Goal: Transaction & Acquisition: Purchase product/service

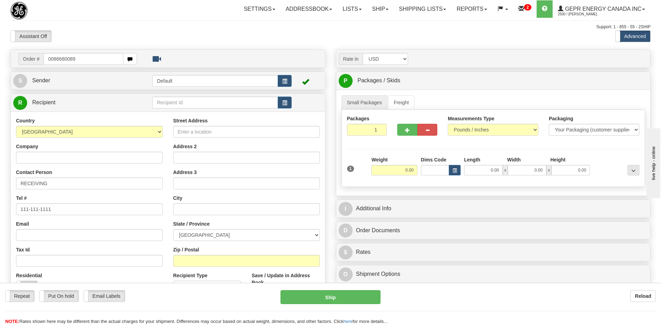
click at [53, 59] on input "0086680089" at bounding box center [83, 59] width 79 height 12
type input "86680089"
click at [180, 34] on body "Training Course Close Toggle navigation Settings Shipping Preferences New Recip…" at bounding box center [330, 162] width 661 height 325
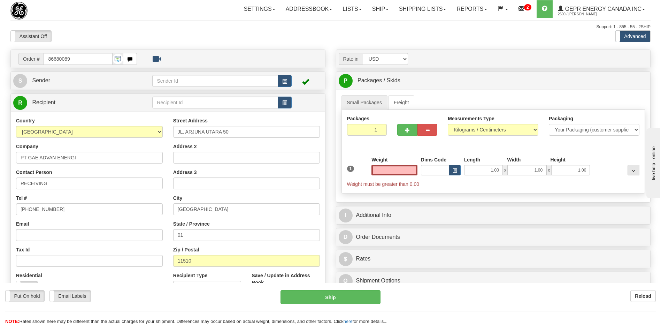
type input "0.00"
drag, startPoint x: 57, startPoint y: 186, endPoint x: -1, endPoint y: 192, distance: 59.2
click at [0, 192] on html "Training Course Close Toggle navigation Settings Shipping Preferences New Sende…" at bounding box center [330, 162] width 661 height 325
paste input "Attn : [PERSON_NAME]"
type input "Attn : [PERSON_NAME]"
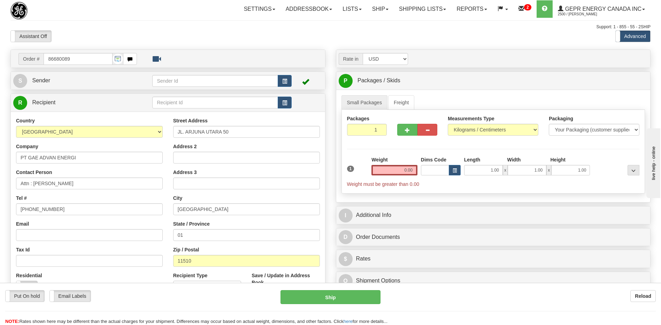
click at [142, 30] on div "Assistant On Assistant Off Do a return Do a return" at bounding box center [140, 36] width 271 height 12
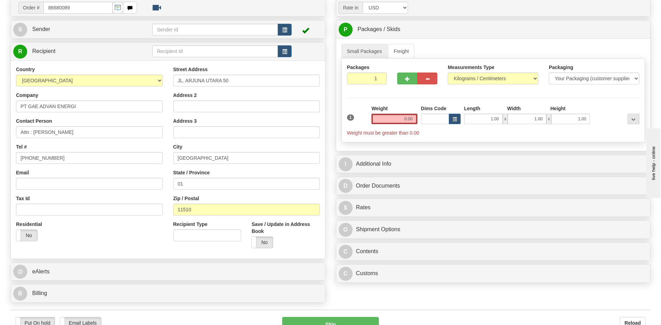
scroll to position [139, 0]
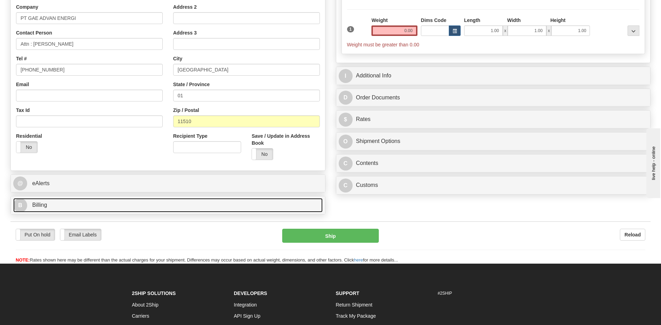
click at [76, 203] on link "B Billing" at bounding box center [167, 205] width 309 height 14
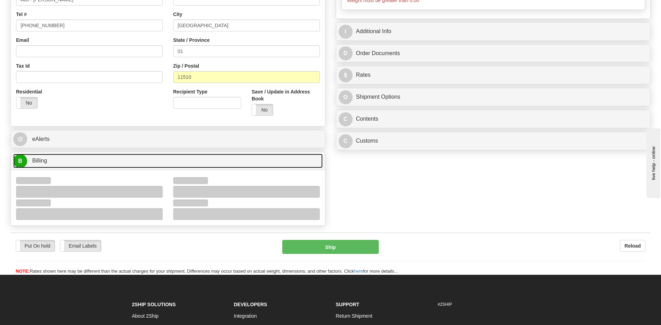
scroll to position [209, 0]
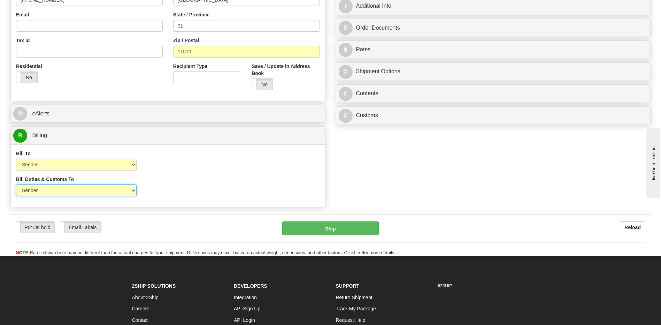
click at [123, 193] on select "Sender Recipient Third Party" at bounding box center [76, 190] width 120 height 12
select select "2"
click at [16, 184] on select "Sender Recipient Third Party" at bounding box center [76, 190] width 120 height 12
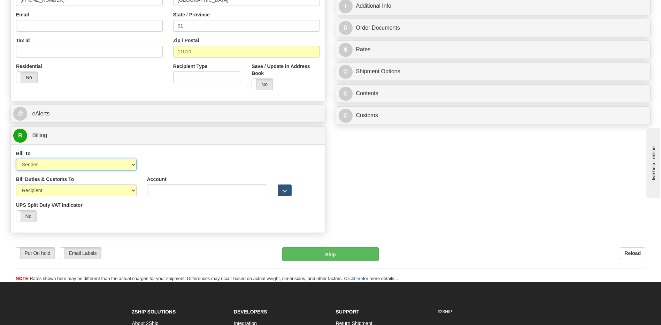
click at [115, 162] on select "Sender Recipient Third Party Collect" at bounding box center [76, 164] width 120 height 12
select select "2"
click at [16, 158] on select "Sender Recipient Third Party Collect" at bounding box center [76, 164] width 120 height 12
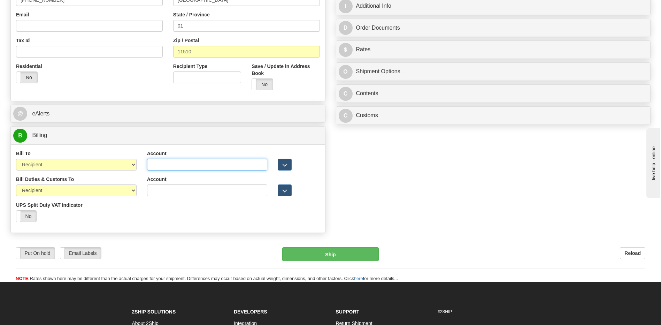
click at [149, 163] on input "Account" at bounding box center [207, 164] width 120 height 12
paste input "724763197"
type input "724763197"
click at [170, 220] on div "Bill Duties & Customs To Sender Recipient Third Party UPS Split Duty VAT Indica…" at bounding box center [168, 202] width 314 height 52
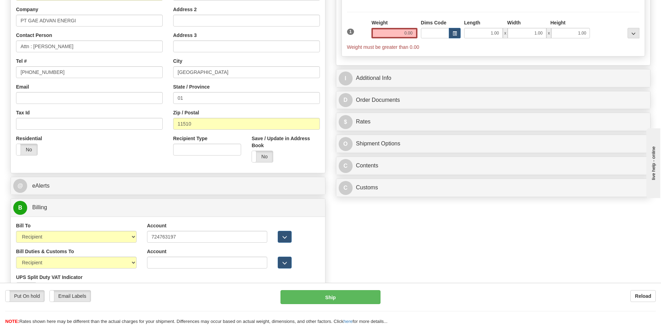
scroll to position [70, 0]
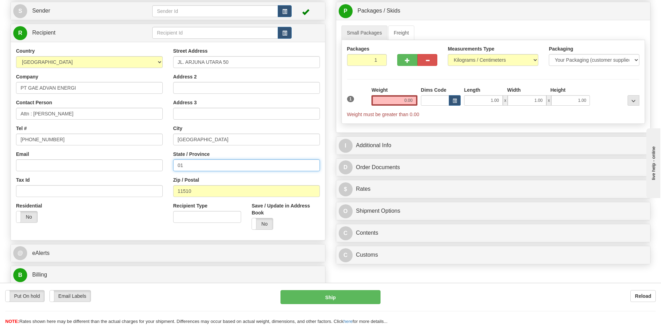
drag, startPoint x: 212, startPoint y: 164, endPoint x: 147, endPoint y: 161, distance: 65.5
click at [155, 162] on div "Country AFGHANISTAN ALAND ISLANDS ALBANIA ALGERIA AMERICAN SAMOA ANDORRA ANGOLA…" at bounding box center [168, 140] width 314 height 187
click at [406, 102] on input "0.00" at bounding box center [394, 100] width 46 height 10
type input "0.00"
click at [368, 62] on input "1" at bounding box center [367, 60] width 40 height 12
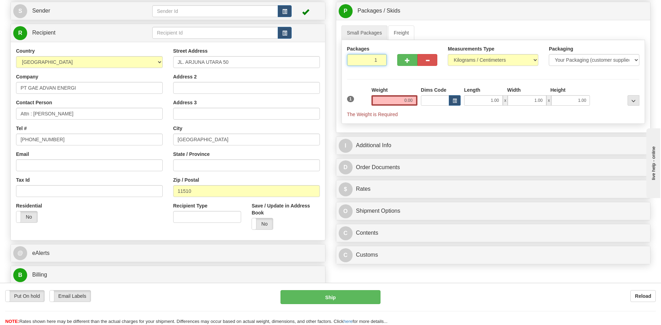
click at [368, 62] on input "1" at bounding box center [367, 60] width 40 height 12
type input "3"
click at [405, 101] on div "Packages 3 1 Measurements Type" at bounding box center [493, 82] width 304 height 84
click at [410, 103] on input "0.00" at bounding box center [394, 100] width 46 height 10
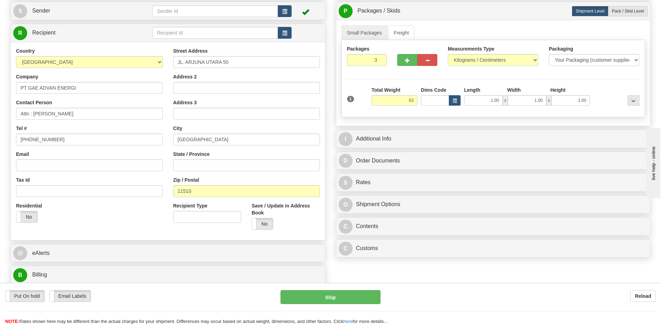
type input "63.00"
click at [315, 104] on div "Address 3" at bounding box center [246, 109] width 147 height 21
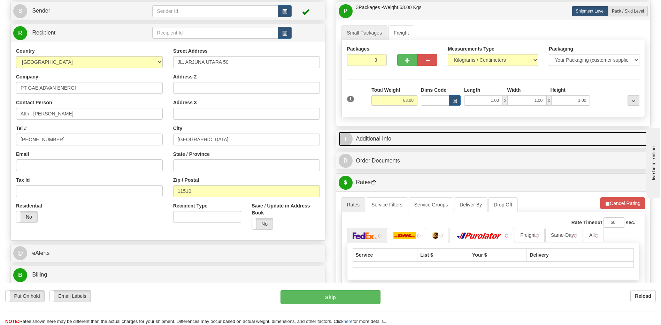
click at [386, 136] on link "I Additional Info" at bounding box center [492, 139] width 309 height 14
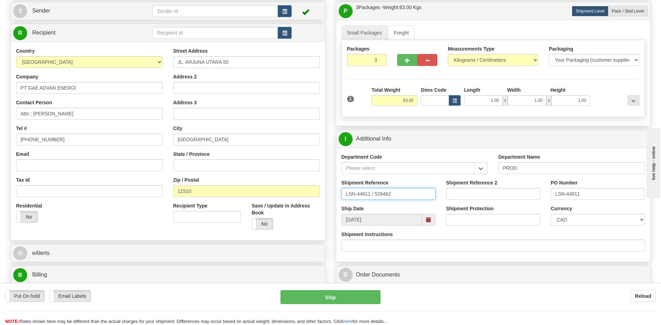
drag, startPoint x: 410, startPoint y: 194, endPoint x: 321, endPoint y: 192, distance: 88.8
type input "5399004988"
drag, startPoint x: 587, startPoint y: 190, endPoint x: 541, endPoint y: 201, distance: 47.6
click at [541, 202] on div "Shipment Reference 5399004988 Shipment Reference 2 PO Number LSN-44811" at bounding box center [493, 192] width 314 height 26
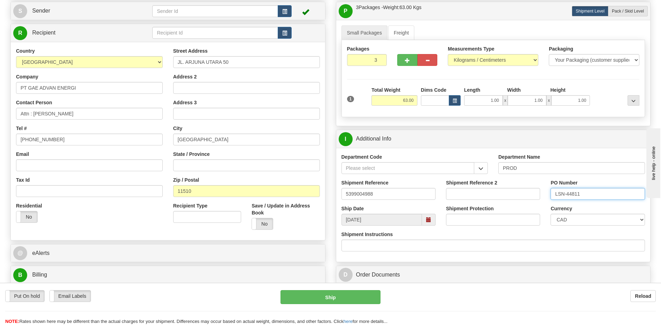
paste input "4501371504"
type input "4501371504"
click at [566, 217] on select "CAD USD EUR ZAR RON ANG ARN AUD AUS AWG BBD BFR BGN BHD BMD BND BRC BRL CHP CKZ…" at bounding box center [597, 219] width 94 height 12
select select "1"
click at [550, 213] on select "CAD USD EUR ZAR RON ANG ARN AUD AUS AWG BBD BFR BGN BHD BMD BND BRC BRL CHP CKZ…" at bounding box center [597, 219] width 94 height 12
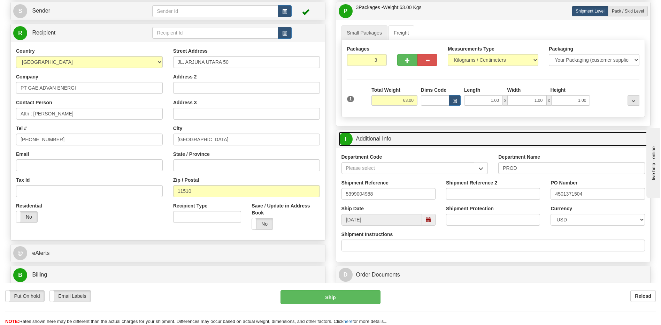
click at [458, 142] on link "I Additional Info" at bounding box center [492, 139] width 309 height 14
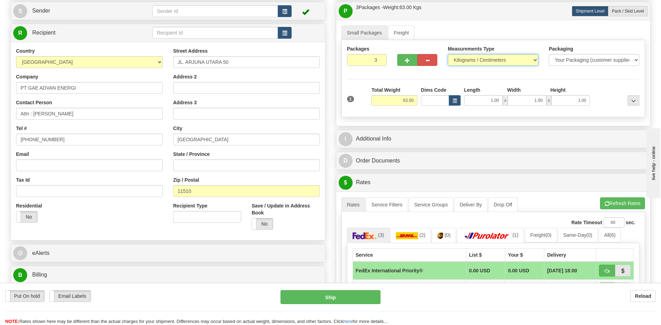
click at [471, 62] on select "Pounds / Inches Kilograms / Centimeters" at bounding box center [492, 60] width 91 height 12
select select "0"
click at [447, 54] on select "Pounds / Inches Kilograms / Centimeters" at bounding box center [492, 60] width 91 height 12
click at [287, 10] on button "button" at bounding box center [285, 11] width 14 height 12
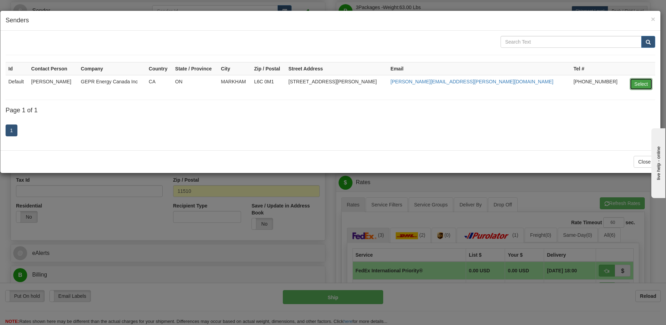
click at [630, 83] on button "Select" at bounding box center [641, 84] width 23 height 12
type input "Default"
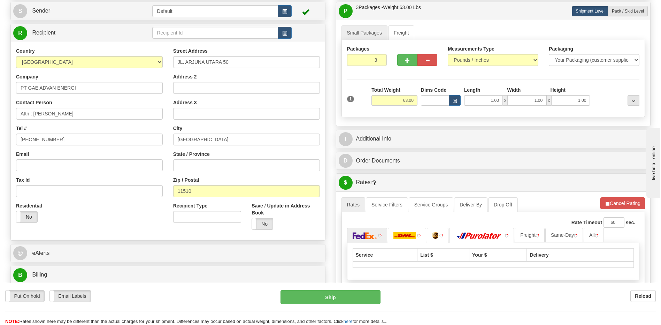
click at [99, 217] on div "Residential Yes No" at bounding box center [89, 215] width 157 height 26
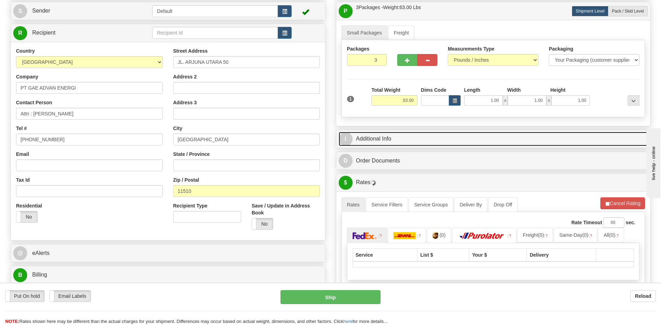
click at [418, 137] on link "I Additional Info" at bounding box center [492, 139] width 309 height 14
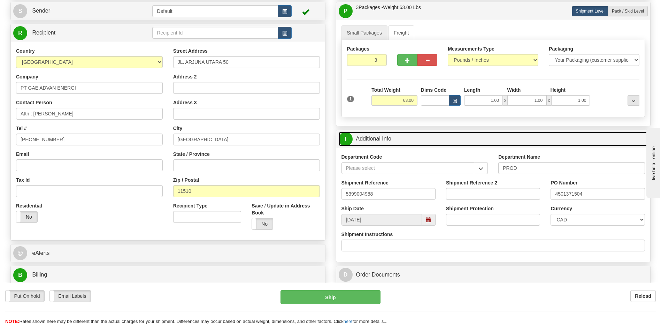
click at [418, 137] on link "I Additional Info" at bounding box center [492, 139] width 309 height 14
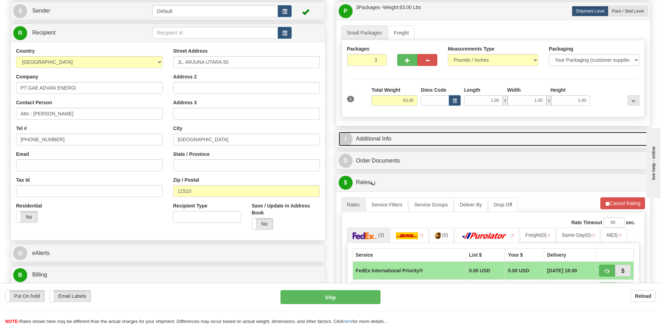
click at [418, 137] on link "I Additional Info" at bounding box center [492, 139] width 309 height 14
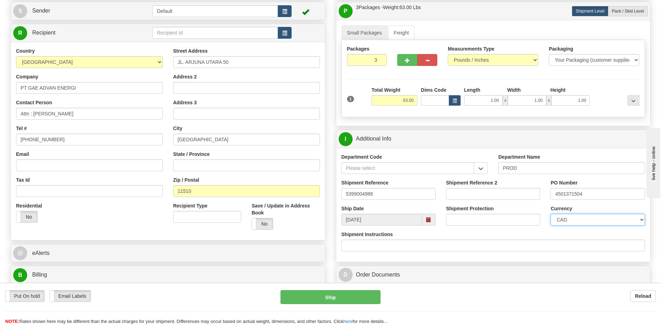
click at [570, 221] on select "CAD USD EUR ZAR RON ANG ARN AUD AUS AWG BBD BFR BGN BHD BMD BND BRC BRL CHP CKZ…" at bounding box center [597, 219] width 94 height 12
select select "1"
click at [550, 213] on select "CAD USD EUR ZAR RON ANG ARN AUD AUS AWG BBD BFR BGN BHD BMD BND BRC BRL CHP CKZ…" at bounding box center [597, 219] width 94 height 12
click at [516, 237] on div "Shipment Instructions" at bounding box center [493, 241] width 304 height 21
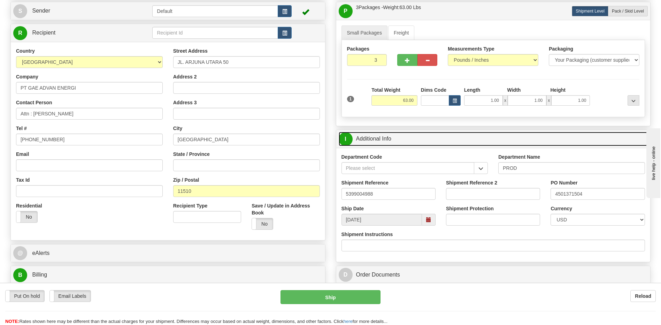
click at [442, 143] on link "I Additional Info" at bounding box center [492, 139] width 309 height 14
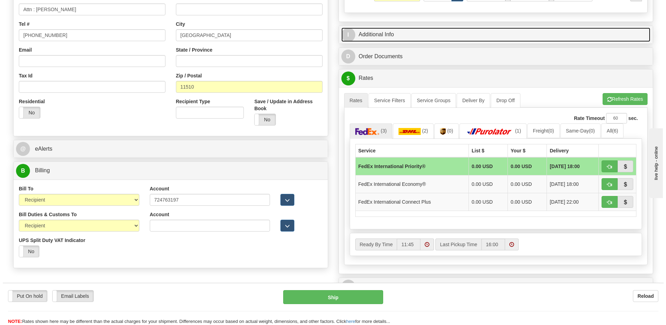
scroll to position [174, 0]
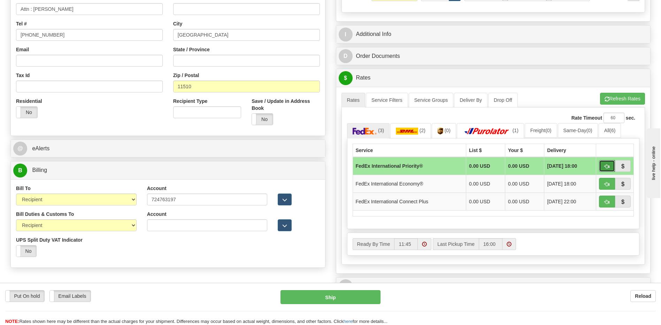
click at [607, 167] on span "button" at bounding box center [606, 166] width 5 height 5
type input "01"
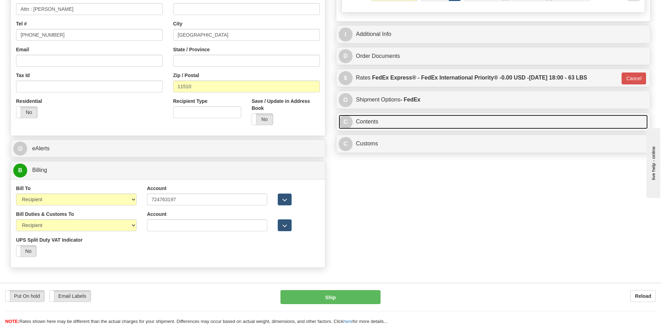
click at [410, 123] on link "C Contents" at bounding box center [492, 122] width 309 height 14
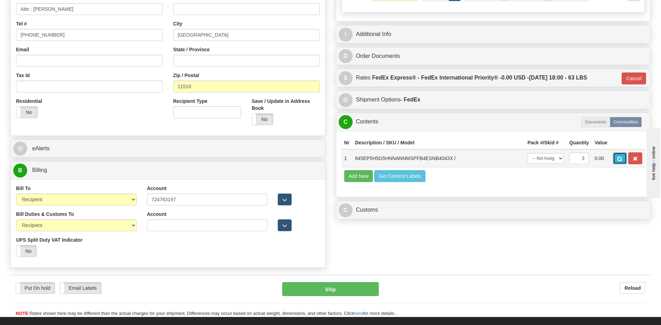
click at [619, 161] on button "button" at bounding box center [620, 158] width 14 height 12
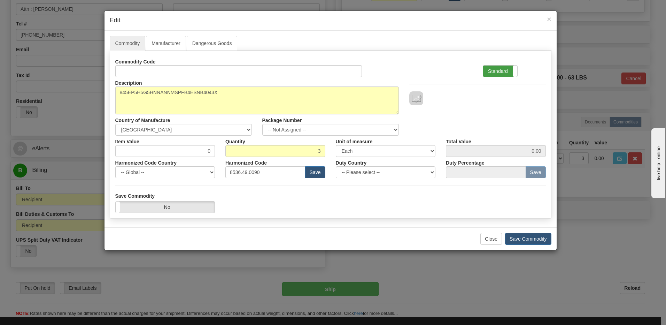
click at [493, 71] on label "Standard" at bounding box center [500, 70] width 34 height 11
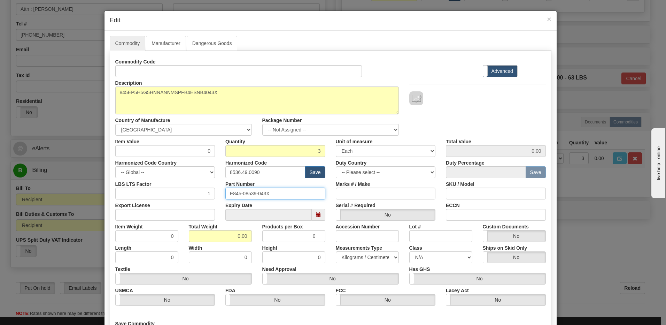
drag, startPoint x: 277, startPoint y: 194, endPoint x: 178, endPoint y: 194, distance: 98.9
click at [181, 194] on div "LBS LTS Factor 1 Part Number E845-08539-043X Marks # / Make SKU / Model" at bounding box center [330, 188] width 441 height 21
drag, startPoint x: 223, startPoint y: 231, endPoint x: 317, endPoint y: 245, distance: 95.4
click at [317, 246] on div "Commodity Code Standard Advanced Description 845EP5H5G5HNNANNMSPFB4ESNB4043X Co…" at bounding box center [330, 181] width 430 height 250
type input "3"
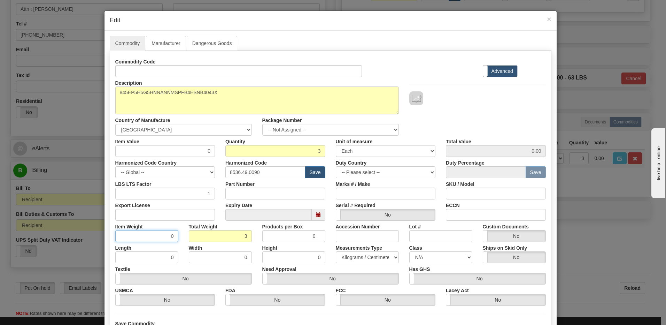
type input "1.0000"
click at [153, 233] on input "1.0000" at bounding box center [146, 236] width 63 height 12
drag, startPoint x: 204, startPoint y: 155, endPoint x: 217, endPoint y: 150, distance: 14.1
click at [217, 150] on div "Item Value 0" at bounding box center [165, 145] width 110 height 21
type input "1554.30"
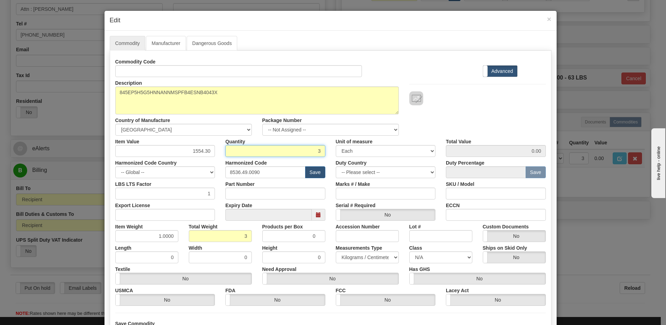
type input "4662.90"
click at [239, 154] on input "3" at bounding box center [275, 151] width 100 height 12
click at [470, 110] on div "Description 845EP5H5G5HNNANNMSPFB4ESNB4043X Country of Manufacture -- Unknown -…" at bounding box center [330, 106] width 441 height 59
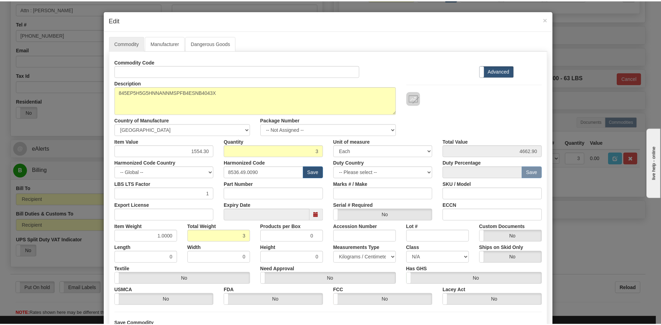
scroll to position [63, 0]
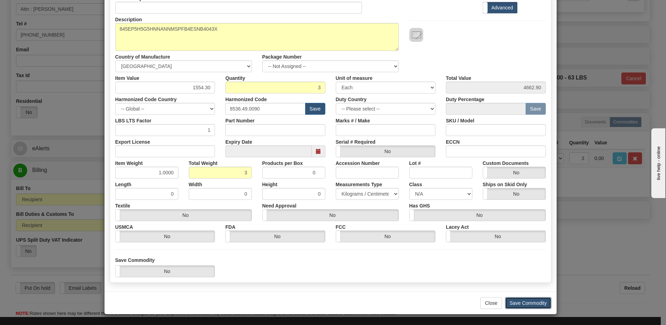
click at [525, 305] on button "Save Commodity" at bounding box center [528, 303] width 46 height 12
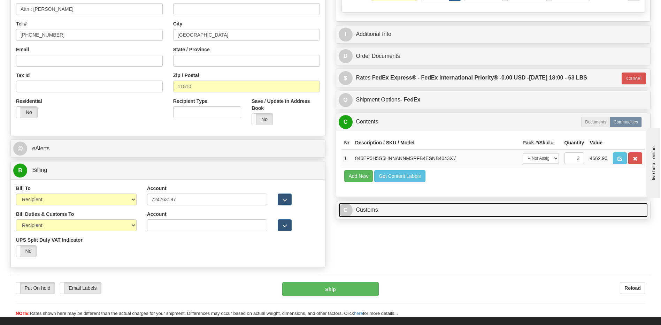
click at [384, 217] on link "C Customs" at bounding box center [492, 210] width 309 height 14
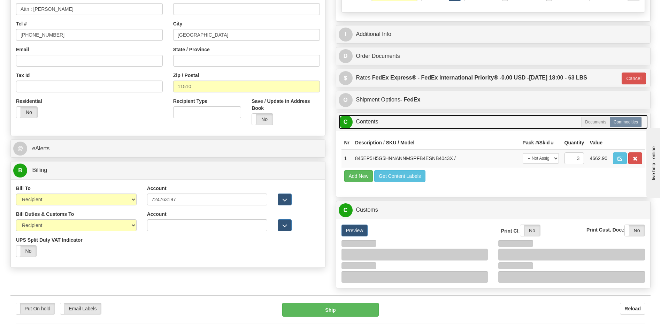
click at [390, 122] on link "C Contents" at bounding box center [492, 122] width 309 height 14
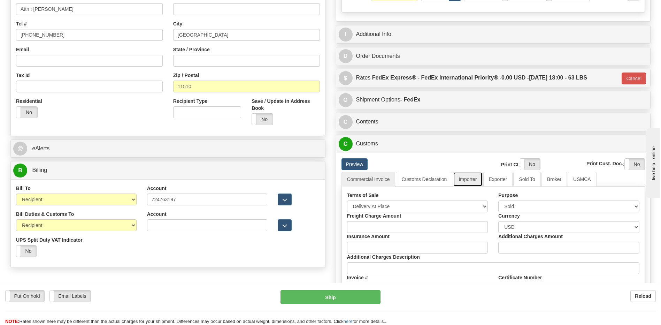
click at [475, 179] on link "Importer" at bounding box center [467, 179] width 29 height 15
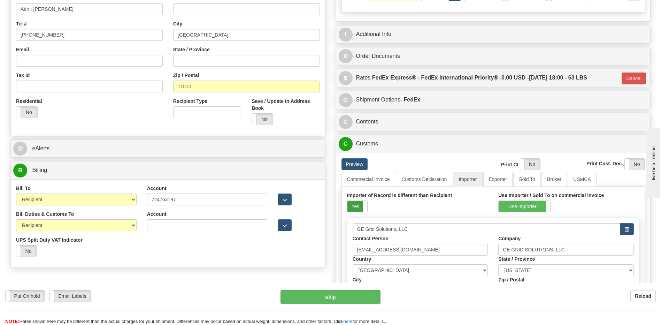
click at [357, 203] on label "Yes" at bounding box center [357, 206] width 20 height 11
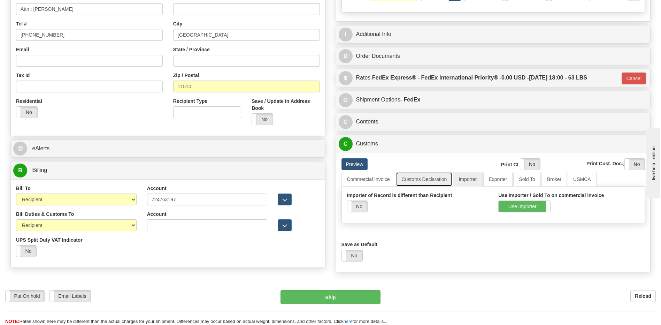
click at [428, 177] on link "Customs Declaration" at bounding box center [424, 179] width 56 height 15
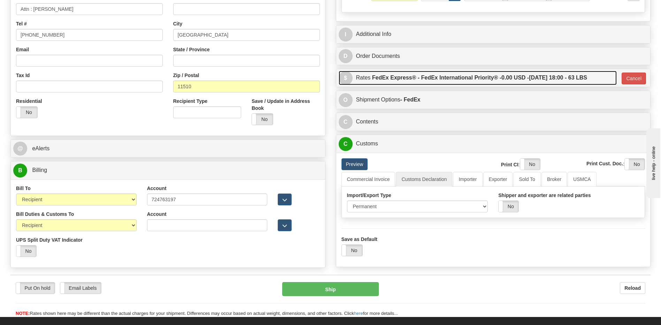
click at [467, 81] on label "FedEx Express® - FedEx International Priority® - 0.00 USD - 08/18/2025 18:00 - …" at bounding box center [479, 78] width 215 height 14
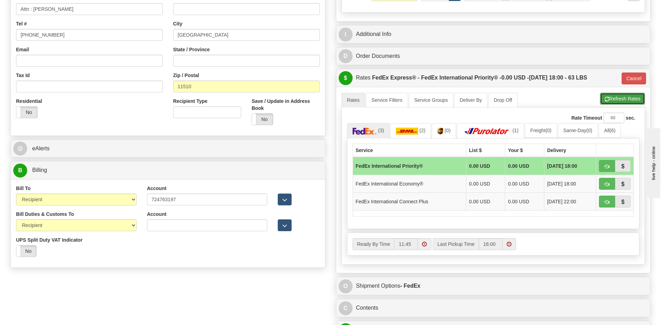
click at [606, 96] on button "Refresh Rates" at bounding box center [622, 99] width 45 height 12
type input "01"
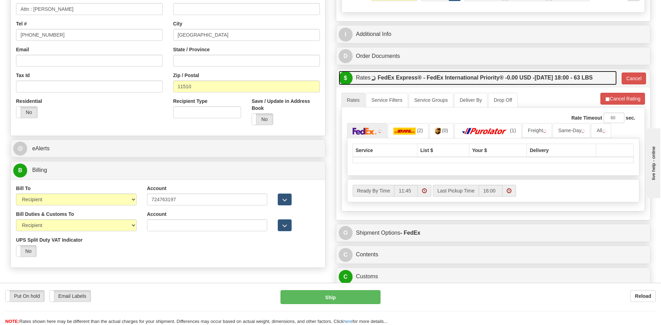
click at [539, 80] on label "FedEx Express® - FedEx International Priority® - 0.00 USD - 08/18/2025 18:00 - …" at bounding box center [484, 78] width 215 height 14
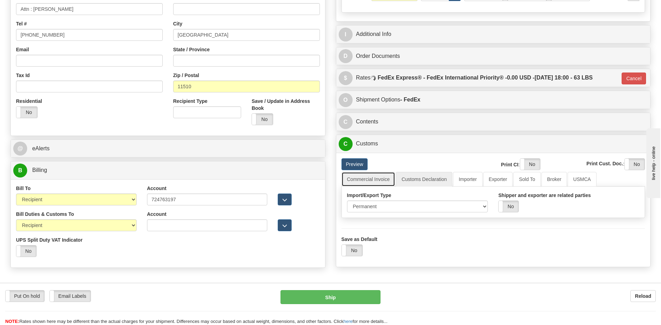
click at [375, 180] on link "Commercial Invoice" at bounding box center [368, 179] width 54 height 15
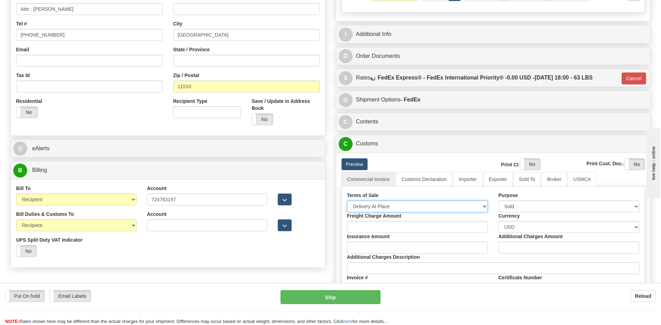
click at [376, 206] on select "Free Carrier Free On Board Ex Works Delivered Duty Unpaid Delivered Duty Paid C…" at bounding box center [417, 206] width 141 height 12
select select "7"
click at [347, 200] on select "Free Carrier Free On Board Ex Works Delivered Duty Unpaid Delivered Duty Paid C…" at bounding box center [417, 206] width 141 height 12
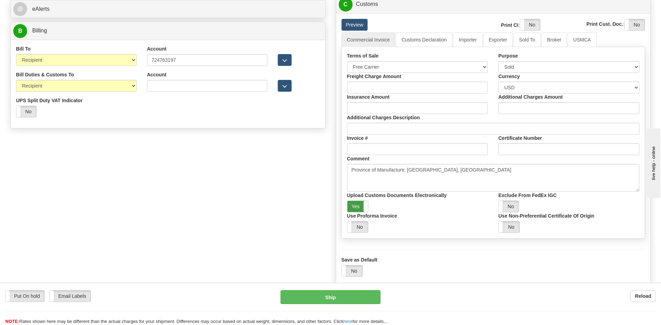
click at [359, 207] on label "Yes" at bounding box center [357, 206] width 21 height 11
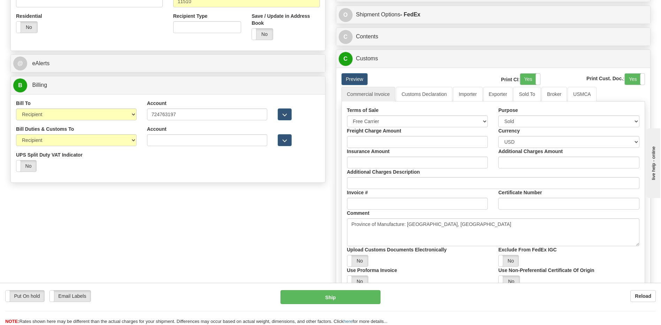
scroll to position [209, 0]
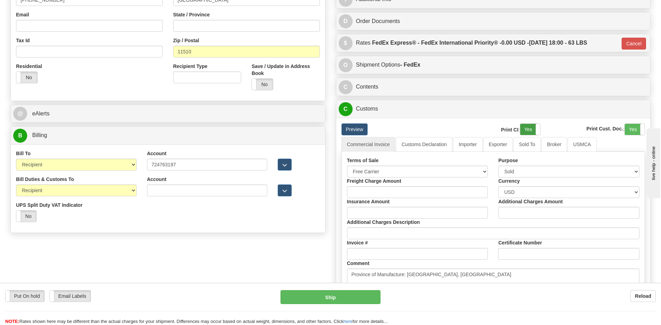
click at [528, 128] on label "Yes" at bounding box center [530, 129] width 20 height 11
click at [626, 126] on label "Yes" at bounding box center [634, 129] width 20 height 11
click at [428, 146] on link "Customs Declaration" at bounding box center [424, 144] width 56 height 15
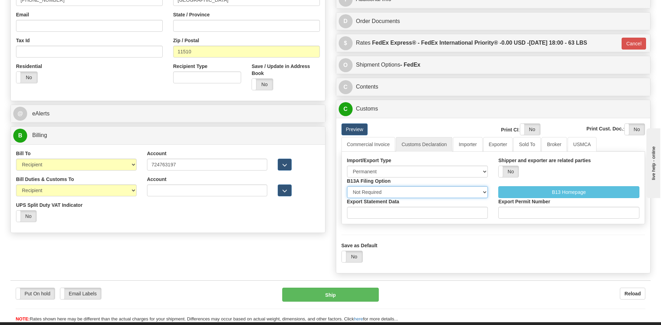
click at [385, 194] on select "Not Required Manual Electronic Summary Reporting" at bounding box center [417, 192] width 141 height 12
select select "3"
click at [347, 186] on select "Not Required Manual Electronic Summary Reporting" at bounding box center [417, 192] width 141 height 12
click at [373, 215] on input "Export Statement Data" at bounding box center [417, 212] width 141 height 12
type input "11111111111111111"
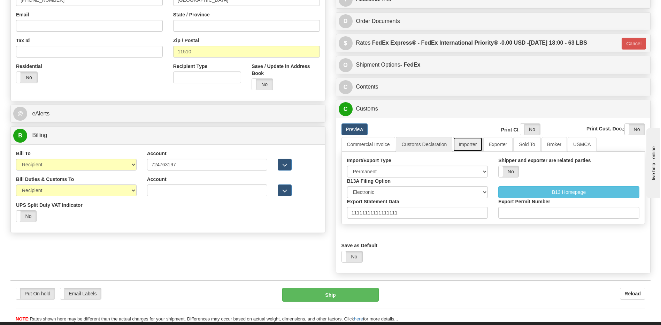
click at [462, 145] on link "Importer" at bounding box center [467, 144] width 29 height 15
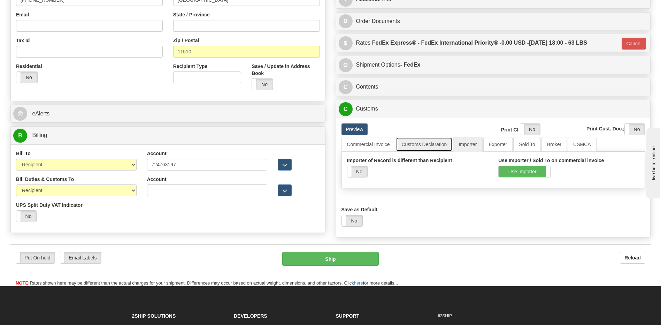
click at [423, 145] on link "Customs Declaration" at bounding box center [424, 144] width 56 height 15
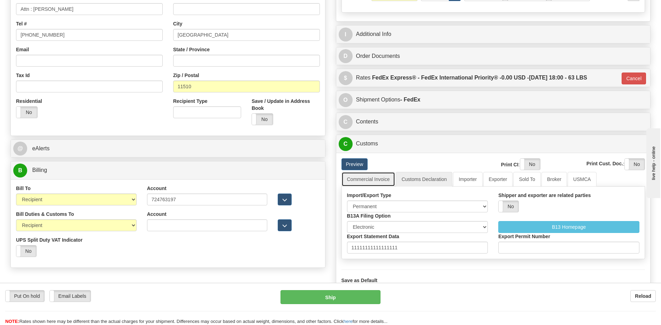
click at [379, 179] on link "Commercial Invoice" at bounding box center [368, 179] width 54 height 15
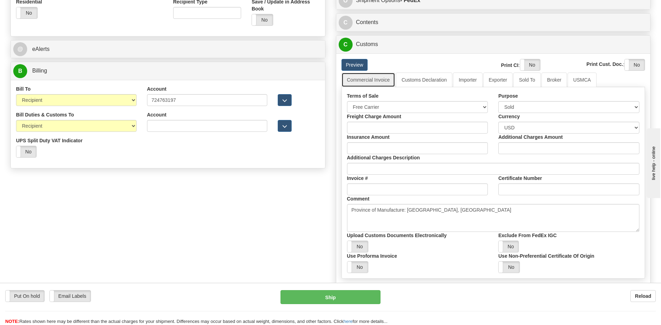
scroll to position [244, 0]
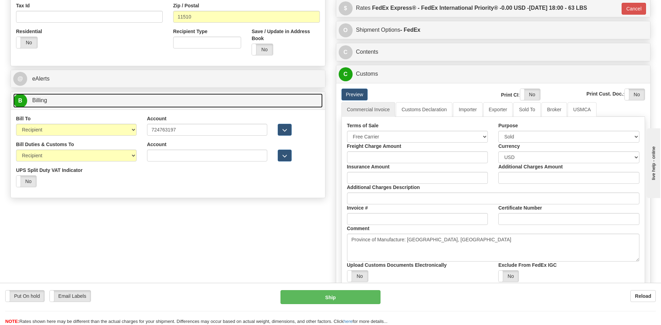
click at [121, 107] on link "B Billing" at bounding box center [167, 100] width 309 height 14
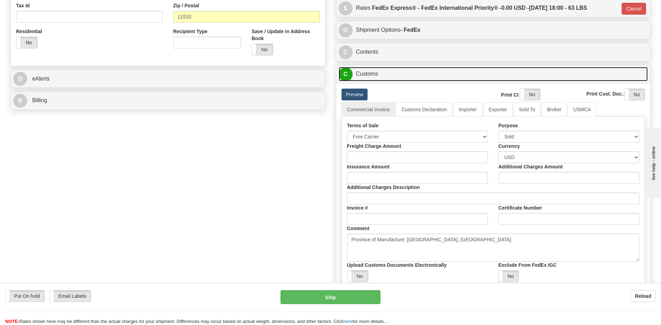
click at [357, 77] on link "C Customs" at bounding box center [492, 74] width 309 height 14
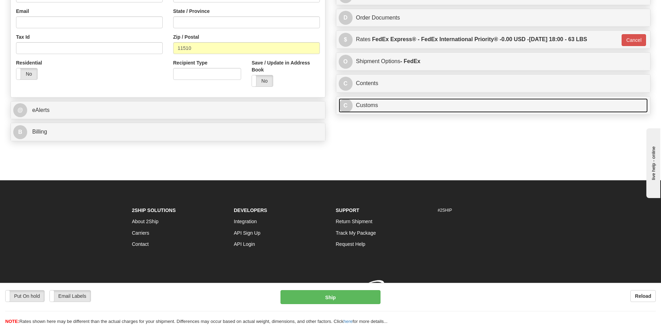
scroll to position [223, 0]
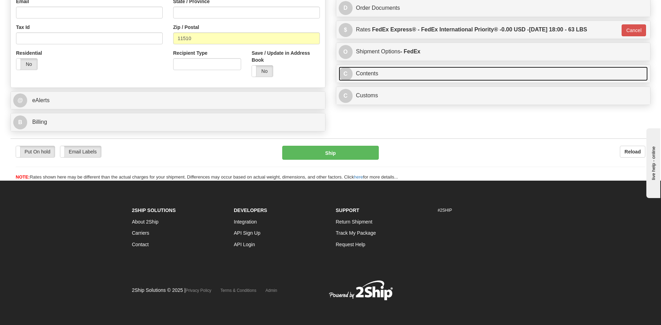
click at [360, 73] on link "C Contents" at bounding box center [492, 74] width 309 height 14
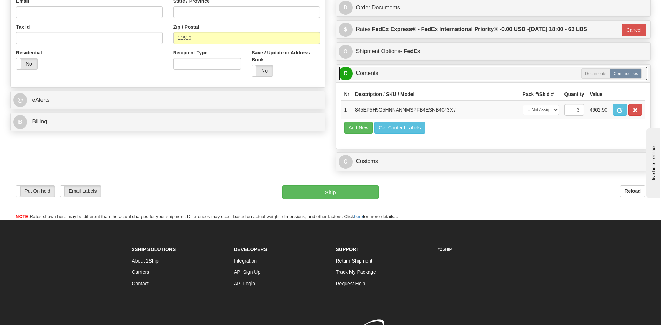
click at [360, 73] on link "C Contents" at bounding box center [492, 73] width 309 height 14
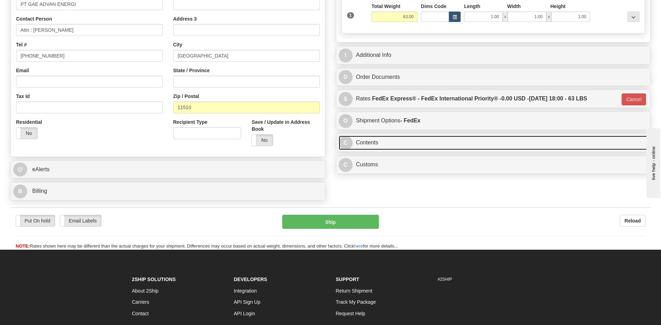
scroll to position [153, 0]
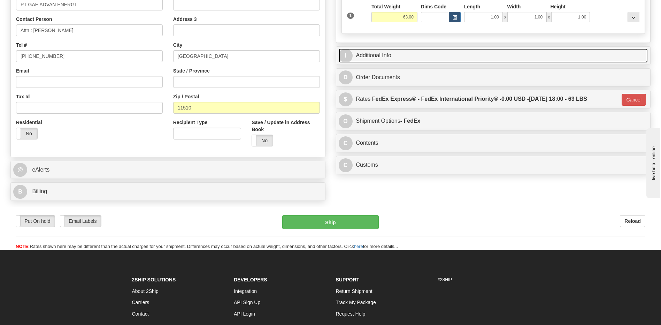
click at [369, 53] on link "I Additional Info" at bounding box center [492, 55] width 309 height 14
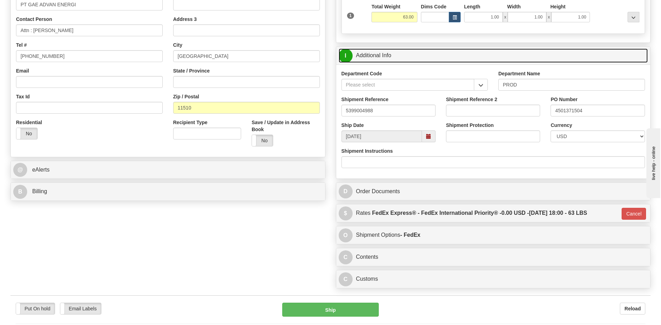
click at [369, 53] on link "I Additional Info" at bounding box center [492, 55] width 309 height 14
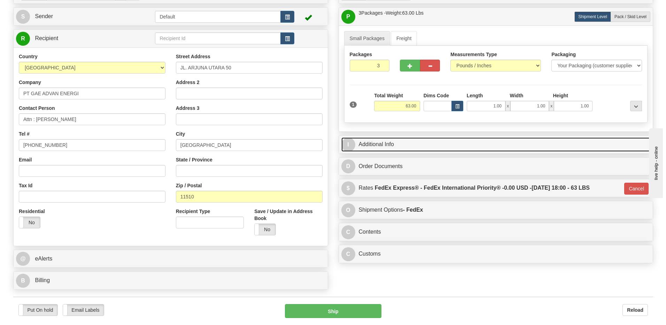
scroll to position [48, 0]
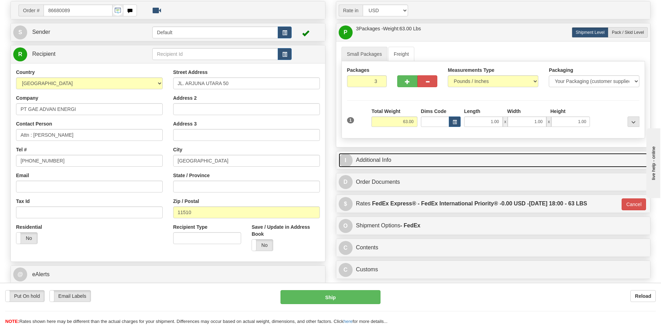
click at [442, 156] on link "I Additional Info" at bounding box center [492, 160] width 309 height 14
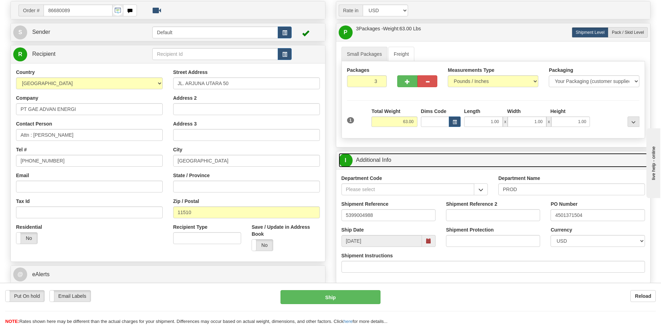
click at [442, 156] on link "I Additional Info" at bounding box center [492, 160] width 309 height 14
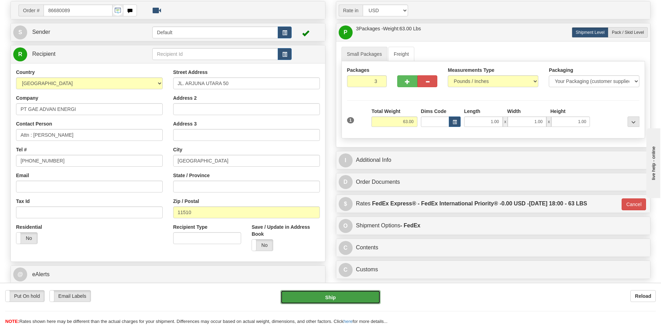
click at [368, 293] on button "Ship" at bounding box center [330, 297] width 100 height 14
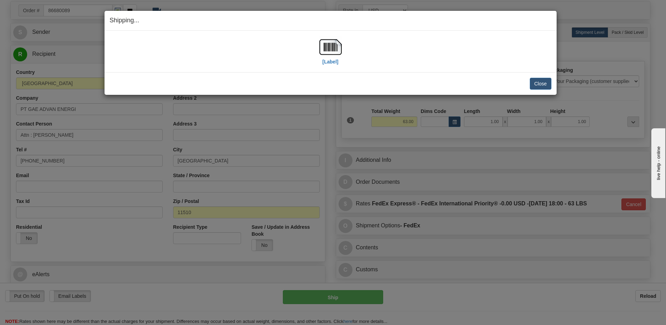
click at [447, 81] on div "Close Cancel" at bounding box center [331, 84] width 442 height 12
click at [338, 48] on img at bounding box center [330, 47] width 22 height 22
drag, startPoint x: 540, startPoint y: 83, endPoint x: 547, endPoint y: 102, distance: 20.6
click at [540, 83] on button "Close" at bounding box center [541, 84] width 22 height 12
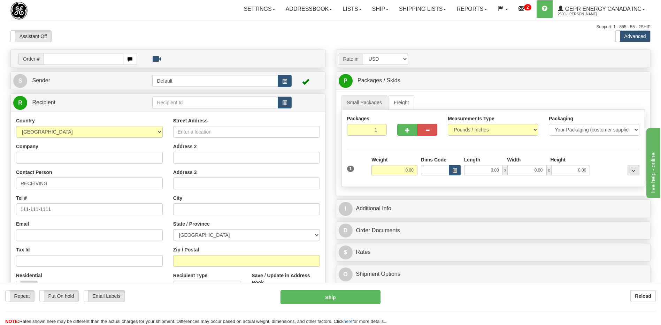
click at [71, 59] on input "text" at bounding box center [83, 59] width 79 height 12
type input "86679471"
click at [88, 30] on body "Training Course Close Toggle navigation Settings Shipping Preferences New Recip…" at bounding box center [330, 162] width 661 height 325
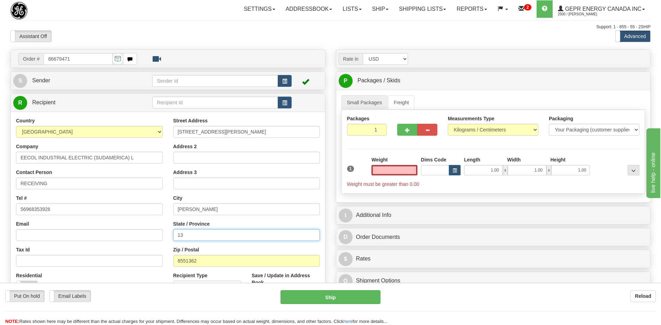
type input "0.00"
drag, startPoint x: 196, startPoint y: 237, endPoint x: 170, endPoint y: 239, distance: 26.8
click at [170, 239] on div "Street Address Av. 14 De La Fama 2761 Address 2 Address 3 City SANTIAGO State /…" at bounding box center [246, 210] width 157 height 187
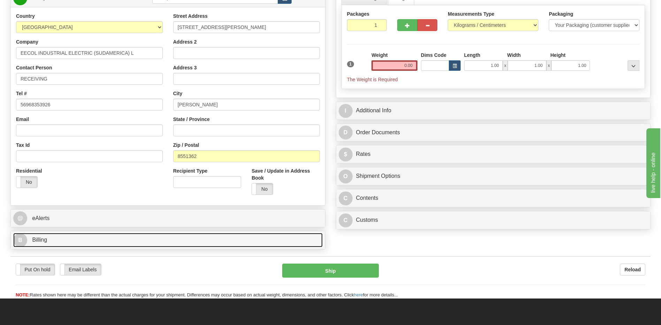
click at [55, 241] on link "B Billing" at bounding box center [167, 240] width 309 height 14
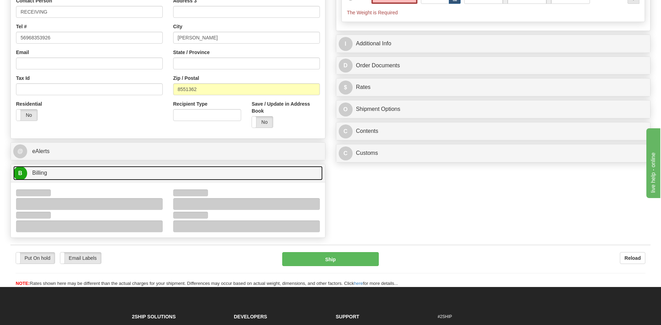
scroll to position [209, 0]
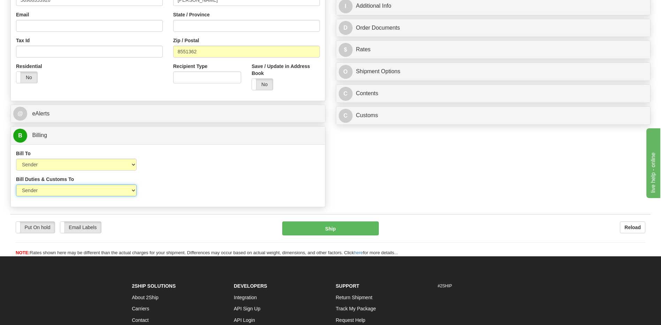
click at [96, 189] on select "Sender Recipient Third Party" at bounding box center [76, 190] width 120 height 12
select select "2"
click at [16, 184] on select "Sender Recipient Third Party" at bounding box center [76, 190] width 120 height 12
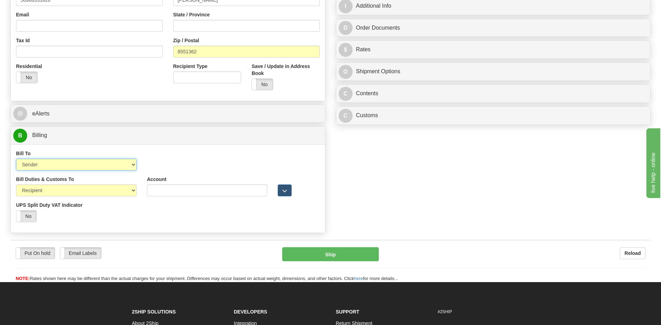
click at [94, 166] on select "Sender Recipient Third Party Collect" at bounding box center [76, 164] width 120 height 12
select select "2"
click at [16, 158] on select "Sender Recipient Third Party Collect" at bounding box center [76, 164] width 120 height 12
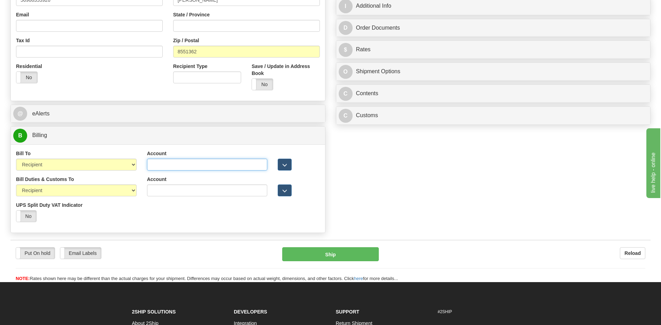
click at [150, 164] on input "Account" at bounding box center [207, 164] width 120 height 12
paste input "951546538"
type input "951546538"
click at [193, 220] on div "Bill Duties & Customs To Sender Recipient Third Party UPS Split Duty VAT Indica…" at bounding box center [168, 202] width 314 height 52
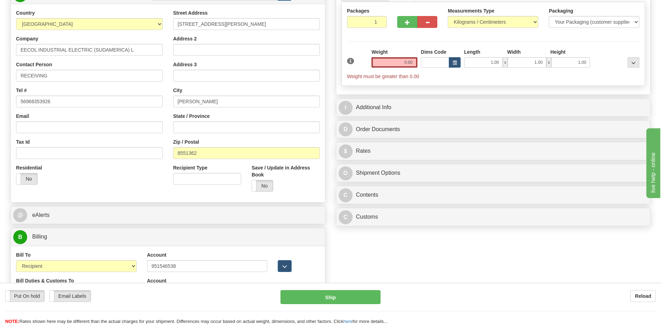
scroll to position [104, 0]
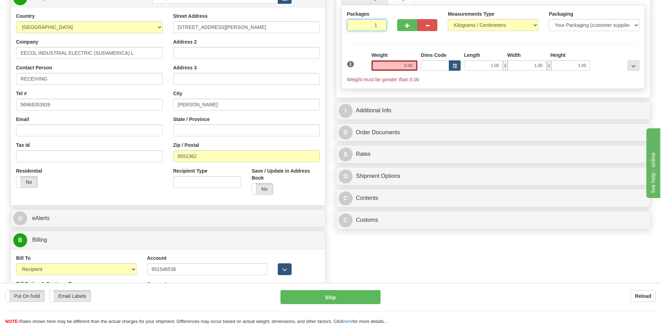
click at [365, 25] on input "1" at bounding box center [367, 25] width 40 height 12
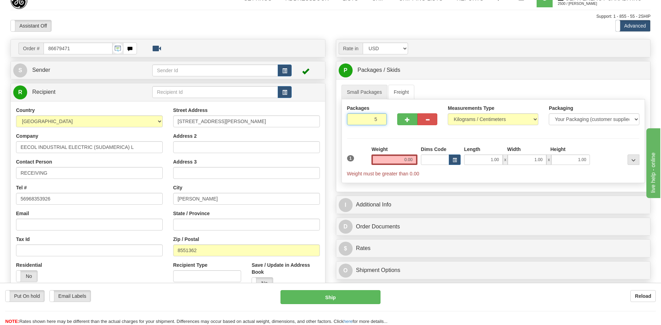
scroll to position [0, 0]
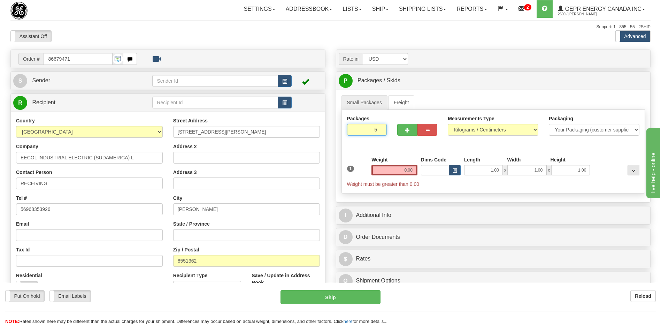
type input "5"
click at [410, 172] on div "Packages 5 1 Measurements Type" at bounding box center [493, 152] width 304 height 84
click at [408, 170] on input "0.00" at bounding box center [394, 170] width 46 height 10
click at [408, 170] on input "text" at bounding box center [394, 170] width 46 height 10
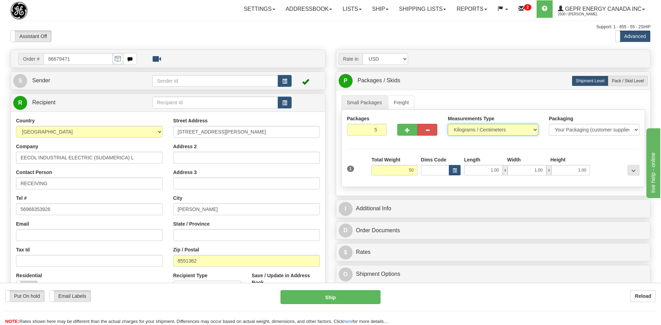
type input "50.00"
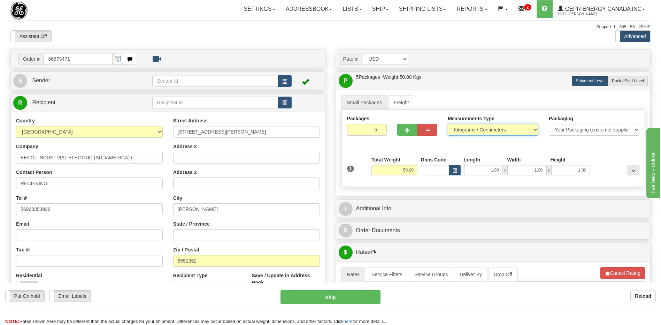
drag, startPoint x: 479, startPoint y: 132, endPoint x: 478, endPoint y: 136, distance: 4.2
click at [479, 132] on select "Pounds / Inches Kilograms / Centimeters" at bounding box center [492, 130] width 91 height 12
select select "0"
click at [447, 124] on select "Pounds / Inches Kilograms / Centimeters" at bounding box center [492, 130] width 91 height 12
click at [284, 81] on span "button" at bounding box center [284, 81] width 5 height 5
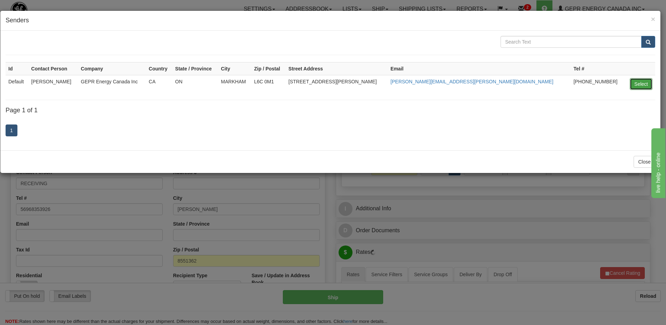
click at [637, 83] on button "Select" at bounding box center [641, 84] width 23 height 12
type input "Default"
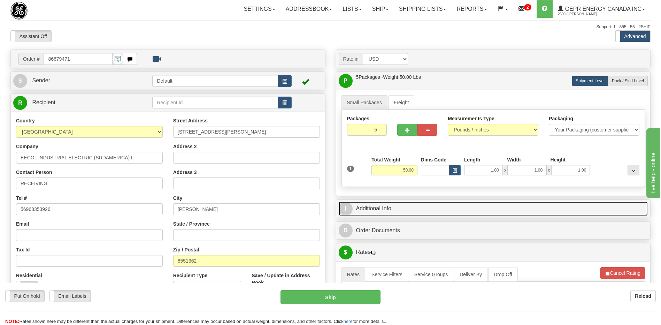
click at [413, 208] on link "I Additional Info" at bounding box center [492, 208] width 309 height 14
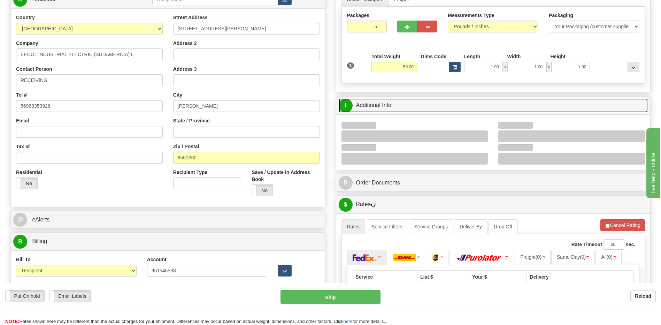
scroll to position [174, 0]
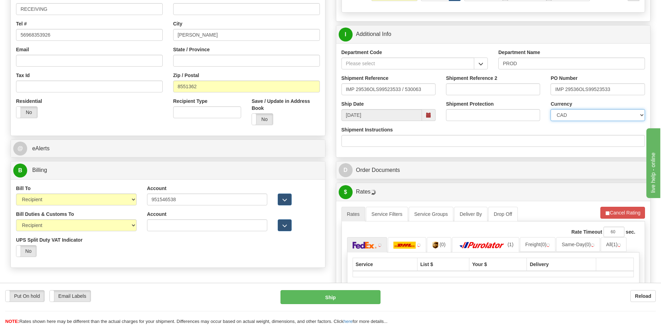
click at [570, 116] on select "CAD USD EUR ZAR [PERSON_NAME] ARN AUD AUS AWG BBD BFR BGN BHD BMD BND BRC BRL C…" at bounding box center [597, 115] width 94 height 12
select select "1"
click at [550, 109] on select "CAD USD EUR ZAR [PERSON_NAME] ARN AUD AUS AWG BBD BFR BGN BHD BMD BND BRC BRL C…" at bounding box center [597, 115] width 94 height 12
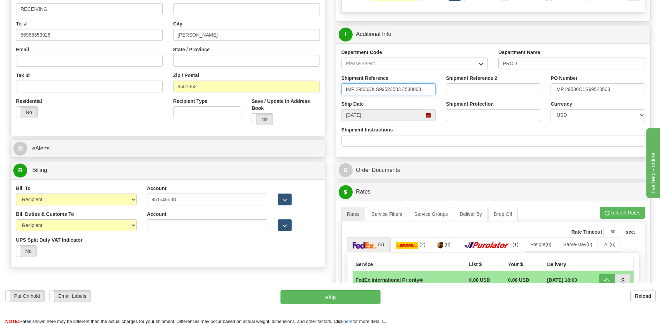
drag, startPoint x: 428, startPoint y: 90, endPoint x: 194, endPoint y: 93, distance: 233.3
type input "5399005078"
drag, startPoint x: 611, startPoint y: 91, endPoint x: 497, endPoint y: 89, distance: 113.9
click at [497, 89] on div "Shipment Reference 5399005078 Shipment Reference 2 PO Number IMP 29536OLS995235…" at bounding box center [493, 88] width 314 height 26
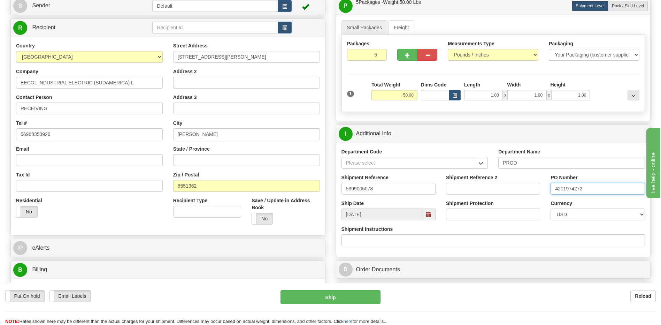
scroll to position [35, 0]
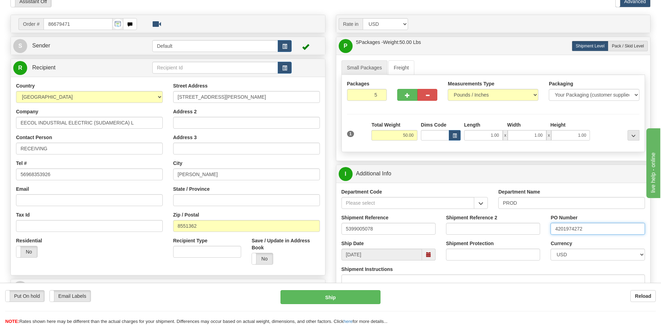
type input "4201974272"
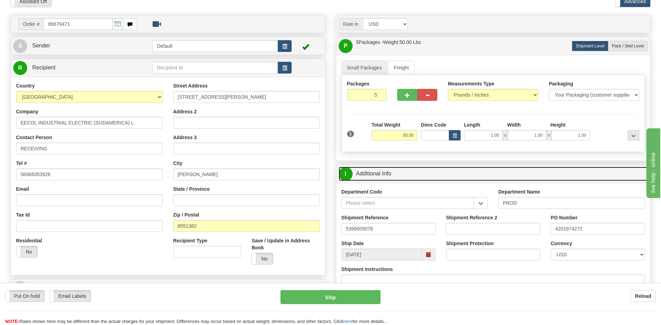
click at [388, 169] on link "I Additional Info" at bounding box center [492, 173] width 309 height 14
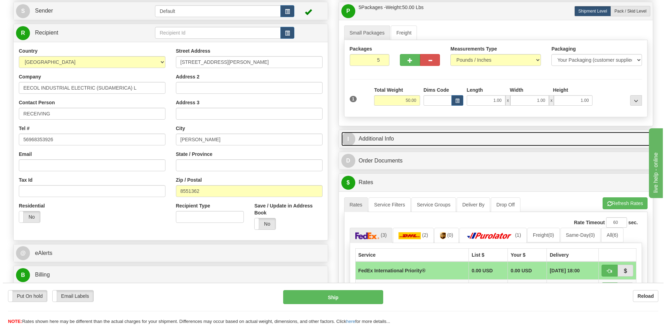
scroll to position [139, 0]
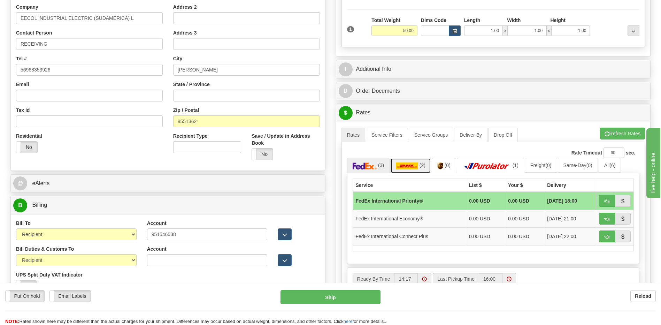
drag, startPoint x: 413, startPoint y: 165, endPoint x: 413, endPoint y: 172, distance: 7.0
click at [413, 165] on img at bounding box center [407, 165] width 22 height 7
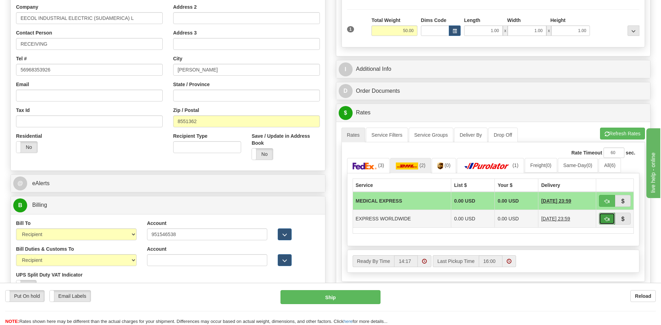
click at [602, 216] on button "button" at bounding box center [607, 218] width 16 height 12
type input "P"
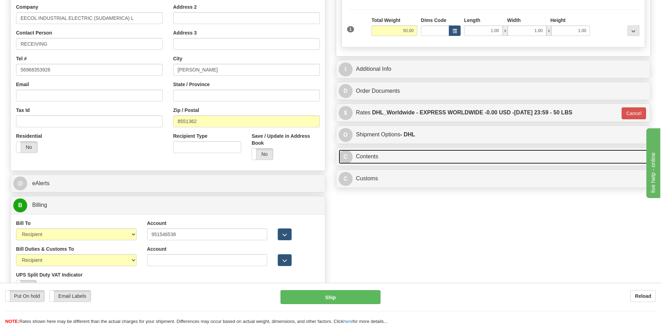
click at [380, 155] on link "C Contents" at bounding box center [492, 156] width 309 height 14
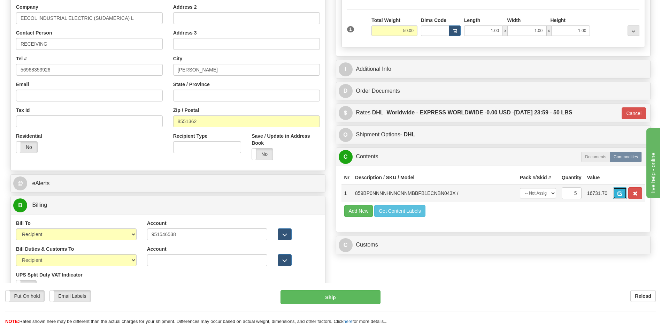
click at [623, 194] on button "button" at bounding box center [620, 193] width 14 height 12
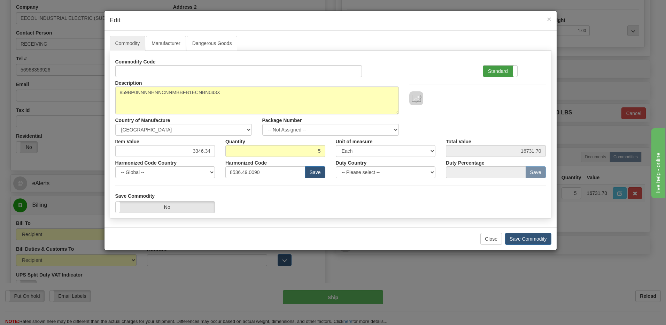
click at [504, 74] on label "Standard" at bounding box center [500, 70] width 34 height 11
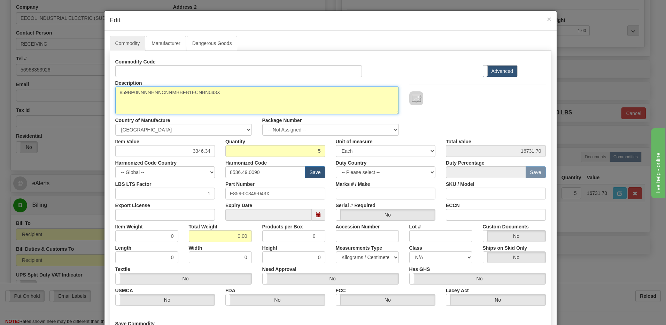
click at [115, 92] on textarea "859BP0NNNNHNNCNNMBBFB1ECNBN043X" at bounding box center [256, 100] width 283 height 28
paste textarea "859 MOTOR PROTECTION SYSTEM"
type textarea "859 MOTOR PROTECTION SYSTEM P/N 859BP0NNNNHNNCNNMBBFB1ECNBN043X"
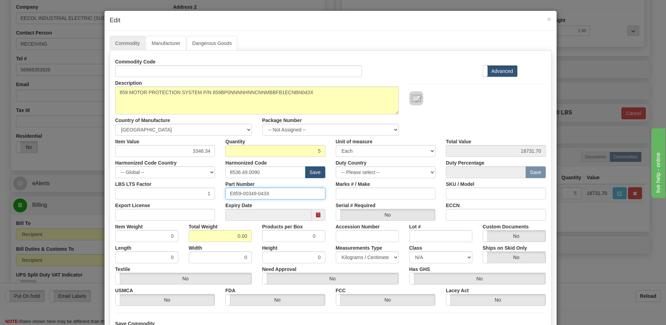
drag, startPoint x: 270, startPoint y: 196, endPoint x: 190, endPoint y: 199, distance: 79.8
click at [190, 201] on div "Commodity Code Standard Advanced Description 859BP0NNNNHNNCNNMBBFB1ECNBN043X Co…" at bounding box center [330, 181] width 430 height 250
drag, startPoint x: 225, startPoint y: 239, endPoint x: 278, endPoint y: 245, distance: 53.6
click at [278, 245] on div "Commodity Code Standard Advanced Description 859BP0NNNNHNNCNNMBBFB1ECNBN043X Co…" at bounding box center [330, 181] width 430 height 250
type input "5"
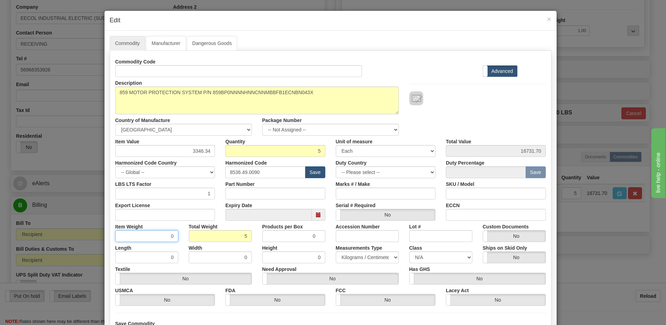
type input "1.0000"
click at [147, 239] on input "1.0000" at bounding box center [146, 236] width 63 height 12
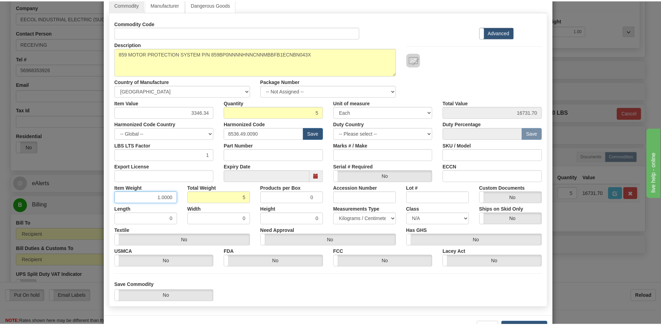
scroll to position [63, 0]
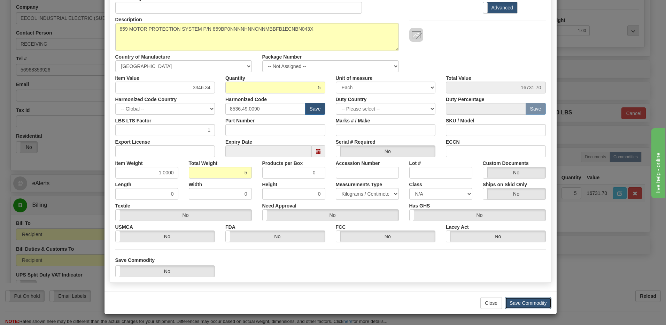
click at [527, 300] on button "Save Commodity" at bounding box center [528, 303] width 46 height 12
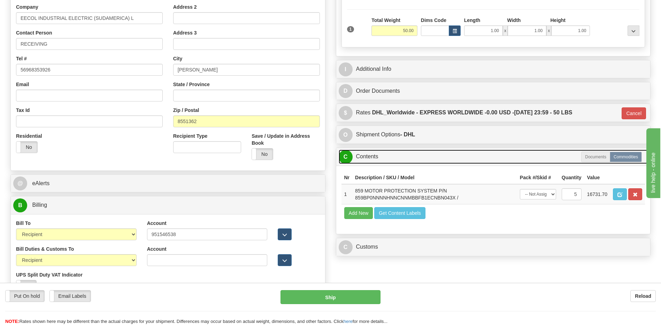
click at [382, 150] on link "C Contents" at bounding box center [492, 156] width 309 height 14
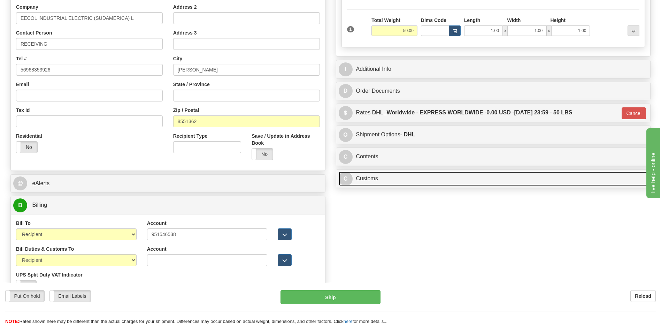
click at [373, 181] on link "C Customs" at bounding box center [492, 178] width 309 height 14
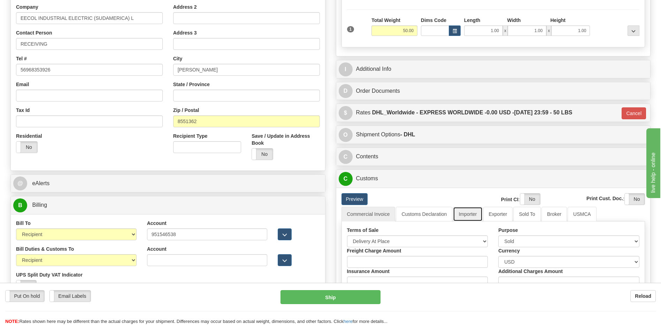
click at [469, 217] on link "Importer" at bounding box center [467, 213] width 29 height 15
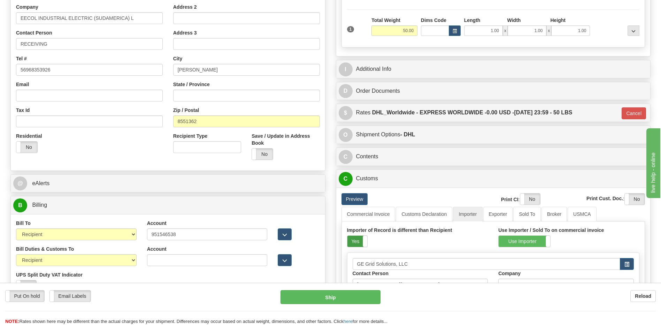
click at [360, 244] on label "Yes" at bounding box center [357, 240] width 20 height 11
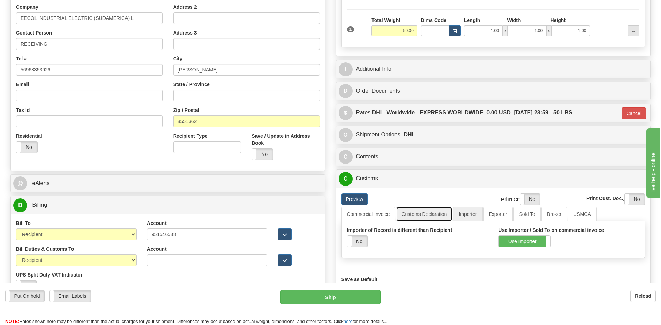
click at [410, 212] on link "Customs Declaration" at bounding box center [424, 213] width 56 height 15
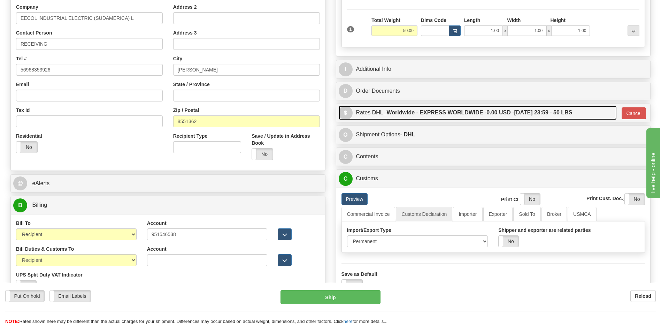
click at [466, 118] on label "DHL_Worldwide - EXPRESS WORLDWIDE - 0.00 USD - 08/21/2025 23:59 - 50 LBS" at bounding box center [472, 113] width 200 height 14
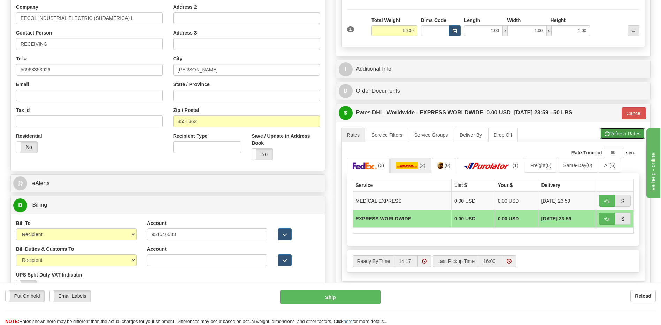
click at [622, 134] on button "Refresh Rates" at bounding box center [622, 133] width 45 height 12
type input "P"
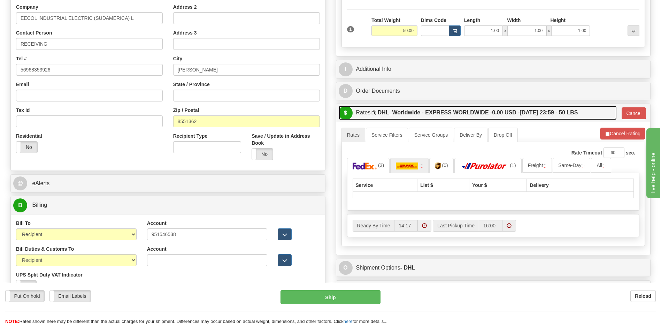
click at [537, 110] on label "DHL_Worldwide - EXPRESS WORLDWIDE - 0.00 USD - 08/21/2025 23:59 - 50 LBS" at bounding box center [477, 113] width 200 height 14
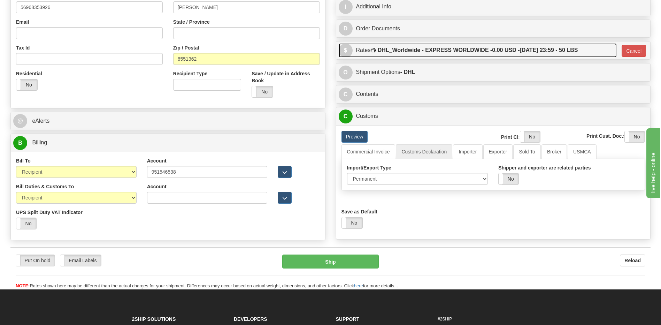
scroll to position [279, 0]
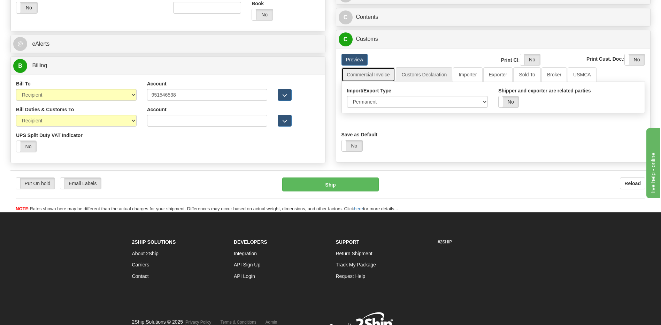
click at [375, 75] on link "Commercial Invoice" at bounding box center [368, 74] width 54 height 15
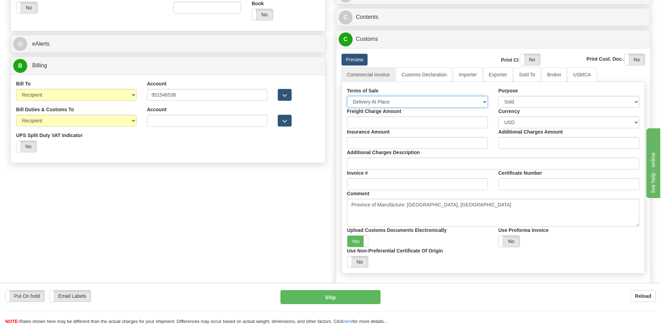
click at [377, 101] on select "Free Carrier Free On Board Ex Works Delivered Duty Unpaid Delivered Duty Paid C…" at bounding box center [417, 102] width 141 height 12
select select "7"
click at [347, 96] on select "Free Carrier Free On Board Ex Works Delivered Duty Unpaid Delivered Duty Paid C…" at bounding box center [417, 102] width 141 height 12
click at [356, 241] on label "Yes" at bounding box center [357, 240] width 21 height 11
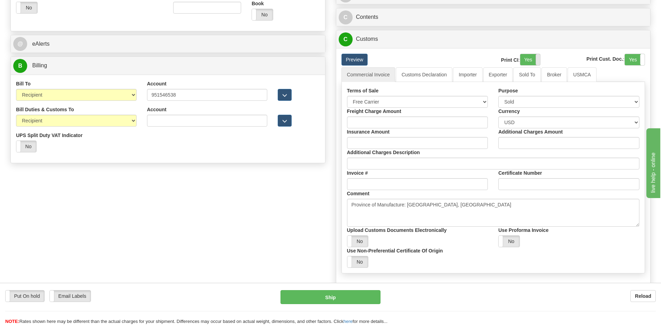
click at [527, 60] on label "Yes" at bounding box center [530, 59] width 20 height 11
click at [630, 57] on label "Yes" at bounding box center [634, 59] width 20 height 11
click at [429, 73] on link "Customs Declaration" at bounding box center [424, 74] width 56 height 15
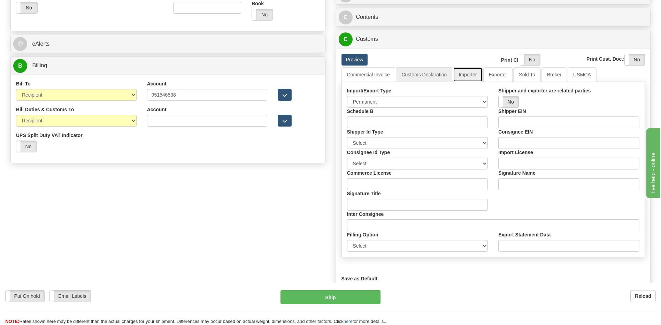
click at [468, 74] on link "Importer" at bounding box center [467, 74] width 29 height 15
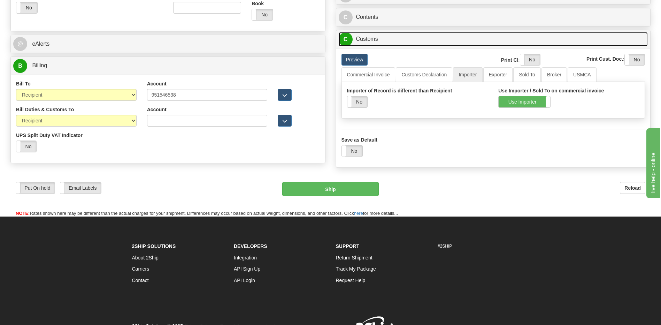
click at [386, 40] on link "C Customs" at bounding box center [492, 39] width 309 height 14
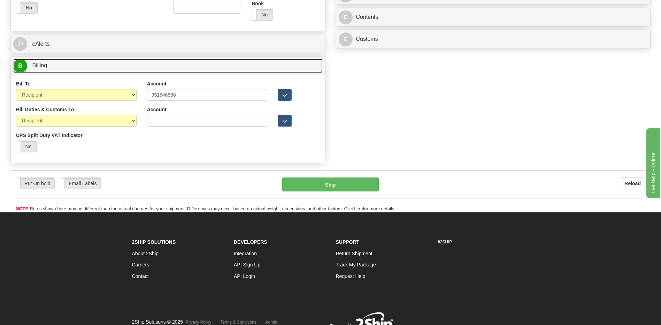
click at [115, 63] on link "B Billing" at bounding box center [167, 66] width 309 height 14
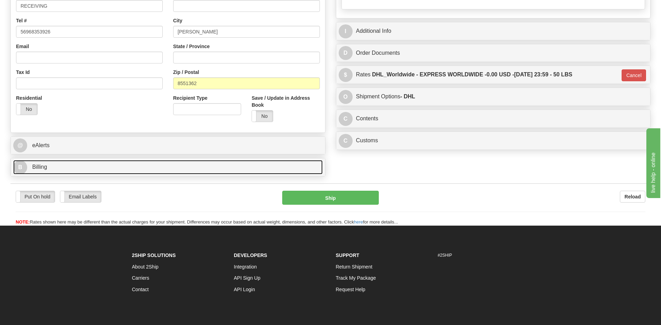
scroll to position [161, 0]
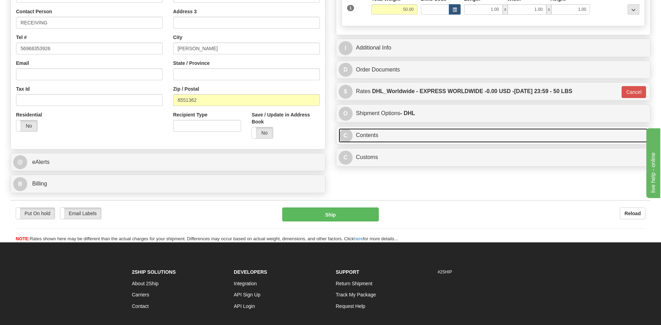
click at [397, 139] on link "C Contents" at bounding box center [492, 135] width 309 height 14
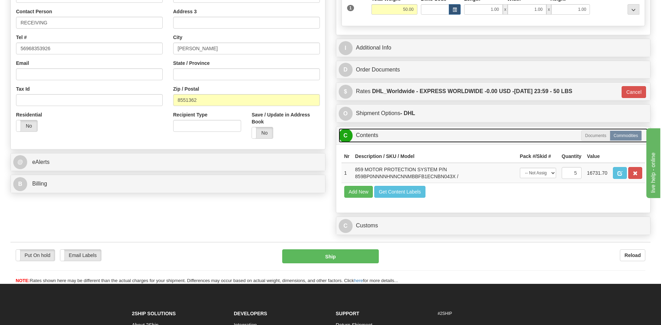
click at [397, 139] on link "C Contents" at bounding box center [492, 135] width 309 height 14
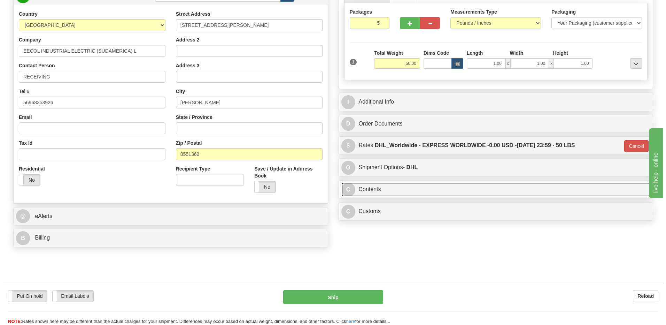
scroll to position [56, 0]
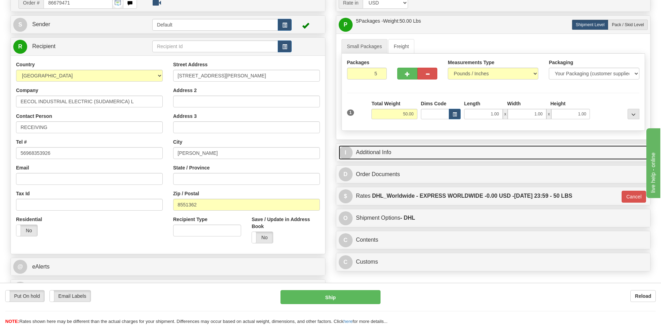
click at [393, 148] on link "I Additional Info" at bounding box center [492, 152] width 309 height 14
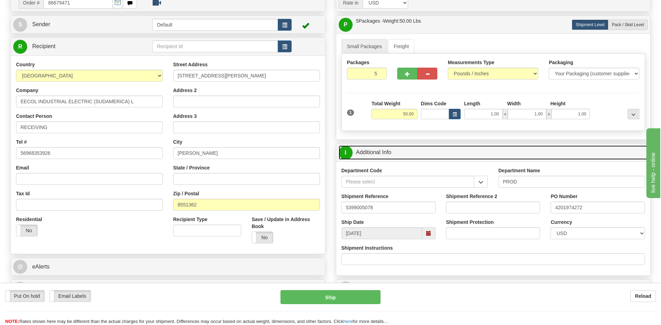
click at [393, 148] on link "I Additional Info" at bounding box center [492, 152] width 309 height 14
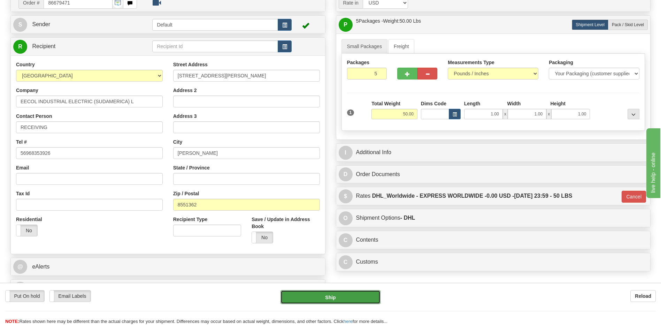
click at [330, 298] on button "Ship" at bounding box center [330, 297] width 100 height 14
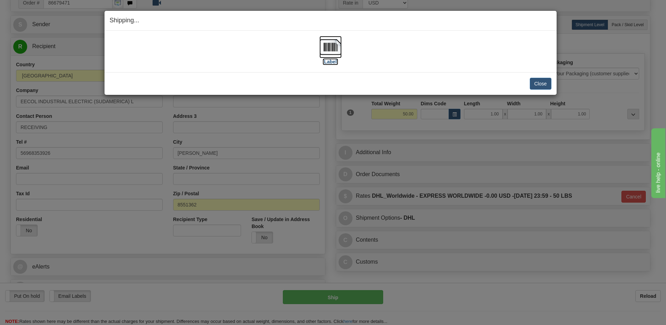
click at [335, 51] on img at bounding box center [330, 47] width 22 height 22
click at [434, 62] on div "[Label]" at bounding box center [331, 51] width 442 height 31
click at [332, 46] on img at bounding box center [330, 47] width 22 height 22
click at [536, 85] on button "Close" at bounding box center [541, 84] width 22 height 12
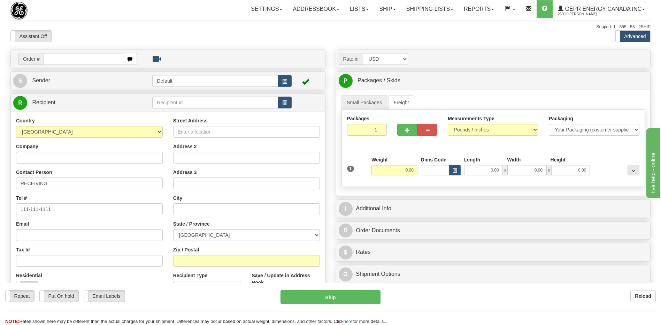
click at [255, 41] on div "Assistant On Assistant Off Do a return Do a return" at bounding box center [140, 36] width 271 height 12
click at [57, 59] on input "text" at bounding box center [83, 59] width 79 height 12
paste input "86677915"
type input "86677915"
click at [90, 20] on body "Training Course Close Toggle navigation Settings Shipping Preferences New Recip…" at bounding box center [333, 162] width 666 height 325
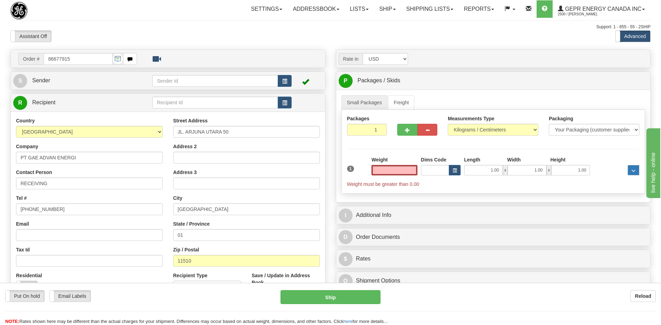
type input "0.00"
drag, startPoint x: 63, startPoint y: 181, endPoint x: 0, endPoint y: 175, distance: 63.7
click at [0, 173] on html "Training Course Close Toggle navigation Settings Shipping Preferences New Sende…" at bounding box center [330, 162] width 661 height 325
paste input "Attn : [PERSON_NAME]"
type input "Attn : [PERSON_NAME]"
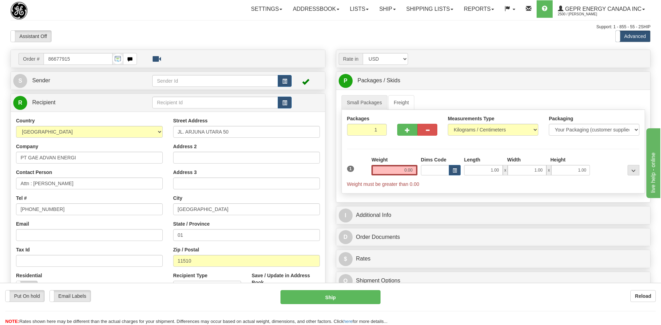
click at [202, 26] on div "Support: 1 - 855 - 55 - 2SHIP" at bounding box center [330, 27] width 640 height 6
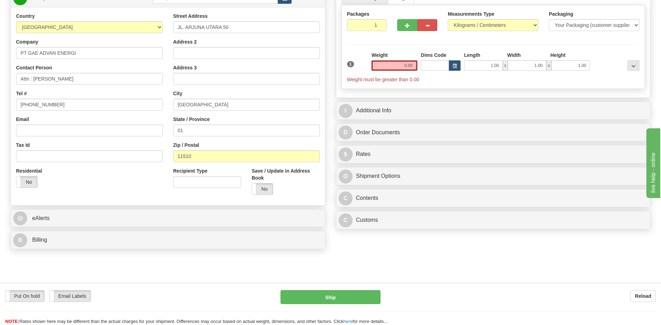
scroll to position [174, 0]
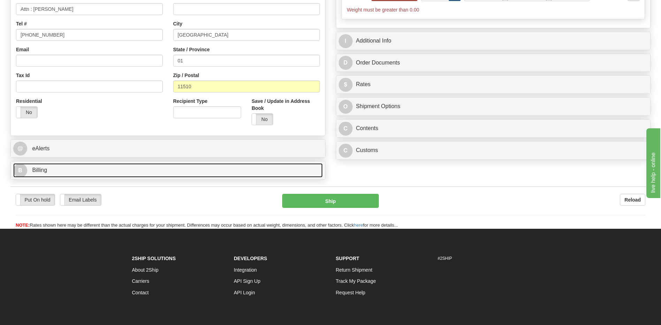
click at [92, 169] on link "B Billing" at bounding box center [167, 170] width 309 height 14
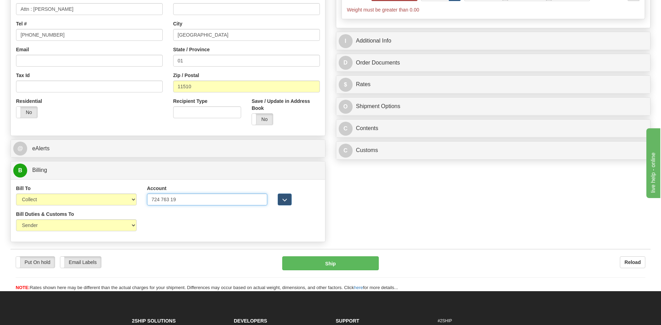
drag, startPoint x: 183, startPoint y: 199, endPoint x: 118, endPoint y: 194, distance: 65.0
click at [119, 194] on div "Bill To Sender Recipient Third Party Collect Account 724 763 19 3rd Party Accou…" at bounding box center [168, 198] width 314 height 26
paste input "724763197"
type input "724763197"
click at [95, 201] on select "Sender Recipient Third Party Collect" at bounding box center [76, 199] width 120 height 12
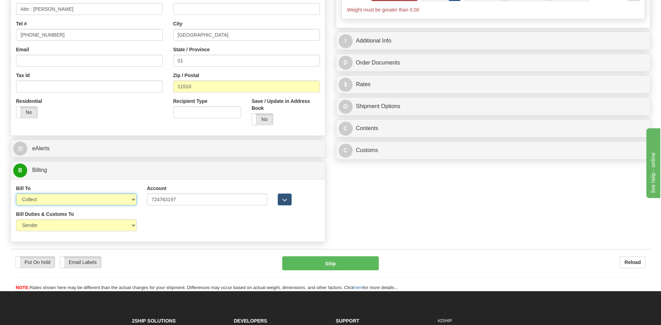
select select "2"
click at [16, 193] on select "Sender Recipient Third Party Collect" at bounding box center [76, 199] width 120 height 12
click at [196, 230] on div "Bill Duties & Customs To Sender Recipient Third Party UPS Split Duty VAT Indica…" at bounding box center [168, 223] width 314 height 26
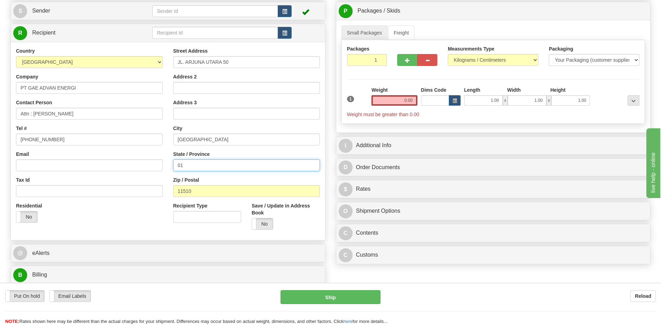
drag, startPoint x: 194, startPoint y: 164, endPoint x: 130, endPoint y: 159, distance: 64.2
click at [140, 160] on div "Country [GEOGRAPHIC_DATA] [GEOGRAPHIC_DATA] [GEOGRAPHIC_DATA] [GEOGRAPHIC_DATA]…" at bounding box center [168, 140] width 314 height 187
click at [413, 103] on input "0.00" at bounding box center [394, 100] width 46 height 10
click at [413, 103] on input "text" at bounding box center [394, 100] width 46 height 10
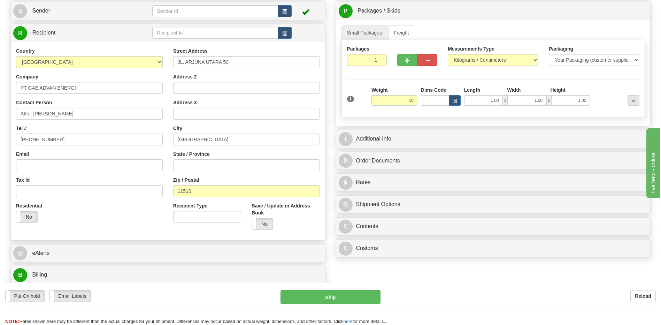
type input "10.00"
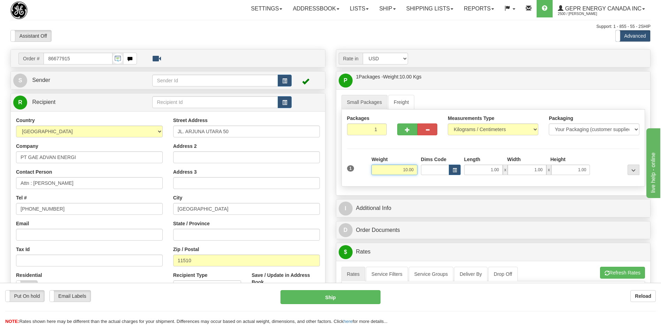
scroll to position [0, 0]
click at [288, 78] on button "button" at bounding box center [285, 81] width 14 height 12
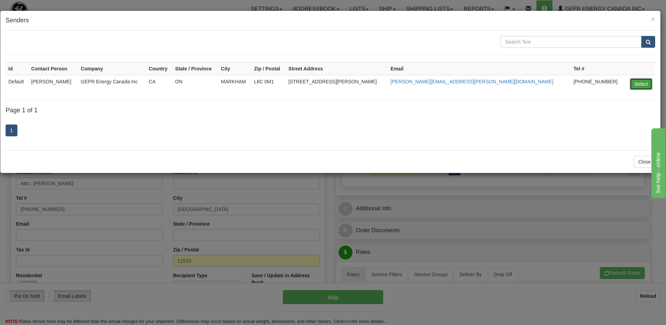
click at [637, 83] on button "Select" at bounding box center [641, 84] width 23 height 12
type input "Default"
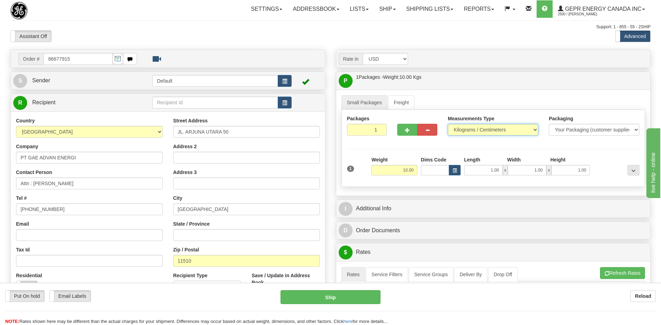
click at [477, 128] on select "Pounds / Inches Kilograms / Centimeters" at bounding box center [492, 130] width 91 height 12
select select "0"
click at [447, 124] on select "Pounds / Inches Kilograms / Centimeters" at bounding box center [492, 130] width 91 height 12
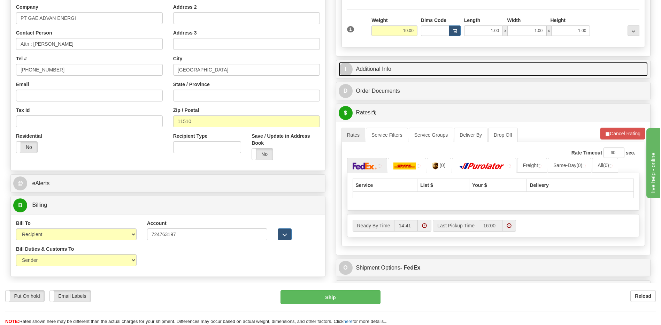
click at [393, 70] on link "I Additional Info" at bounding box center [492, 69] width 309 height 14
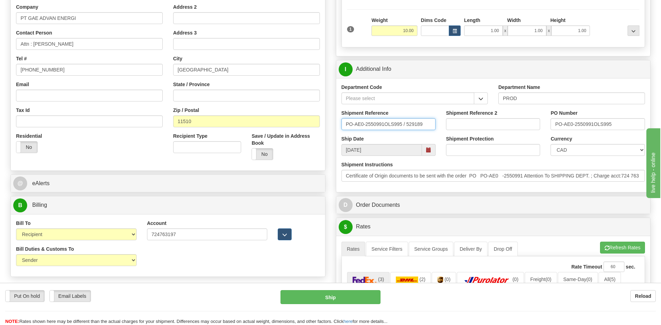
drag, startPoint x: 427, startPoint y: 125, endPoint x: 210, endPoint y: 136, distance: 217.6
type input "5399005032"
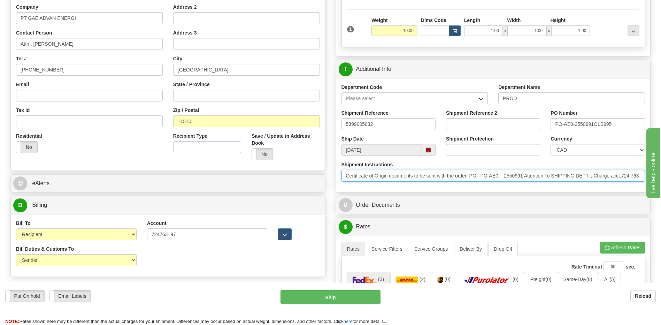
scroll to position [0, 12]
drag, startPoint x: 349, startPoint y: 179, endPoint x: 840, endPoint y: 218, distance: 492.3
click at [660, 185] on html "Training Course Close Toggle navigation Settings Shipping Preferences New Sende…" at bounding box center [330, 23] width 661 height 325
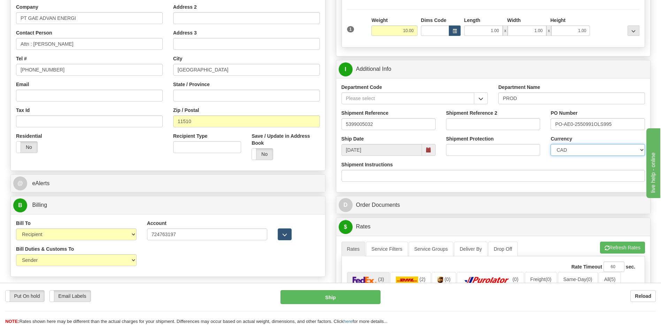
click at [610, 149] on select "CAD USD EUR ZAR [PERSON_NAME] ARN AUD AUS AWG BBD BFR BGN BHD BMD BND BRC BRL C…" at bounding box center [597, 150] width 94 height 12
select select "1"
click at [550, 144] on select "CAD USD EUR ZAR [PERSON_NAME] ARN AUD AUS AWG BBD BFR BGN BHD BMD BND BRC BRL C…" at bounding box center [597, 150] width 94 height 12
drag, startPoint x: 621, startPoint y: 122, endPoint x: 448, endPoint y: 117, distance: 172.8
click at [448, 117] on div "Shipment Reference 5399005032 Shipment Reference 2 PO Number PO-AE0-2550991OLS9…" at bounding box center [493, 122] width 314 height 26
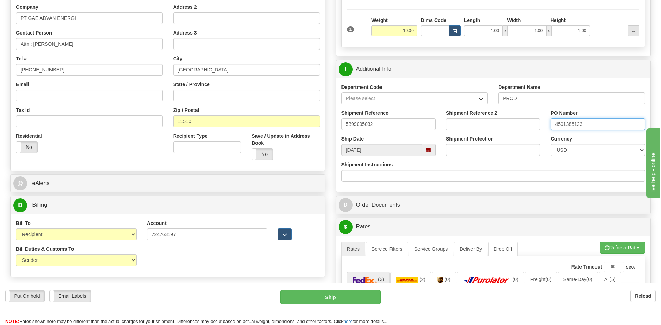
type input "4501386123"
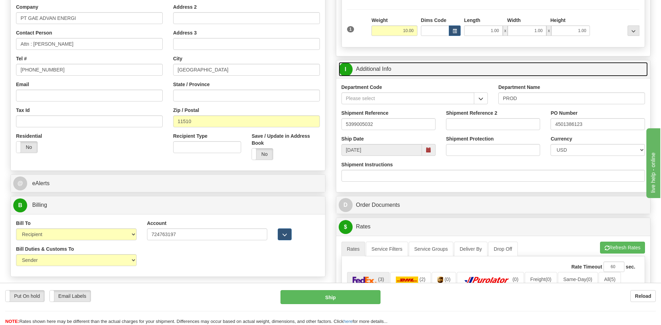
click at [398, 68] on link "I Additional Info" at bounding box center [492, 69] width 309 height 14
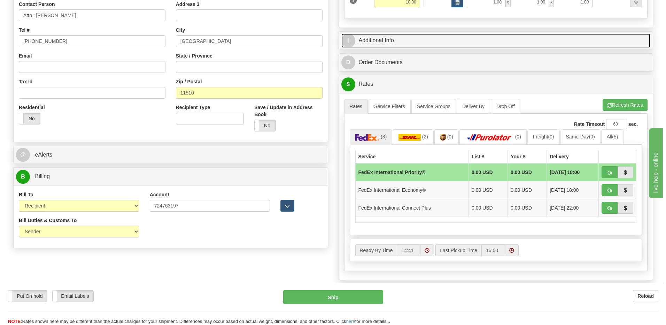
scroll to position [209, 0]
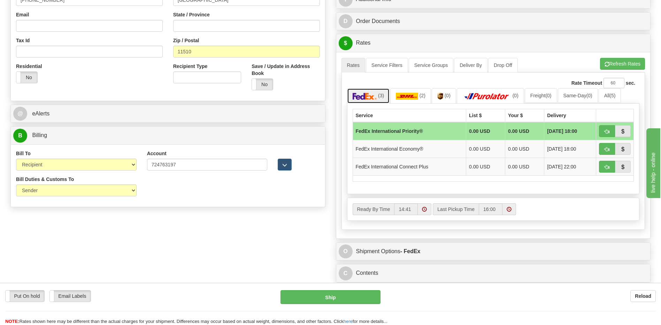
click at [375, 96] on img at bounding box center [364, 96] width 24 height 7
click at [607, 134] on button "button" at bounding box center [607, 131] width 16 height 12
type input "01"
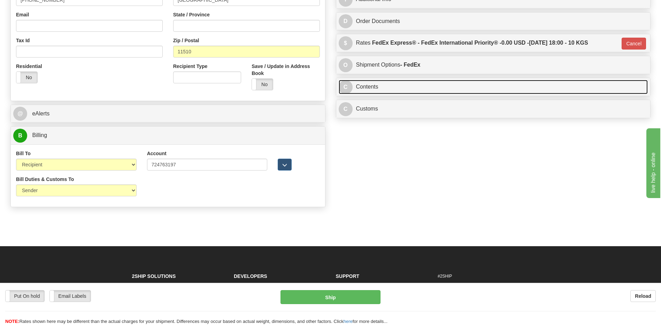
click at [383, 90] on link "C Contents" at bounding box center [492, 87] width 309 height 14
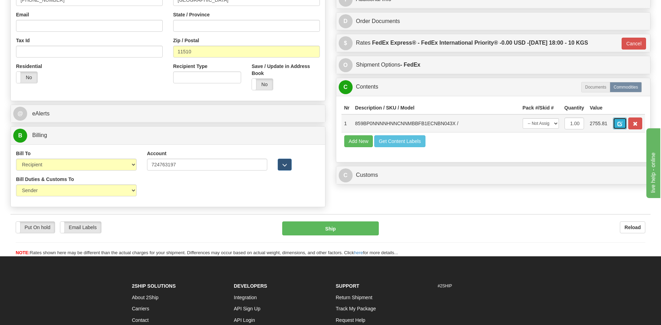
click at [621, 125] on span "button" at bounding box center [619, 124] width 5 height 5
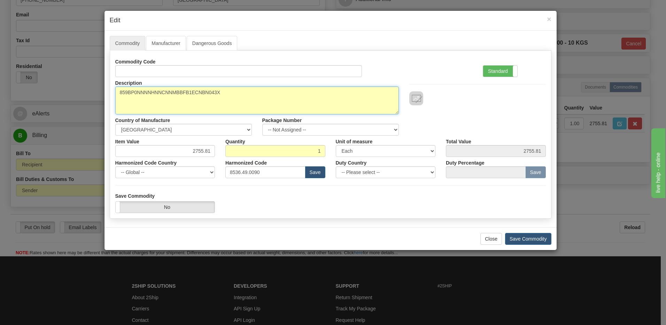
click at [117, 92] on textarea "859BP0NNNNHNNCNNMBBFB1ECNBN043X" at bounding box center [256, 100] width 283 height 28
paste textarea "859 - Motor Protection Relay"
type textarea "859 - Motor Protection Relay P/N 859BP0NNNNHNNCNNMBBFB1ECNBN043X"
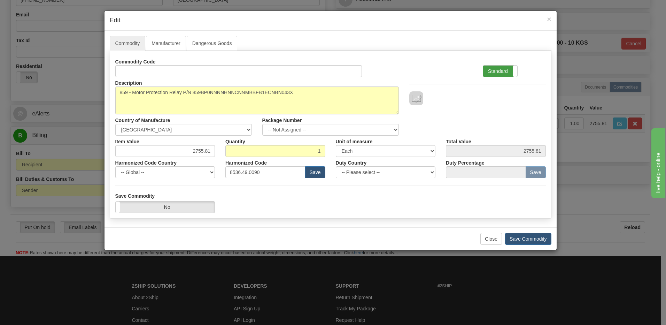
click at [497, 72] on label "Standard" at bounding box center [500, 70] width 34 height 11
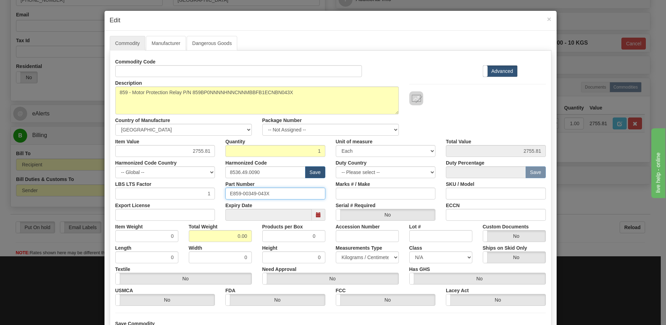
drag, startPoint x: 284, startPoint y: 196, endPoint x: 161, endPoint y: 188, distance: 123.6
click at [163, 188] on div "LBS LTS Factor 1 Part Number E859-00349-043X Marks # / Make SKU / Model" at bounding box center [330, 188] width 441 height 21
drag, startPoint x: 224, startPoint y: 238, endPoint x: 317, endPoint y: 235, distance: 92.7
click at [317, 235] on div "Item Weight 0 Total Weight 0.00 Products per Box 0 Accession Number Lot # Custo…" at bounding box center [330, 230] width 441 height 21
type input "1"
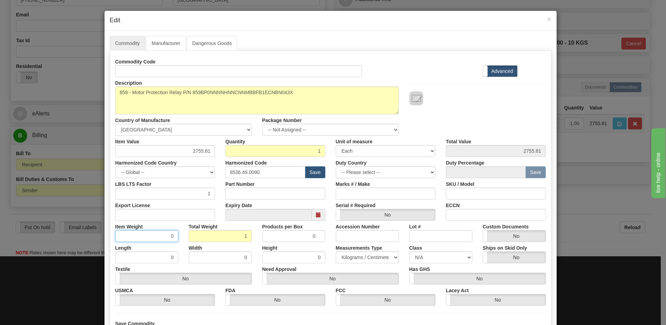
type input "1.0000"
click at [156, 240] on input "1.0000" at bounding box center [146, 236] width 63 height 12
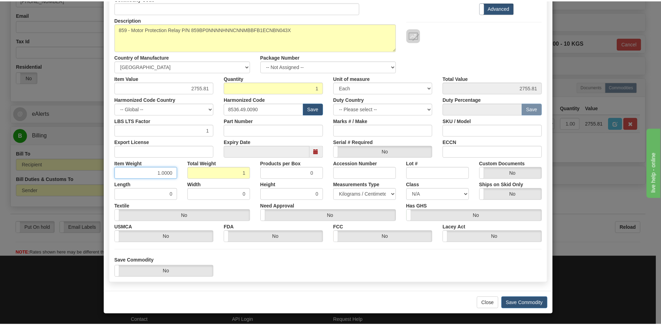
scroll to position [63, 0]
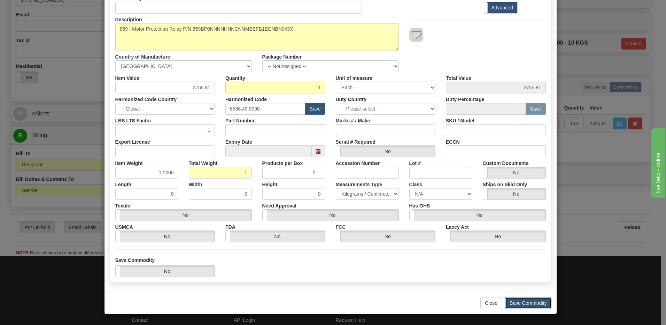
click at [534, 305] on button "Save Commodity" at bounding box center [528, 303] width 46 height 12
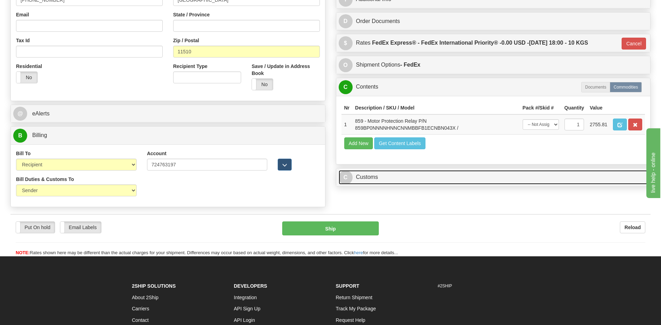
drag, startPoint x: 411, startPoint y: 181, endPoint x: 409, endPoint y: 170, distance: 11.4
click at [411, 181] on link "C Customs" at bounding box center [492, 177] width 309 height 14
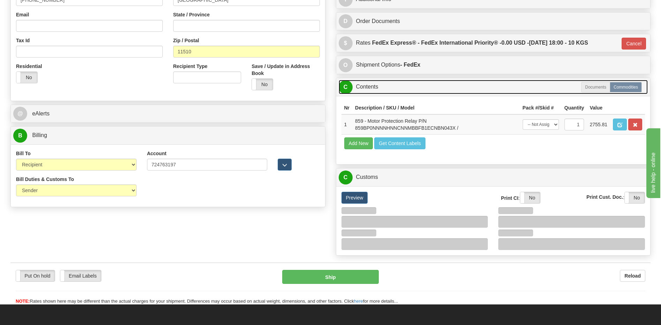
click at [379, 84] on link "C Contents" at bounding box center [492, 87] width 309 height 14
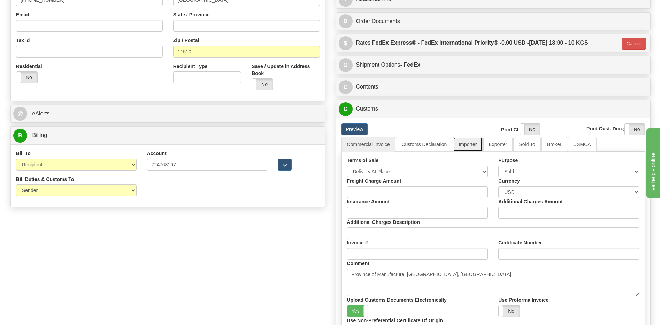
click at [472, 145] on link "Importer" at bounding box center [467, 144] width 29 height 15
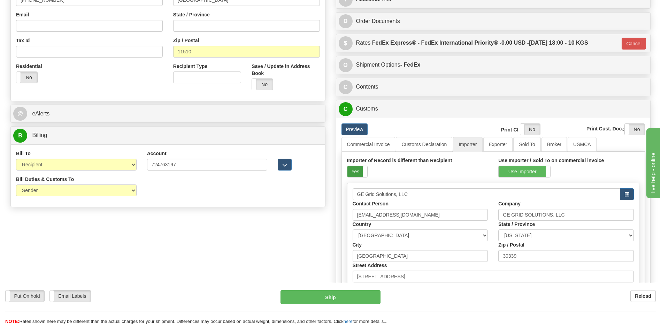
click at [361, 170] on label "Yes" at bounding box center [357, 171] width 20 height 11
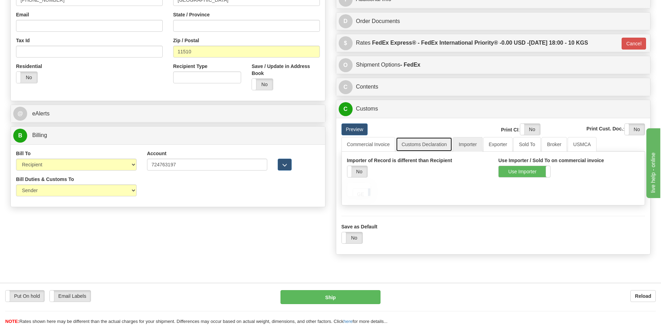
click at [420, 147] on link "Customs Declaration" at bounding box center [424, 144] width 56 height 15
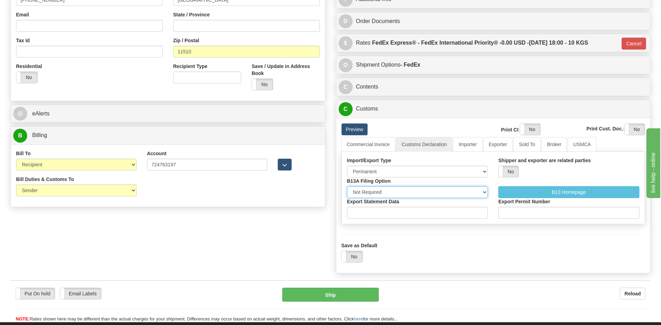
click at [393, 190] on select "Not Required Manual Electronic Summary Reporting" at bounding box center [417, 192] width 141 height 12
select select "3"
click at [347, 186] on select "Not Required Manual Electronic Summary Reporting" at bounding box center [417, 192] width 141 height 12
click at [368, 210] on input "Export Statement Data" at bounding box center [417, 212] width 141 height 12
type input "11111111111111111"
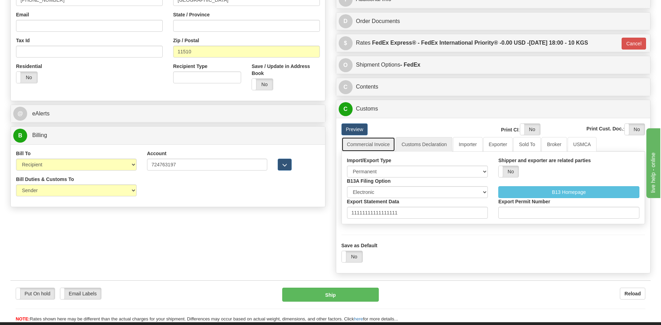
click at [368, 142] on link "Commercial Invoice" at bounding box center [368, 144] width 54 height 15
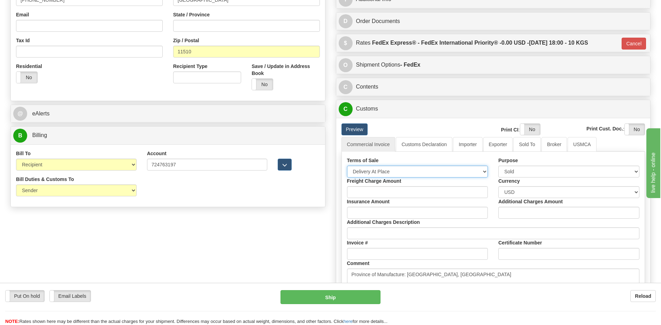
click at [369, 168] on select "Free Carrier Free On Board Ex Works Delivered Duty Unpaid Delivered Duty Paid C…" at bounding box center [417, 171] width 141 height 12
select select "7"
click at [347, 165] on select "Free Carrier Free On Board Ex Works Delivered Duty Unpaid Delivered Duty Paid C…" at bounding box center [417, 171] width 141 height 12
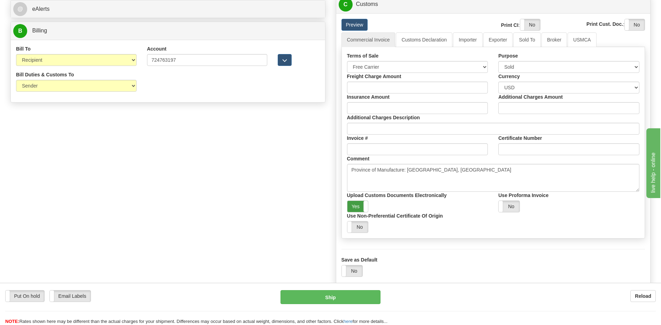
click at [354, 203] on label "Yes" at bounding box center [357, 206] width 21 height 11
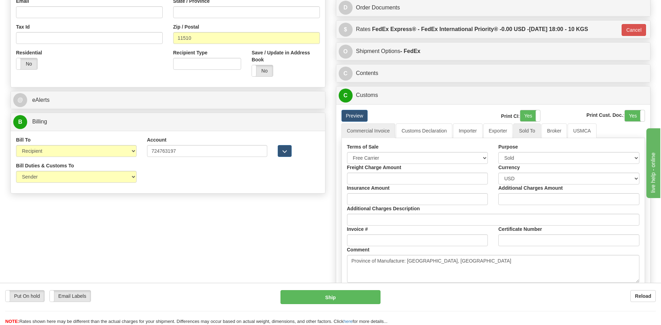
scroll to position [174, 0]
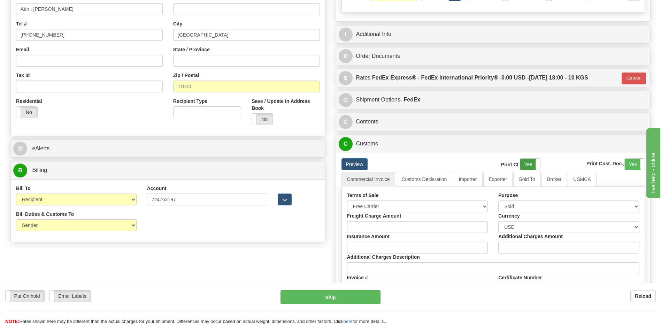
click at [528, 165] on label "Yes" at bounding box center [530, 163] width 20 height 11
click at [629, 163] on label "Yes" at bounding box center [634, 163] width 20 height 11
click at [427, 181] on link "Customs Declaration" at bounding box center [424, 179] width 56 height 15
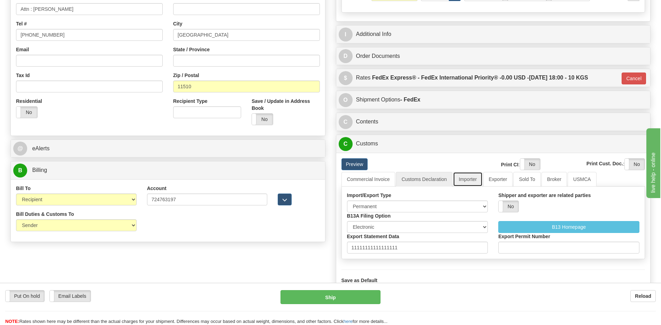
click at [465, 176] on link "Importer" at bounding box center [467, 179] width 29 height 15
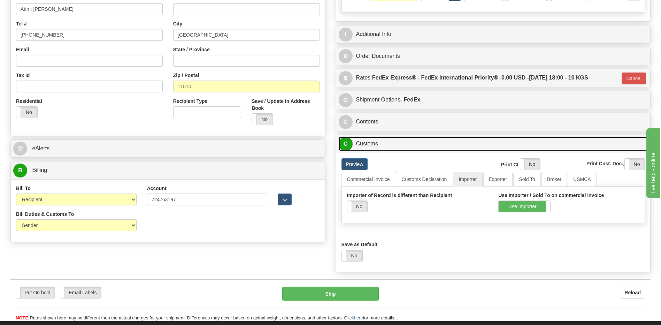
click at [378, 145] on link "C Customs" at bounding box center [492, 144] width 309 height 14
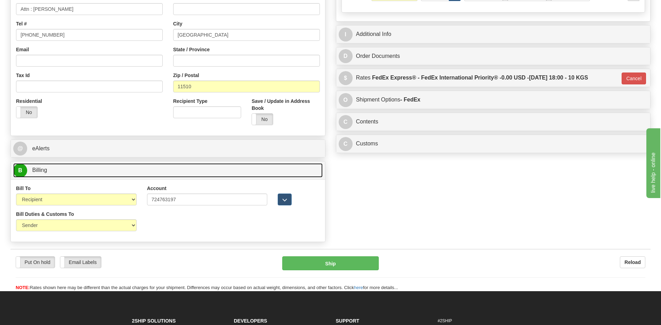
click at [277, 167] on link "B Billing" at bounding box center [167, 170] width 309 height 14
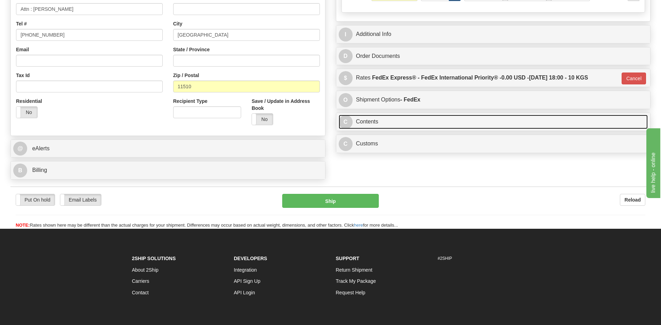
click at [376, 125] on link "C Contents" at bounding box center [492, 122] width 309 height 14
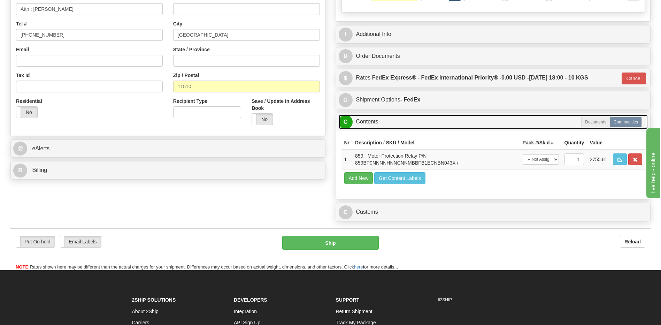
click at [376, 125] on link "C Contents" at bounding box center [492, 122] width 309 height 14
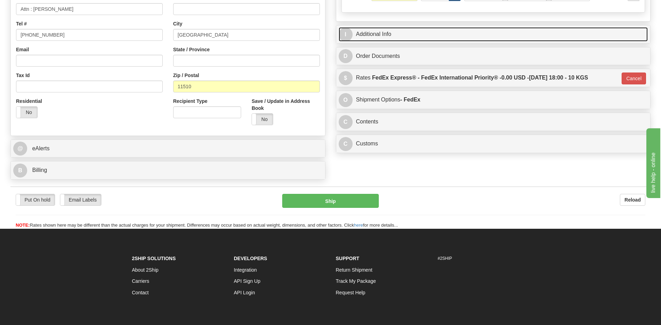
click at [387, 38] on link "I Additional Info" at bounding box center [492, 34] width 309 height 14
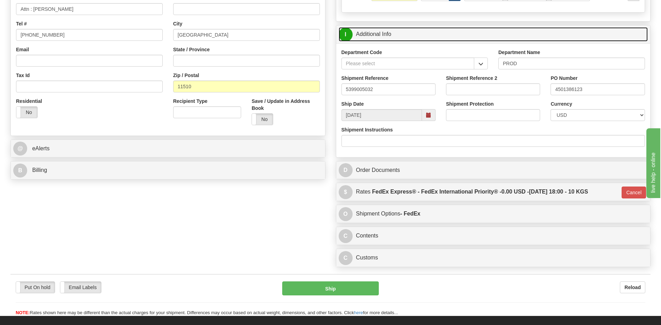
click at [387, 38] on link "I Additional Info" at bounding box center [492, 34] width 309 height 14
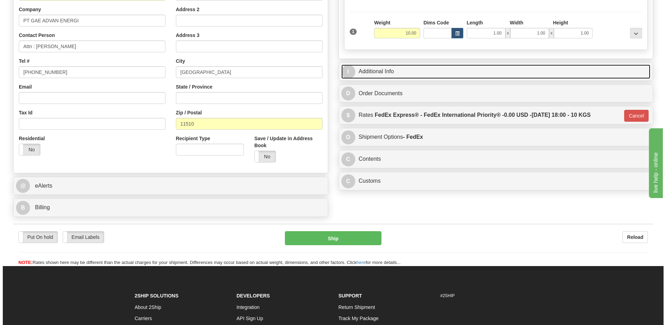
scroll to position [139, 0]
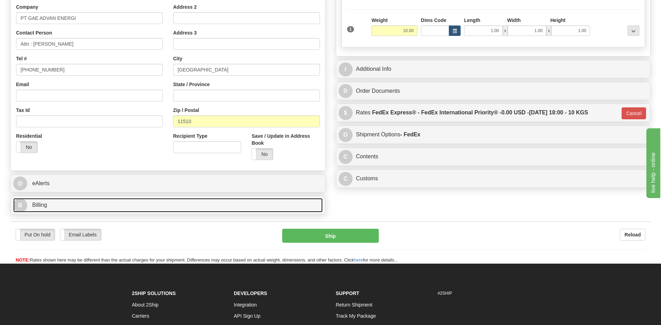
click at [59, 211] on link "B Billing" at bounding box center [167, 205] width 309 height 14
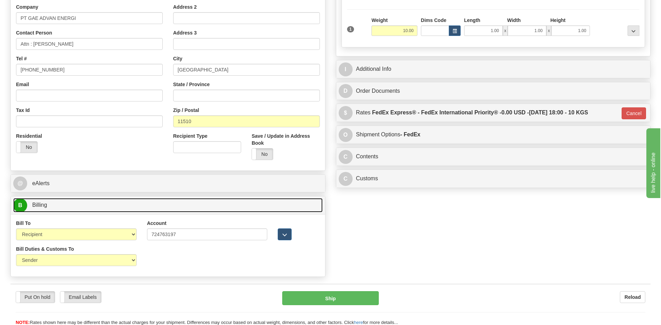
click at [59, 211] on link "B Billing" at bounding box center [167, 205] width 309 height 14
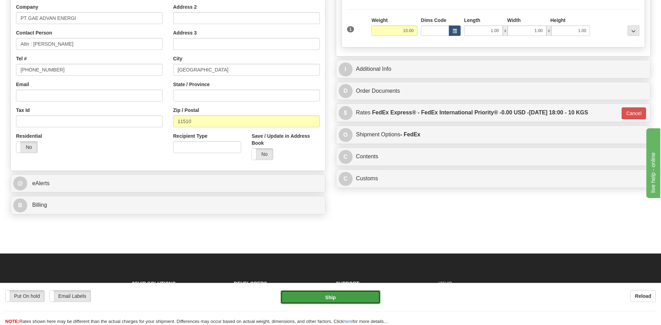
click at [317, 296] on button "Ship" at bounding box center [330, 297] width 100 height 14
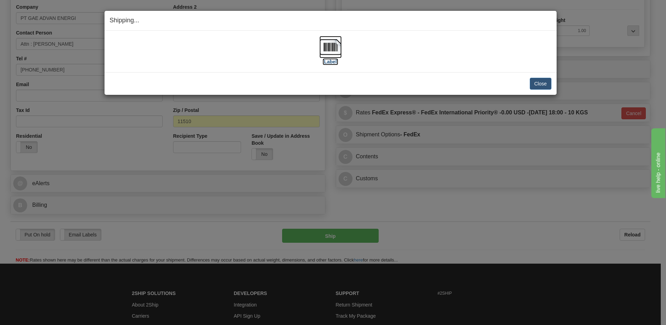
click at [333, 42] on img at bounding box center [330, 47] width 22 height 22
click at [535, 86] on button "Close" at bounding box center [541, 84] width 22 height 12
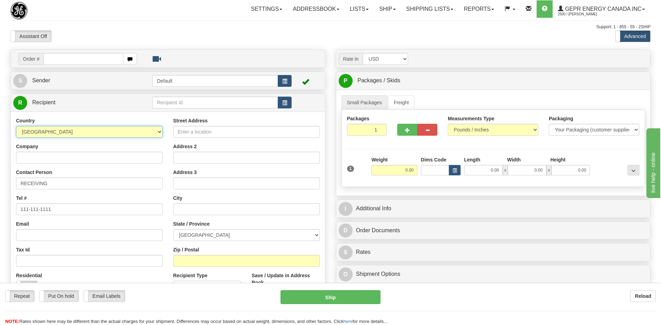
drag, startPoint x: 105, startPoint y: 134, endPoint x: 110, endPoint y: 133, distance: 4.5
click at [105, 134] on select "AFGHANISTAN ALAND ISLANDS ALBANIA ALGERIA AMERICAN SAMOA ANDORRA ANGOLA ANGUILL…" at bounding box center [89, 132] width 147 height 12
select select "US"
click at [16, 126] on select "AFGHANISTAN ALAND ISLANDS ALBANIA ALGERIA AMERICAN SAMOA ANDORRA ANGOLA ANGUILL…" at bounding box center [89, 132] width 147 height 12
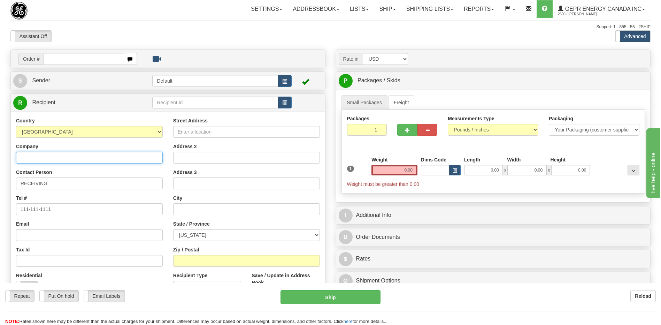
click at [34, 157] on input "Company" at bounding box center [89, 157] width 147 height 12
paste input "ABB MEXICO, S.A. DE C.V."
type input "ABB MEXICO, S.A. DE C.V."
click at [53, 211] on input "111-111-1111" at bounding box center [89, 209] width 147 height 12
click at [187, 133] on input "Street Address" at bounding box center [246, 132] width 147 height 12
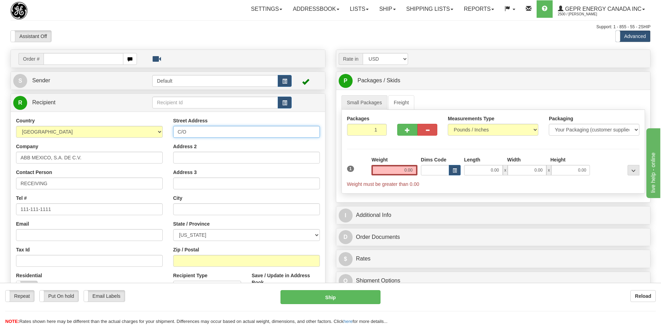
paste input "DHL GLOBAL FORWARDING INC LAREDO WAREHOU"
type input "C/O DHL GLOBAL FORWARDING INC LAREDO WAREHOU"
click at [192, 160] on input "Address 2" at bounding box center [246, 157] width 147 height 12
paste input "302 GRAND CENTRAL BLVD"
type input "302 GRAND CENTRAL BLVD"
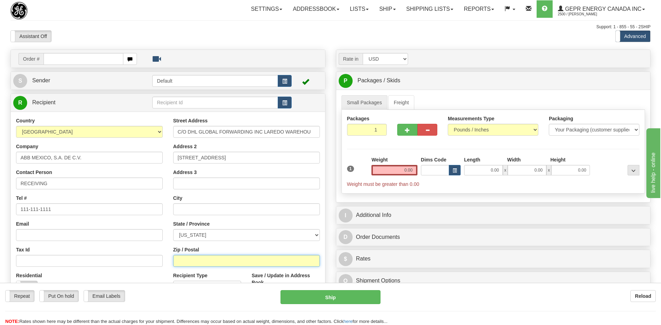
click at [187, 264] on input "Zip / Postal" at bounding box center [246, 261] width 147 height 12
paste input "78045"
type input "78045"
click at [145, 198] on div "Tel # 111-111-1111" at bounding box center [89, 204] width 147 height 21
type input "LAREDO"
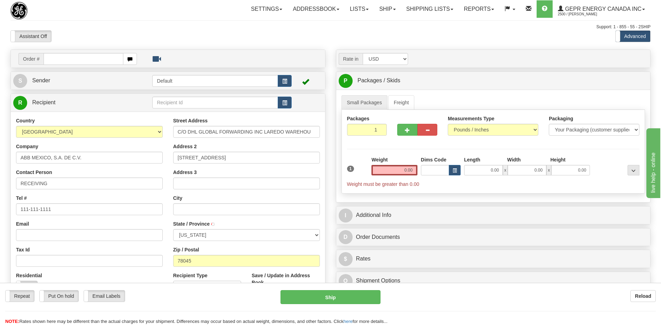
select select "TX"
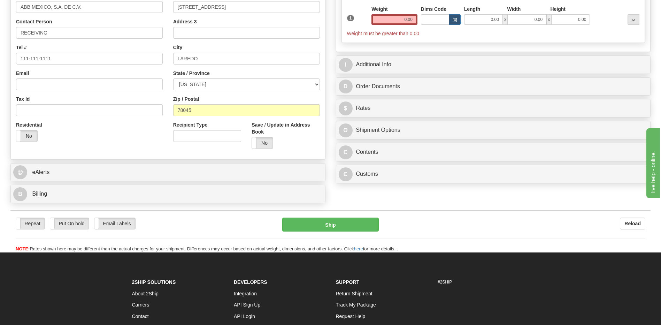
scroll to position [209, 0]
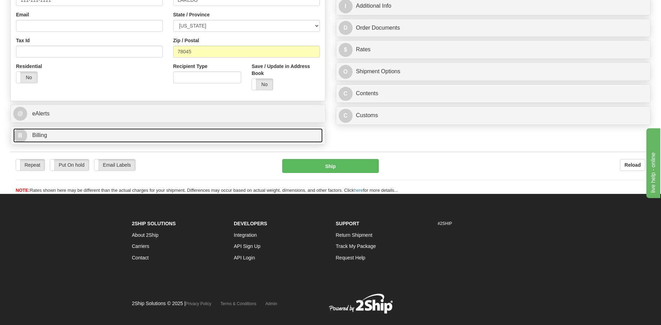
click at [41, 134] on span "Billing" at bounding box center [39, 135] width 15 height 6
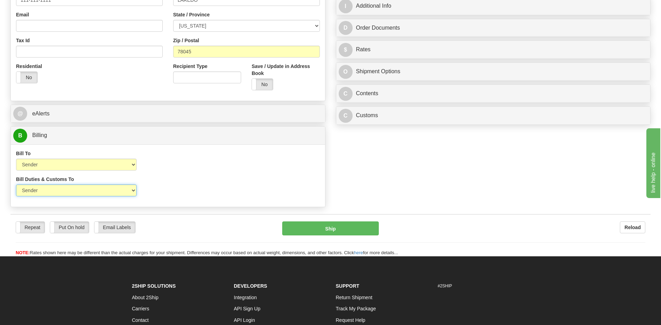
click at [120, 191] on select "Sender Recipient Third Party" at bounding box center [76, 190] width 120 height 12
select select "2"
click at [16, 184] on select "Sender Recipient Third Party" at bounding box center [76, 190] width 120 height 12
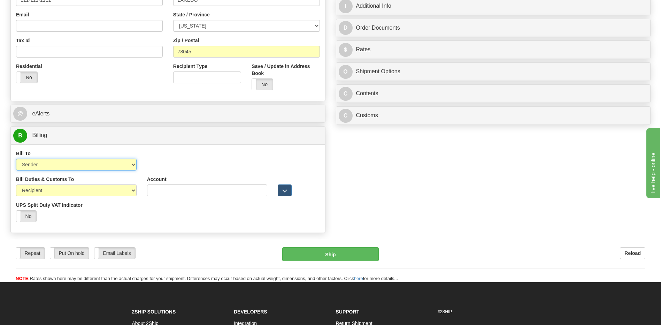
click at [115, 167] on select "Sender Recipient Third Party Collect" at bounding box center [76, 164] width 120 height 12
select select "2"
click at [16, 158] on select "Sender Recipient Third Party Collect" at bounding box center [76, 164] width 120 height 12
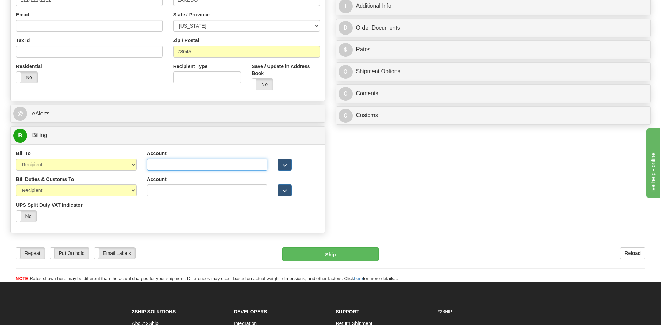
click at [150, 164] on input "Account" at bounding box center [207, 164] width 120 height 12
paste input "202479144"
type input "202479144"
click at [408, 187] on div "Order # S Sender Default" at bounding box center [330, 39] width 650 height 396
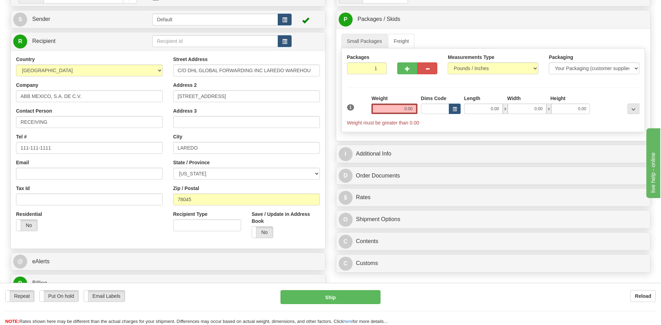
scroll to position [0, 0]
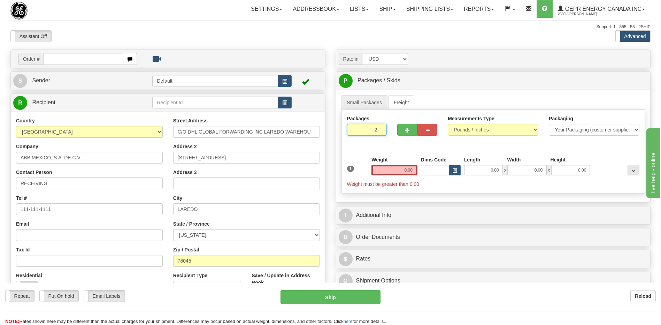
drag, startPoint x: 380, startPoint y: 128, endPoint x: 460, endPoint y: 173, distance: 91.4
type input "2"
click at [380, 128] on input "2" at bounding box center [367, 130] width 40 height 12
drag, startPoint x: 402, startPoint y: 171, endPoint x: 438, endPoint y: 171, distance: 35.9
click at [438, 171] on div "1 Total Weight 0.00 Dims Code x" at bounding box center [493, 171] width 296 height 31
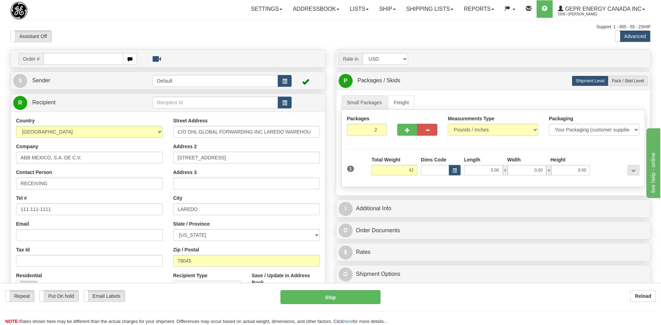
type input "42.00"
click at [330, 33] on div "Assistant On Assistant Off Do a return Do a return Previous Next Standard Advan…" at bounding box center [330, 36] width 650 height 12
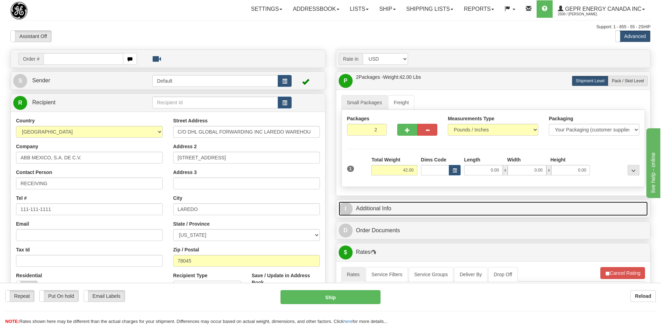
click at [373, 209] on link "I Additional Info" at bounding box center [492, 208] width 309 height 14
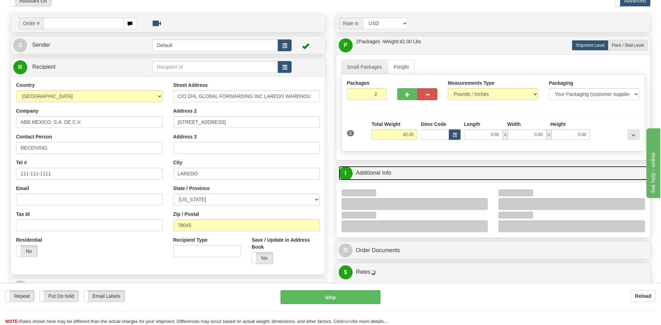
scroll to position [70, 0]
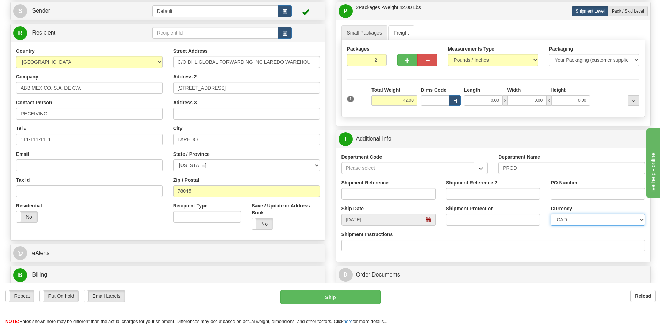
click at [587, 222] on select "CAD USD EUR ZAR [PERSON_NAME] ARN AUD AUS AWG BBD BFR BGN BHD BMD BND BRC BRL C…" at bounding box center [597, 219] width 94 height 12
select select "1"
click at [550, 213] on select "CAD USD EUR ZAR [PERSON_NAME] ARN AUD AUS AWG BBD BFR BGN BHD BMD BND BRC BRL C…" at bounding box center [597, 219] width 94 height 12
click at [382, 194] on input "Shipment Reference" at bounding box center [388, 194] width 94 height 12
type input "5399004653"
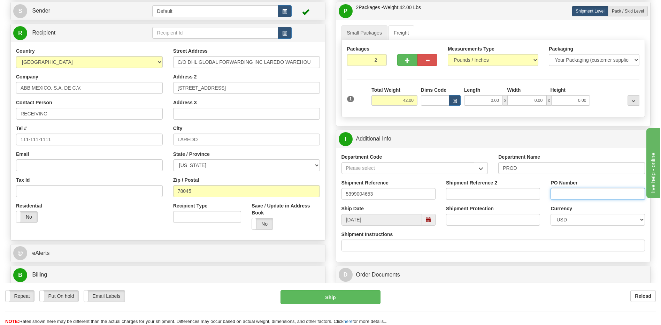
click at [564, 192] on input "PO Number" at bounding box center [597, 194] width 94 height 12
type input "4201962756"
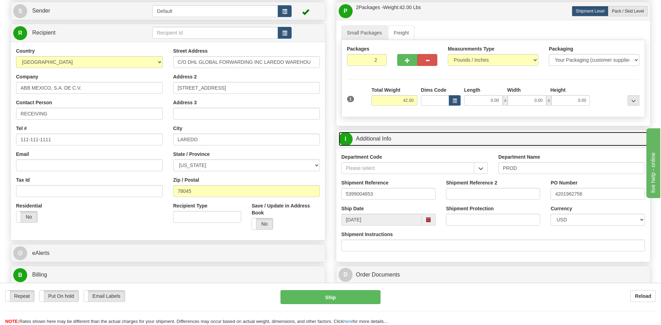
click at [444, 141] on link "I Additional Info" at bounding box center [492, 139] width 309 height 14
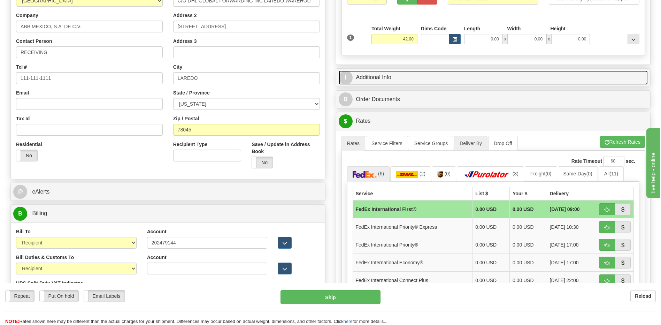
scroll to position [209, 0]
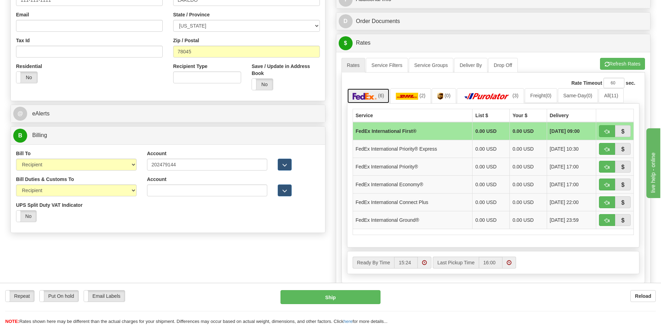
click at [379, 98] on span "(6)" at bounding box center [381, 96] width 6 height 6
click at [605, 168] on span "button" at bounding box center [606, 167] width 5 height 5
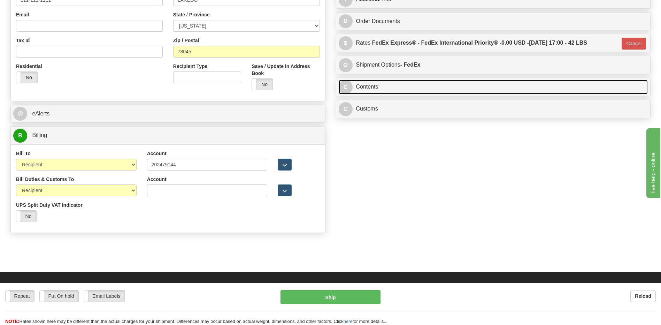
click at [379, 91] on link "C Contents" at bounding box center [492, 87] width 309 height 14
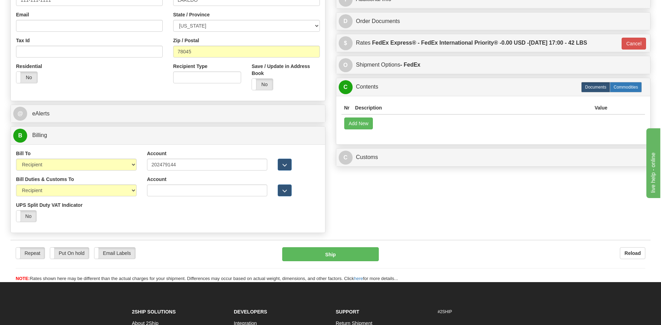
click at [620, 89] on label "Commodities" at bounding box center [625, 87] width 32 height 10
type input "01"
radio input "true"
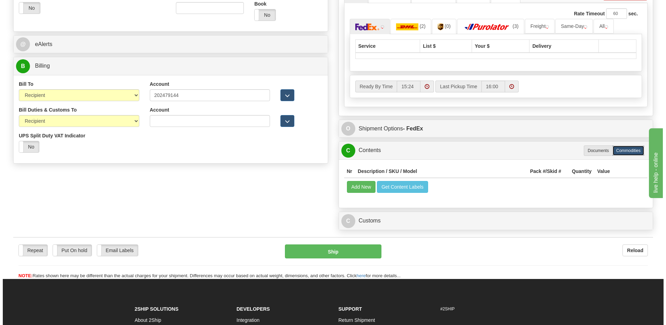
scroll to position [279, 0]
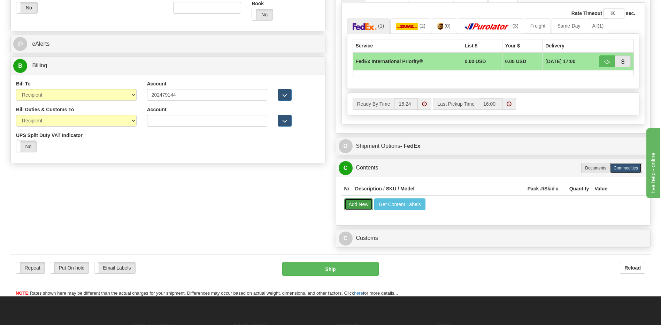
click at [363, 206] on button "Add New" at bounding box center [358, 204] width 29 height 12
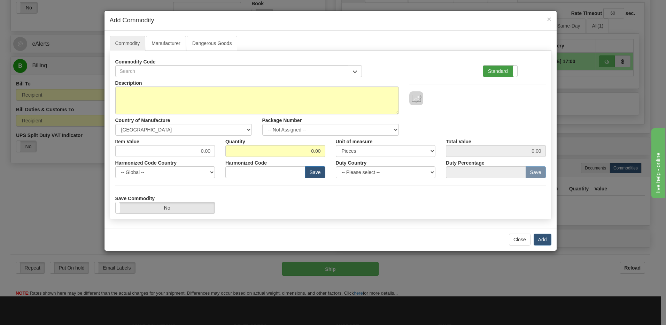
click at [493, 71] on label "Standard" at bounding box center [500, 70] width 34 height 11
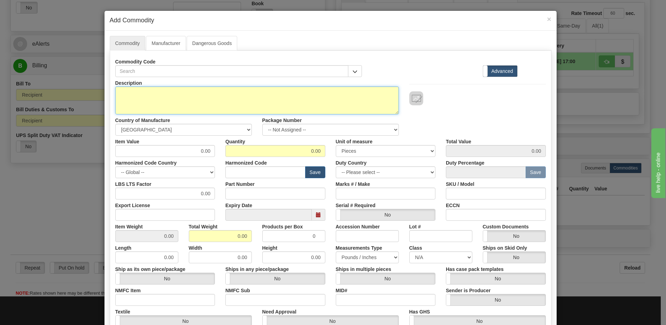
click at [118, 92] on textarea "Description" at bounding box center [256, 100] width 283 height 28
paste textarea "850EP5NNG5HNNMANMSPFCSENNB4043X"
click at [115, 92] on textarea "850EP5NNG5HNNMANMSPFCSENNB4043X" at bounding box center [256, 100] width 283 height 28
paste textarea "Feeder Protection System"
type textarea "Feeder Protection System P/N 850EP5NNG5HNNMANMSPFCSENNB4043X"
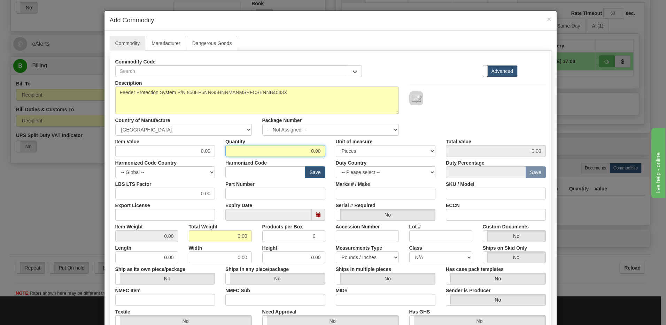
drag, startPoint x: 294, startPoint y: 148, endPoint x: 358, endPoint y: 158, distance: 65.5
click at [358, 158] on div "Description Feeder Protection System P/N 850EP5NNG5HNNMANMSPFCSENNB4043X Countr…" at bounding box center [330, 230] width 430 height 306
type input "1"
click at [185, 236] on div "Total Weight 0.00" at bounding box center [220, 230] width 73 height 21
drag, startPoint x: 206, startPoint y: 240, endPoint x: 249, endPoint y: 239, distance: 42.8
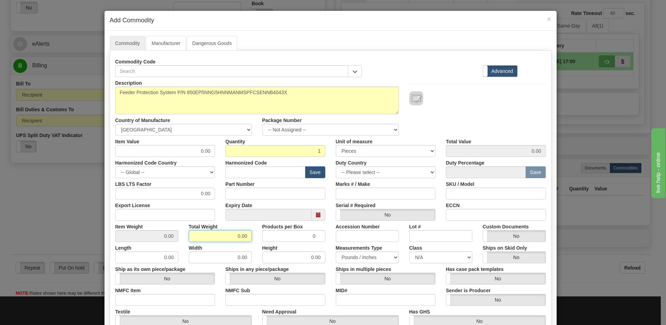
click at [249, 239] on input "0.00" at bounding box center [220, 236] width 63 height 12
type input "1"
type input "1.0000"
click at [276, 173] on input "text" at bounding box center [265, 172] width 80 height 12
drag, startPoint x: 198, startPoint y: 151, endPoint x: 234, endPoint y: 149, distance: 35.9
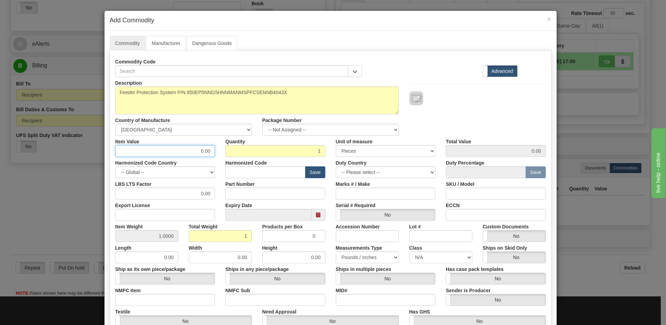
click at [234, 149] on div "Item Value 0.00 Quantity 1 Unit of measure 3 Thousand Square Inches Adjustments…" at bounding box center [330, 145] width 441 height 21
type input "4411.82"
click at [283, 153] on input "1" at bounding box center [275, 151] width 100 height 12
click at [457, 122] on div "Description Feeder Protection System P/N 850EP5NNG5HNNMANMSPFCSENNB4043X Countr…" at bounding box center [330, 106] width 441 height 59
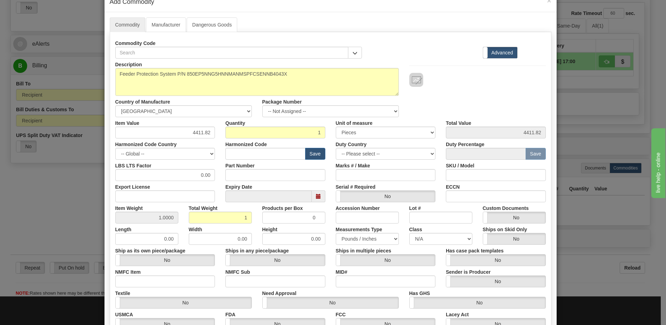
scroll to position [35, 0]
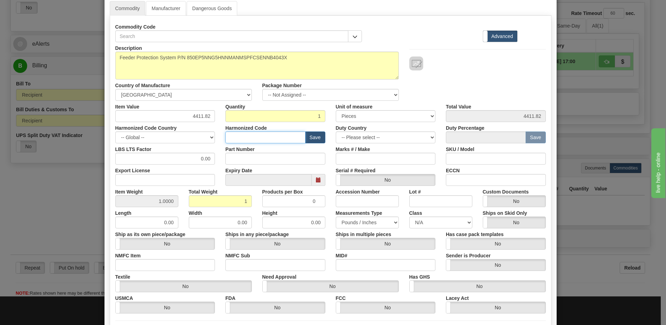
click at [231, 137] on input "text" at bounding box center [265, 137] width 80 height 12
paste input "8537.10.9160"
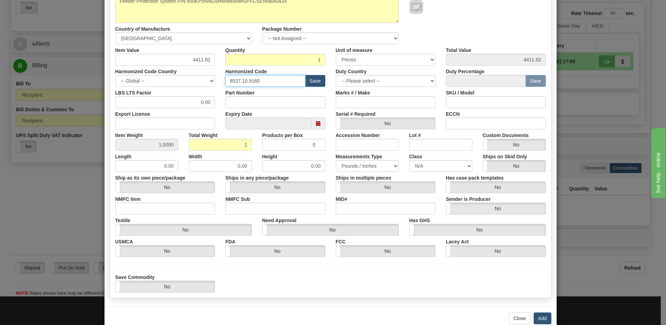
scroll to position [107, 0]
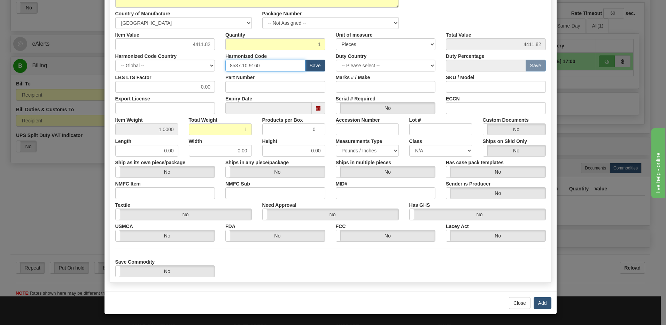
type input "8537.10.9160"
click at [539, 303] on button "Add" at bounding box center [542, 303] width 18 height 12
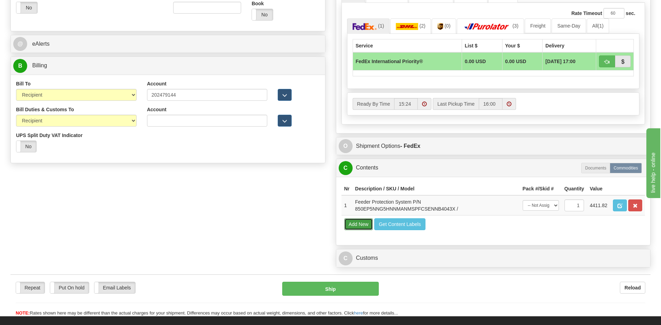
click at [356, 223] on button "Add New" at bounding box center [358, 224] width 29 height 12
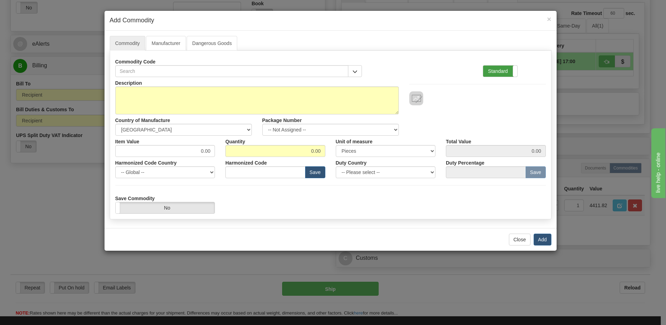
click at [494, 69] on label "Standard" at bounding box center [500, 70] width 34 height 11
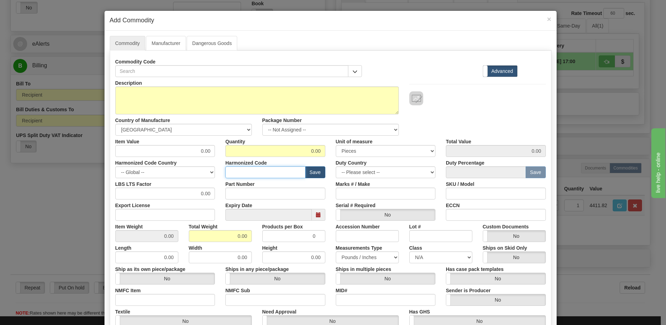
click at [242, 175] on input "text" at bounding box center [265, 172] width 80 height 12
paste input "8537.10.9160"
type input "8537.10.9160"
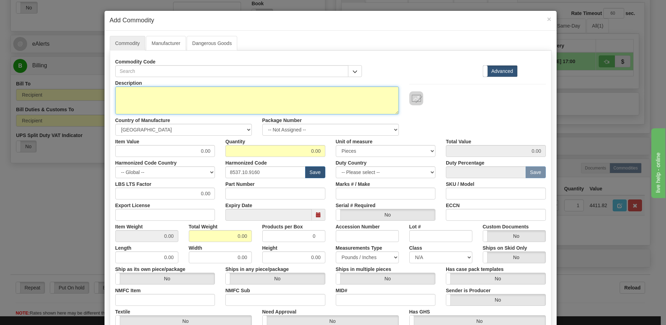
click at [119, 96] on textarea "Description" at bounding box center [256, 100] width 283 height 28
paste textarea "Feeder Protection System"
click at [187, 94] on textarea "Feeder Protection System" at bounding box center [256, 100] width 283 height 28
paste textarea "850EP5NNG5LNNALAMMSFB3ACNB4043X"
type textarea "Feeder Protection System P/N 850EP5NNG5LNNALAMMSFB3ACNB4043X"
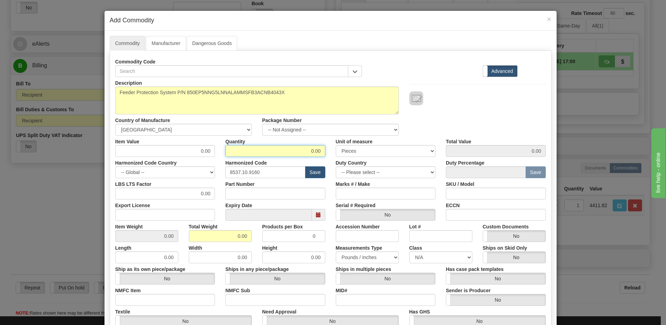
drag, startPoint x: 294, startPoint y: 151, endPoint x: 395, endPoint y: 170, distance: 102.3
click at [395, 170] on div "Description Feeder Protection System P/N 850EP5NNG5LNNALAMMSFB3ACNB4043X Countr…" at bounding box center [330, 230] width 430 height 306
type input "1"
click at [190, 235] on input "0.00" at bounding box center [220, 236] width 63 height 12
drag, startPoint x: 218, startPoint y: 237, endPoint x: 285, endPoint y: 243, distance: 67.8
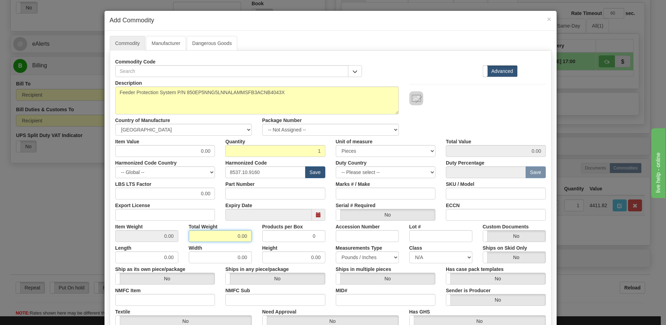
click at [285, 243] on div "Description Feeder Protection System P/N 850EP5NNG5LNNALAMMSFB3ACNB4043X Countr…" at bounding box center [330, 230] width 430 height 306
type input "1"
type input "1.0000"
click at [154, 235] on input "1.0000" at bounding box center [146, 236] width 63 height 12
drag, startPoint x: 197, startPoint y: 150, endPoint x: 228, endPoint y: 150, distance: 31.7
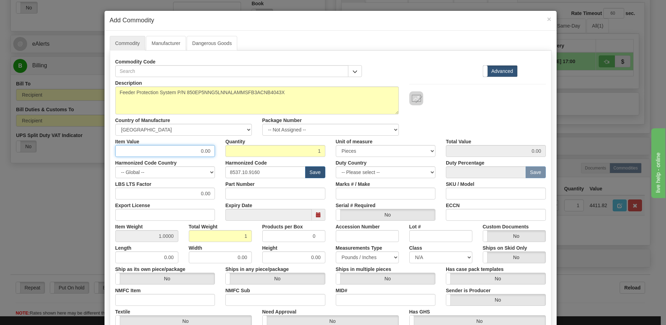
click at [228, 150] on div "Item Value 0.00 Quantity 1 Unit of measure 3 Thousand Square Inches Adjustments…" at bounding box center [330, 145] width 441 height 21
type input "4781.58"
click at [228, 150] on input "1" at bounding box center [275, 151] width 100 height 12
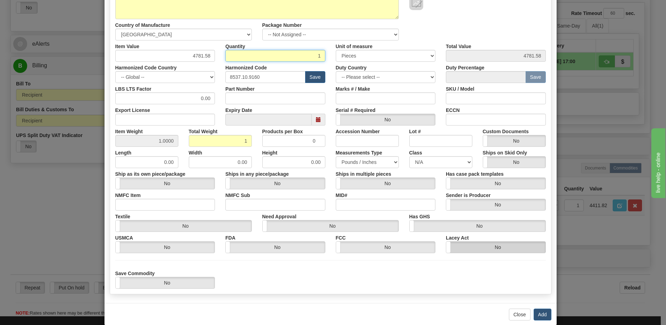
scroll to position [104, 0]
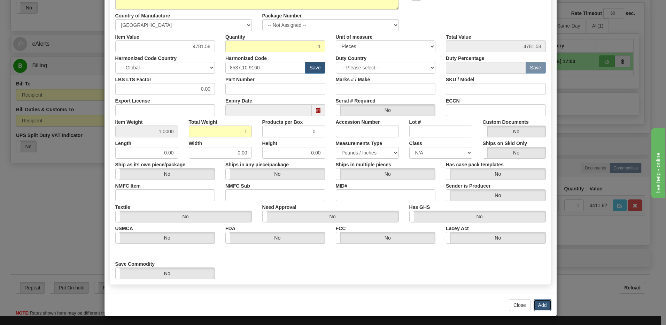
click at [538, 304] on button "Add" at bounding box center [542, 305] width 18 height 12
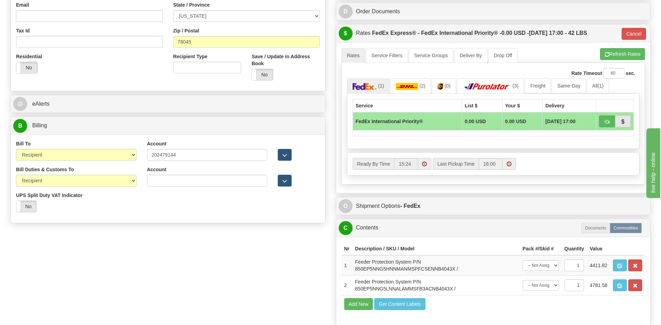
scroll to position [174, 0]
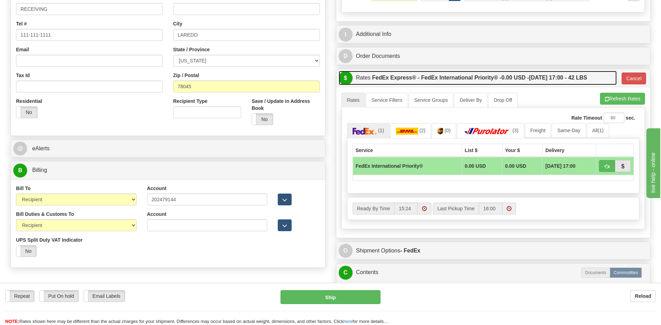
click at [402, 74] on label "FedEx Express® - FedEx International Priority® - 0.00 USD - 08/14/2025 17:00 - …" at bounding box center [479, 78] width 215 height 14
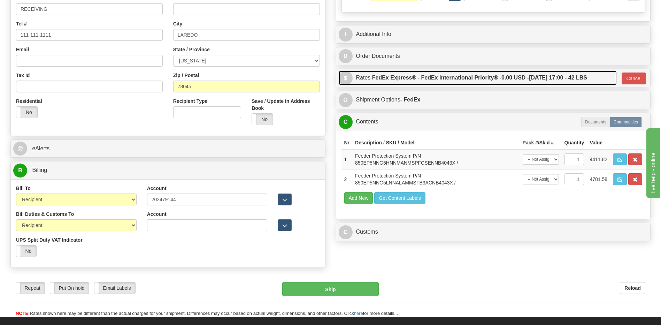
scroll to position [279, 0]
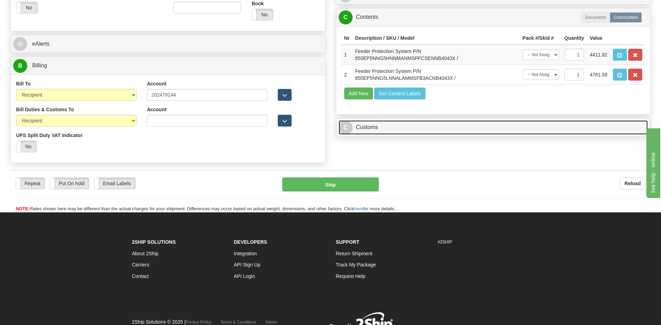
click at [392, 130] on link "C Customs" at bounding box center [492, 127] width 309 height 14
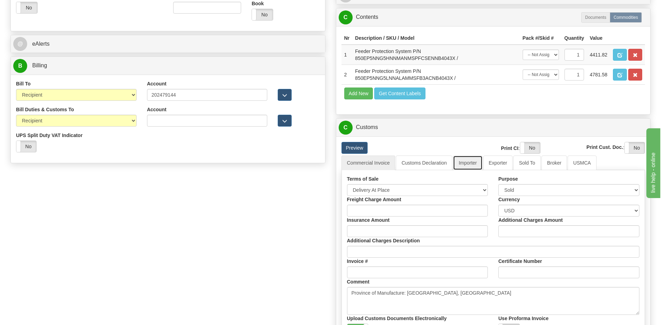
click at [472, 164] on link "Importer" at bounding box center [467, 162] width 29 height 15
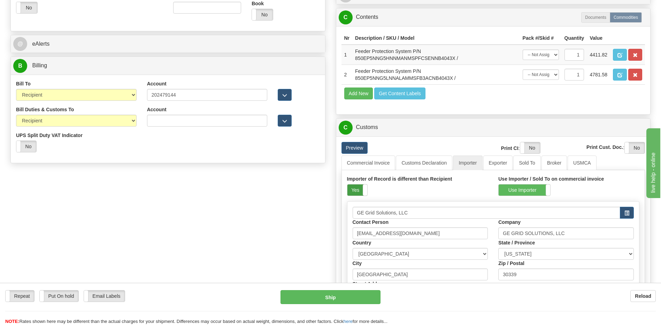
click at [354, 187] on label "Yes" at bounding box center [357, 189] width 20 height 11
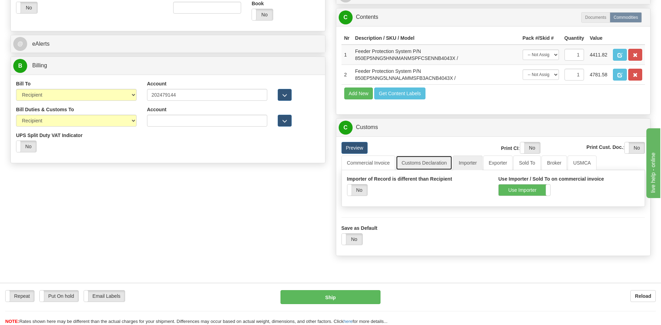
click at [423, 164] on link "Customs Declaration" at bounding box center [424, 162] width 56 height 15
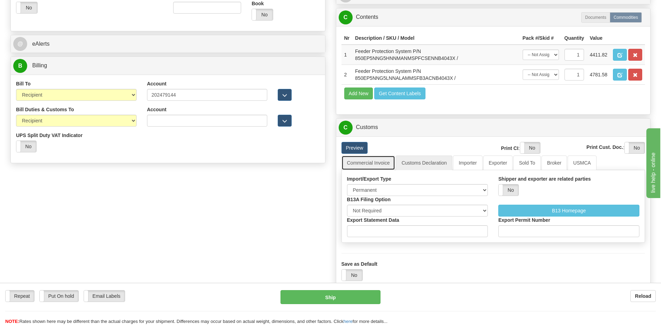
click at [381, 160] on link "Commercial Invoice" at bounding box center [368, 162] width 54 height 15
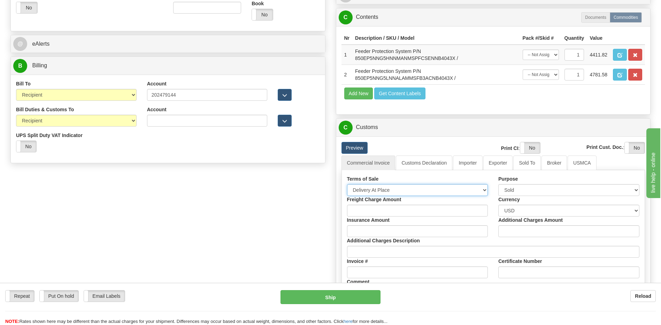
click at [374, 187] on select "Free Carrier Free On Board Ex Works Delivered Duty Unpaid Delivered Duty Paid C…" at bounding box center [417, 190] width 141 height 12
select select "7"
click at [347, 184] on select "Free Carrier Free On Board Ex Works Delivered Duty Unpaid Delivered Duty Paid C…" at bounding box center [417, 190] width 141 height 12
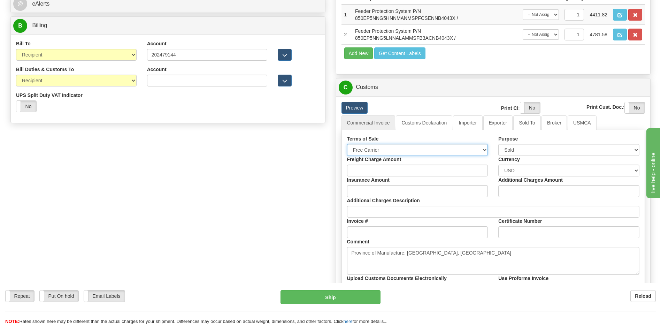
scroll to position [383, 0]
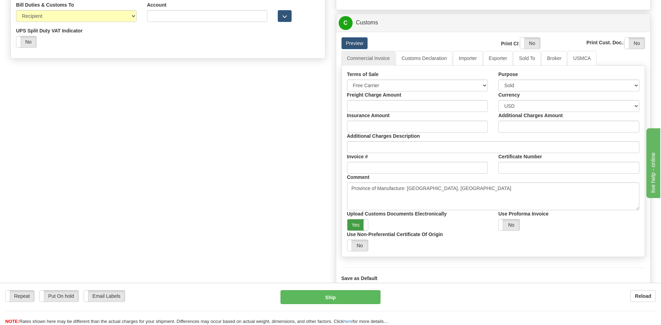
click at [356, 227] on label "Yes" at bounding box center [357, 224] width 21 height 11
click at [532, 43] on label "Yes" at bounding box center [530, 43] width 20 height 11
drag, startPoint x: 636, startPoint y: 46, endPoint x: 621, endPoint y: 49, distance: 15.0
click at [636, 46] on label "Yes" at bounding box center [634, 43] width 20 height 11
click at [558, 61] on link "Broker" at bounding box center [553, 58] width 25 height 15
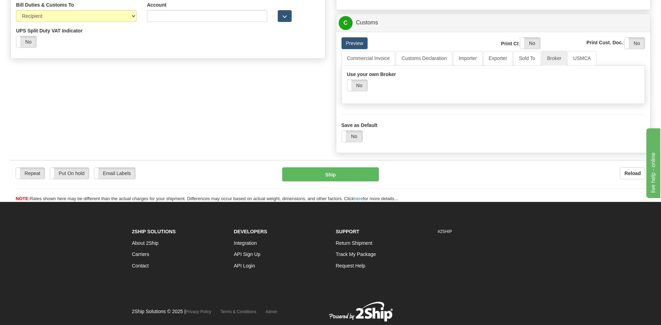
click at [357, 79] on div "Yes No" at bounding box center [357, 85] width 21 height 12
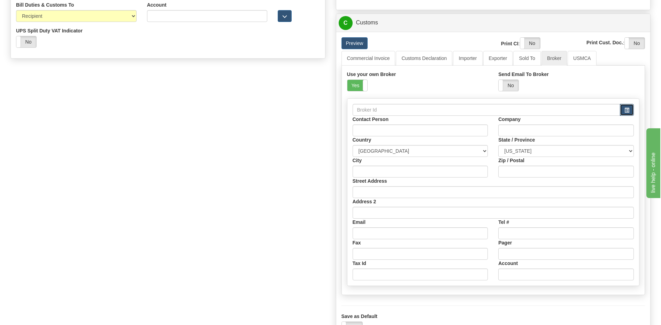
click at [625, 114] on button "button" at bounding box center [626, 110] width 14 height 12
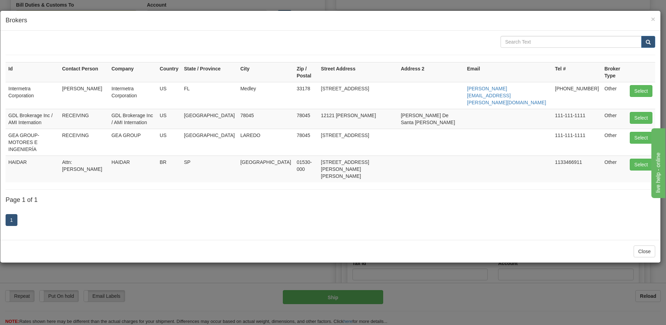
click at [173, 207] on div "1" at bounding box center [330, 221] width 649 height 28
click at [639, 245] on button "Close" at bounding box center [644, 251] width 22 height 12
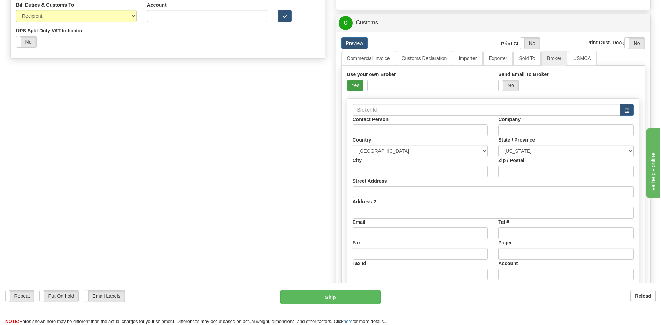
click at [351, 82] on label "Yes" at bounding box center [357, 85] width 20 height 11
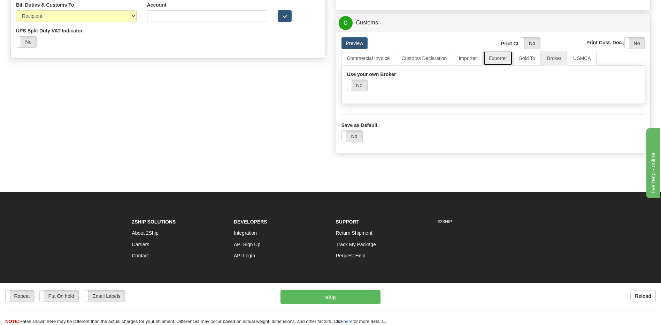
click at [501, 53] on link "Exporter" at bounding box center [498, 58] width 30 height 15
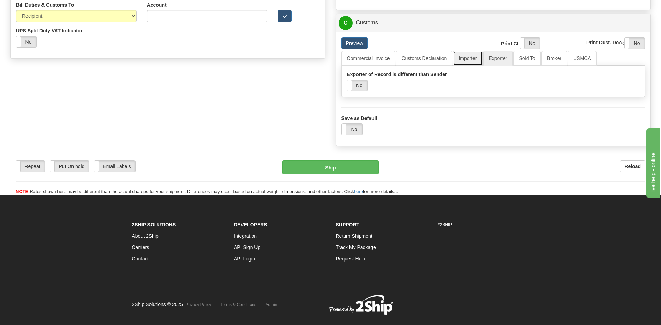
click at [466, 60] on link "Importer" at bounding box center [467, 58] width 29 height 15
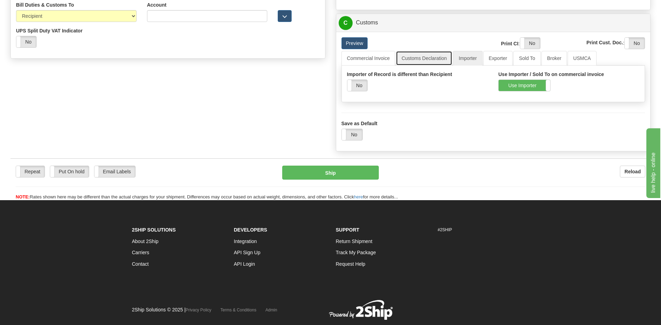
click at [426, 57] on link "Customs Declaration" at bounding box center [424, 58] width 56 height 15
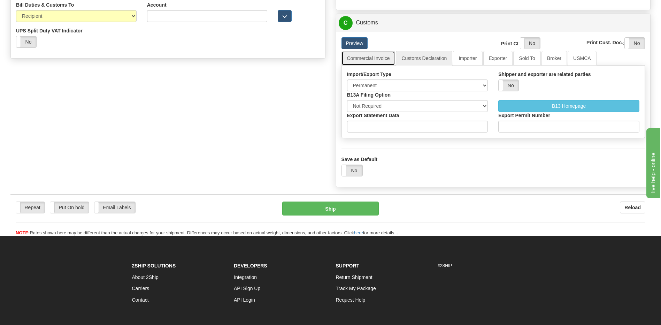
click at [376, 59] on link "Commercial Invoice" at bounding box center [368, 58] width 54 height 15
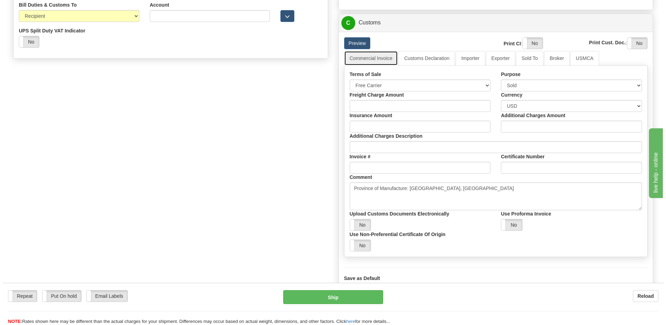
scroll to position [348, 0]
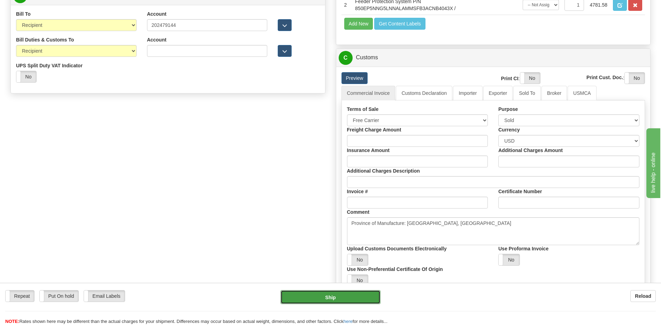
click at [371, 297] on button "Ship" at bounding box center [330, 297] width 100 height 14
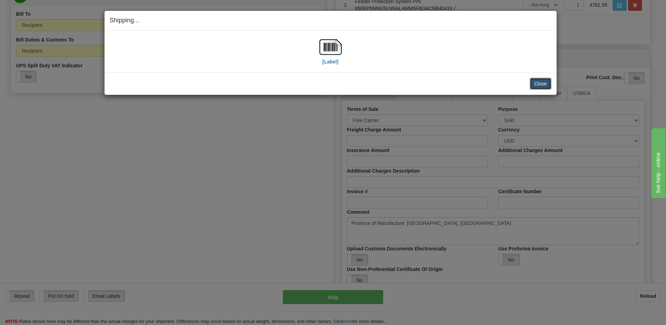
click at [541, 84] on button "Close" at bounding box center [541, 84] width 22 height 12
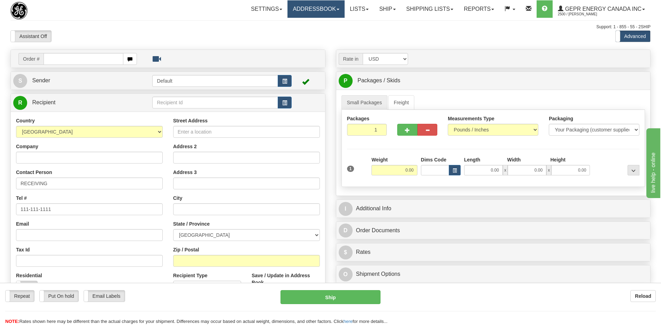
click at [319, 9] on link "Addressbook" at bounding box center [315, 8] width 57 height 17
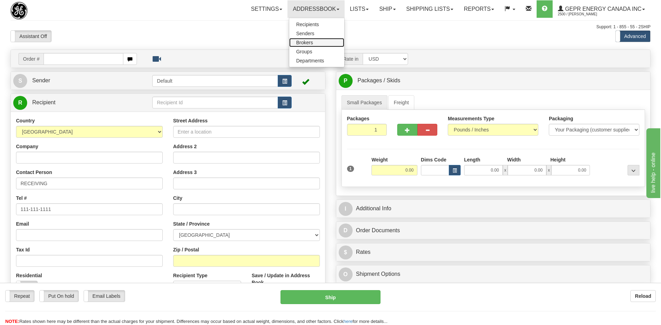
click at [303, 43] on span "Brokers" at bounding box center [304, 43] width 17 height 6
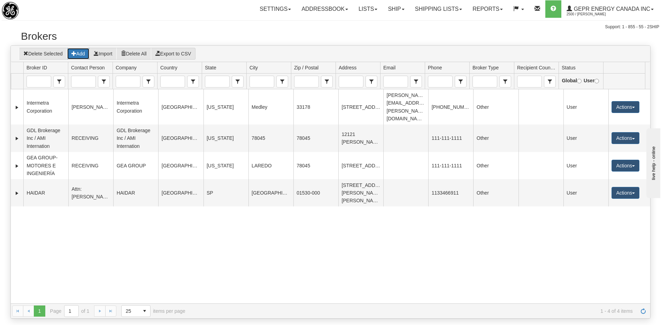
click at [83, 54] on button "Add" at bounding box center [78, 54] width 23 height 12
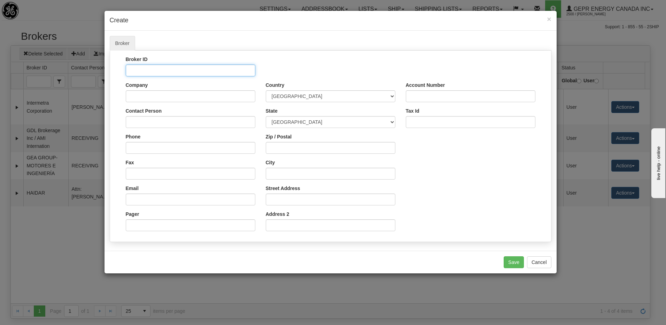
click at [138, 69] on input "Broker ID" at bounding box center [191, 70] width 130 height 12
paste input "ABB MEXICO, S.A. DE C.V."
type input "ABB MEXICO, S.A. DE C.V."
click at [139, 95] on input "Company" at bounding box center [191, 96] width 130 height 12
drag, startPoint x: 139, startPoint y: 95, endPoint x: 331, endPoint y: 73, distance: 193.1
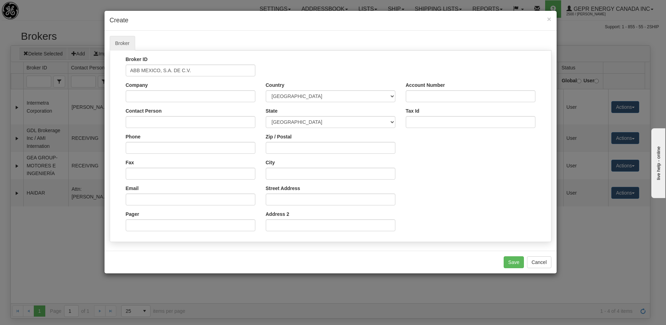
click at [331, 73] on div "Broker ID ABB MEXICO, S.A. DE C.V." at bounding box center [330, 69] width 430 height 26
click at [128, 97] on input "Company" at bounding box center [191, 96] width 130 height 12
paste input "DHL GLOBAL FORWARDING"
type input "DHL GLOBAL FORWARDING"
click at [153, 125] on input "Contact Person" at bounding box center [191, 122] width 130 height 12
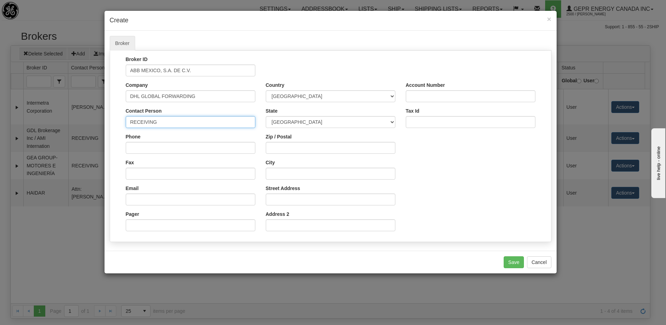
type input "RECEIVING"
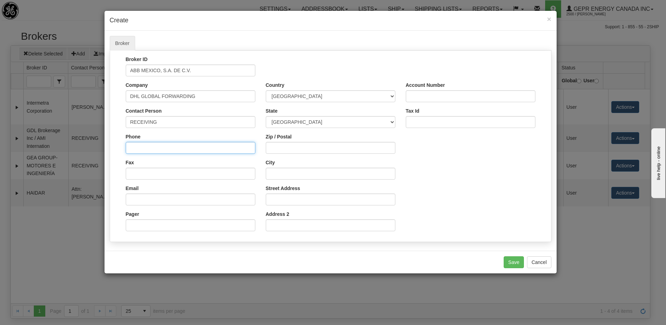
click at [136, 149] on input "Phone" at bounding box center [191, 148] width 130 height 12
paste input "014448708085"
type input "014448708085"
click at [293, 98] on select "AFGHANISTAN ALAND ISLANDS ALBANIA ALGERIA AMERICAN SAMOA ANDORRA ANGOLA ANGUILL…" at bounding box center [331, 96] width 130 height 12
select select "US"
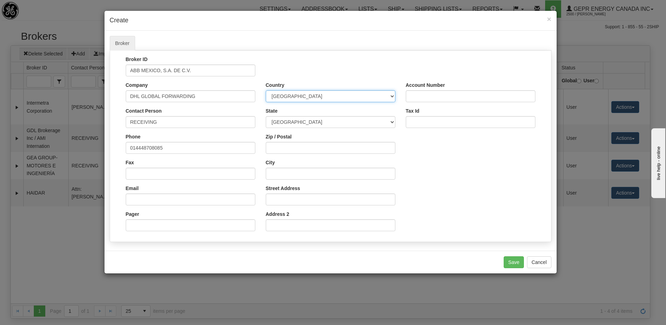
click at [266, 90] on select "AFGHANISTAN ALAND ISLANDS ALBANIA ALGERIA AMERICAN SAMOA ANDORRA ANGOLA ANGUILL…" at bounding box center [331, 96] width 130 height 12
click at [293, 145] on input "Zip / Postal" at bounding box center [331, 148] width 130 height 12
paste input "78045"
type input "78045"
click at [469, 181] on div "Broker ID ABB MEXICO, S.A. DE C.V. Company DHL GLOBAL FORWARDING Contact Person…" at bounding box center [330, 146] width 430 height 180
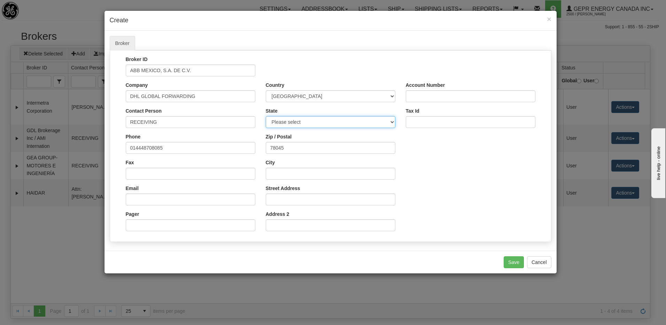
click at [343, 122] on select "Please select" at bounding box center [331, 122] width 130 height 12
click at [465, 170] on div "Broker ID ABB MEXICO, S.A. DE C.V. Company DHL GLOBAL FORWARDING Contact Person…" at bounding box center [330, 146] width 430 height 180
click at [391, 120] on select "Please select" at bounding box center [331, 122] width 130 height 12
click at [308, 120] on select "Please select" at bounding box center [331, 122] width 130 height 12
click at [287, 177] on input "City" at bounding box center [331, 173] width 130 height 12
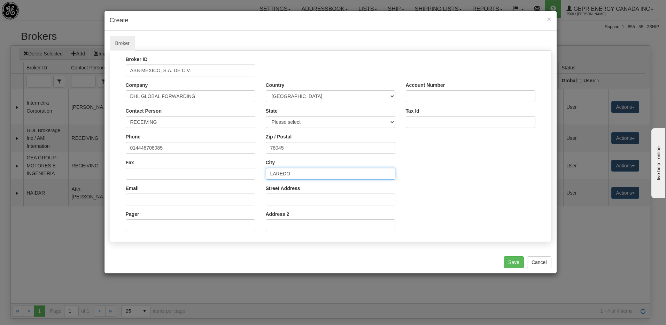
type input "LAREDO"
click at [286, 198] on input "Street Address" at bounding box center [331, 199] width 130 height 12
paste input "[STREET_ADDRESS]"
type input "[STREET_ADDRESS]"
click at [438, 210] on div "Broker ID ABB MEXICO, S.A. DE C.V. Company DHL GLOBAL FORWARDING Contact Person…" at bounding box center [330, 146] width 430 height 180
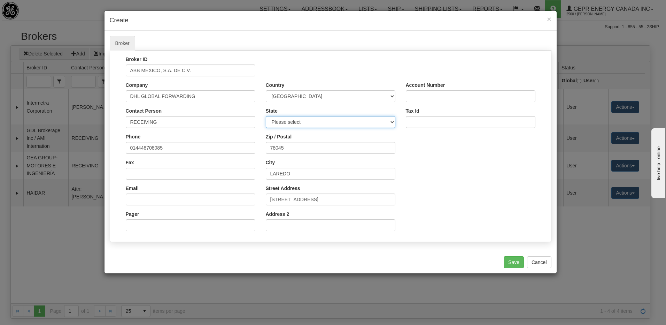
click at [295, 121] on select "Please select" at bounding box center [331, 122] width 130 height 12
click at [491, 196] on div "Broker ID ABB MEXICO, S.A. DE C.V. Company DHL GLOBAL FORWARDING Contact Person…" at bounding box center [330, 146] width 430 height 180
click at [457, 167] on div "Broker ID ABB MEXICO, S.A. DE C.V. Company DHL GLOBAL FORWARDING Contact Person…" at bounding box center [330, 146] width 430 height 180
click at [454, 182] on div "Broker ID ABB MEXICO, S.A. DE C.V. Company DHL GLOBAL FORWARDING Contact Person…" at bounding box center [330, 146] width 430 height 180
click at [479, 210] on div "Broker ID ABB MEXICO, S.A. DE C.V. Company DHL GLOBAL FORWARDING Contact Person…" at bounding box center [330, 146] width 430 height 180
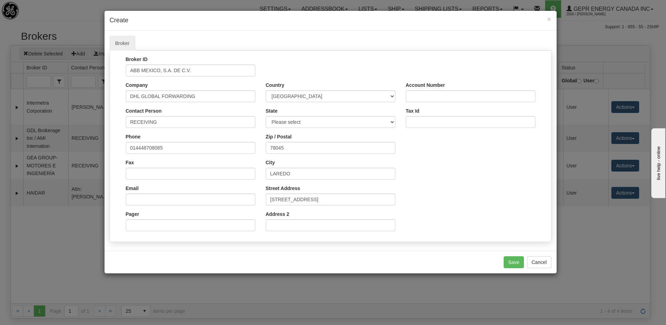
click at [323, 165] on div "City LAREDO" at bounding box center [331, 169] width 130 height 21
click at [431, 151] on div "Broker ID ABB MEXICO, S.A. DE C.V. Company DHL GLOBAL FORWARDING Contact Person…" at bounding box center [330, 146] width 430 height 180
click at [427, 123] on input "Tax Id" at bounding box center [471, 122] width 130 height 12
paste input "R.F.C. Ame920102ss4"
type input "R.F.C. Ame920102ss4"
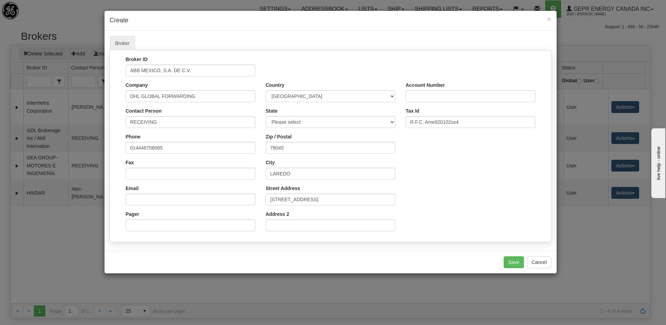
click at [454, 183] on div "Broker ID ABB MEXICO, S.A. DE C.V. Company DHL GLOBAL FORWARDING Contact Person…" at bounding box center [330, 146] width 430 height 180
click at [326, 122] on select "Please select" at bounding box center [331, 122] width 130 height 12
drag, startPoint x: 326, startPoint y: 122, endPoint x: 332, endPoint y: 126, distance: 7.6
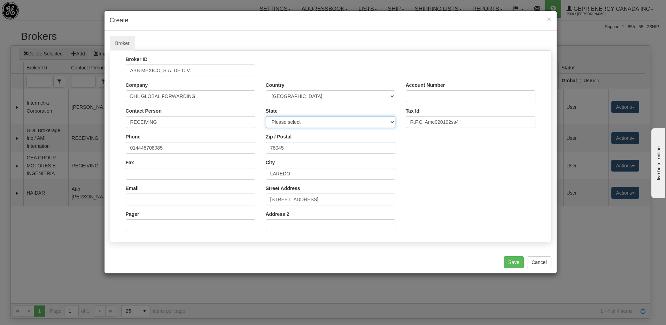
click at [326, 122] on select "Please select" at bounding box center [331, 122] width 130 height 12
click at [455, 203] on div "Broker ID ABB MEXICO, S.A. DE C.V. Company DHL GLOBAL FORWARDING Contact Person…" at bounding box center [330, 146] width 430 height 180
click at [189, 210] on div "Pager" at bounding box center [191, 220] width 130 height 21
click at [511, 262] on button "Save" at bounding box center [514, 262] width 20 height 12
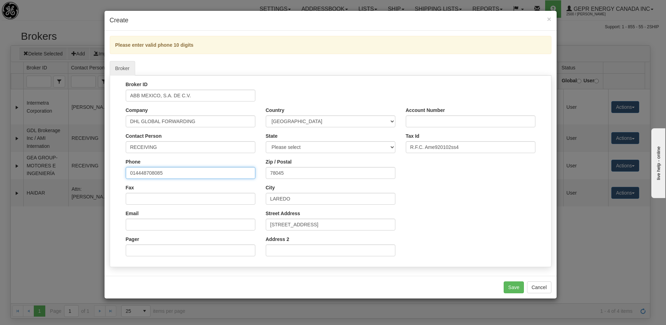
drag, startPoint x: 136, startPoint y: 173, endPoint x: 109, endPoint y: 173, distance: 27.2
click at [109, 173] on div "Please enter valid phone 10 digits Broker FTP Broker ID ABB MEXICO, S.A. DE C.V…" at bounding box center [330, 153] width 452 height 245
type input "4448708085"
click at [513, 289] on button "Save" at bounding box center [514, 287] width 20 height 12
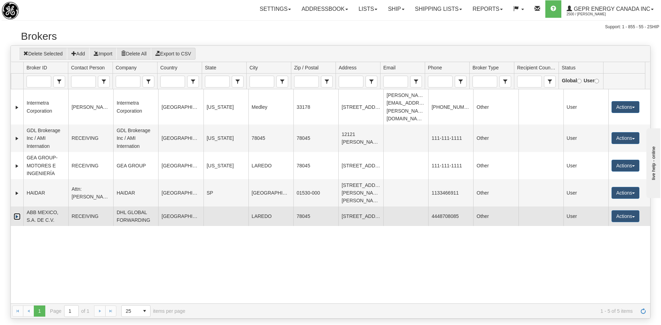
click at [18, 213] on link "Expand" at bounding box center [17, 216] width 7 height 7
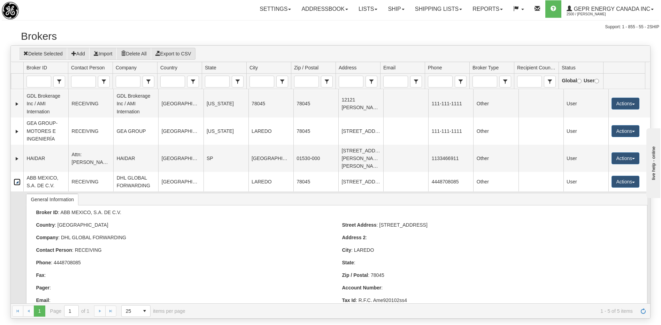
scroll to position [35, 0]
click at [593, 221] on div "Street Address : 302 GRAND CENTRAL BLVD" at bounding box center [489, 224] width 295 height 7
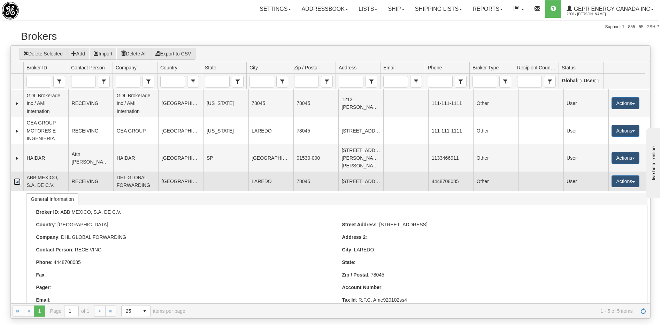
click at [16, 178] on link "Collapse" at bounding box center [17, 181] width 7 height 7
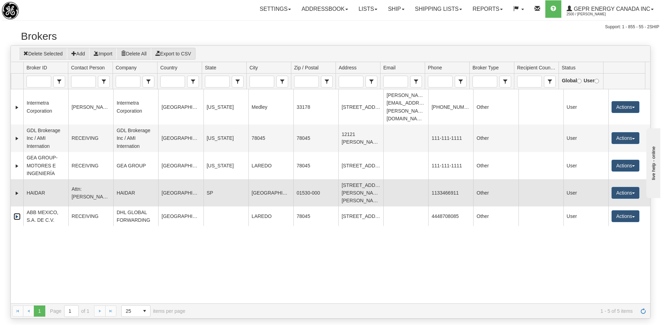
scroll to position [0, 0]
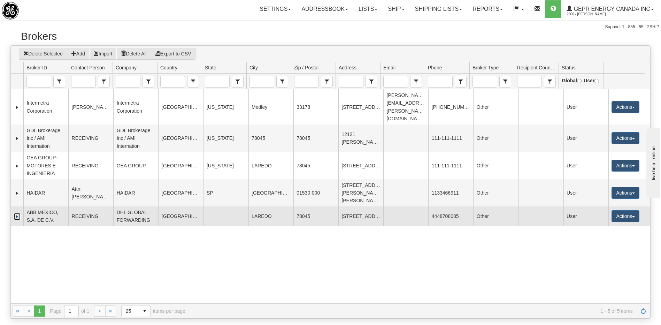
click at [155, 206] on td "DHL GLOBAL FORWARDING" at bounding box center [135, 216] width 45 height 20
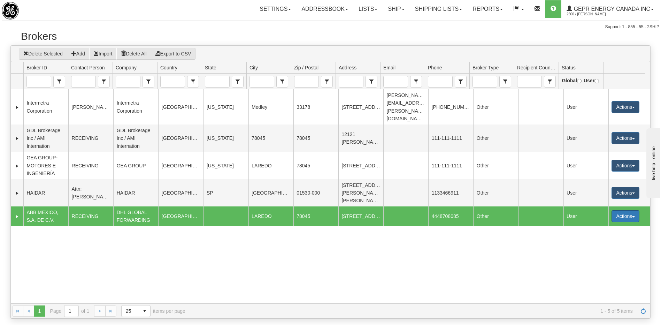
click at [616, 210] on button "Actions" at bounding box center [625, 216] width 28 height 12
click at [597, 226] on span "Edit" at bounding box center [596, 228] width 13 height 5
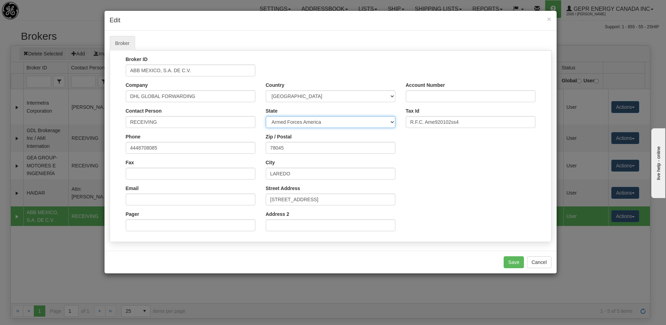
click at [287, 123] on select "Armed Forces America Armed Forces Europe ALASKA ALABAMA Armed Forces Pacific AR…" at bounding box center [331, 122] width 130 height 12
select select "TX"
click at [287, 123] on select "Armed Forces America Armed Forces Europe ALASKA ALABAMA Armed Forces Pacific AR…" at bounding box center [331, 122] width 130 height 12
click at [452, 179] on div "Broker ID ABB MEXICO, S.A. DE C.V. Company DHL GLOBAL FORWARDING Contact Person…" at bounding box center [330, 146] width 430 height 180
click at [516, 264] on button "Save" at bounding box center [514, 262] width 20 height 12
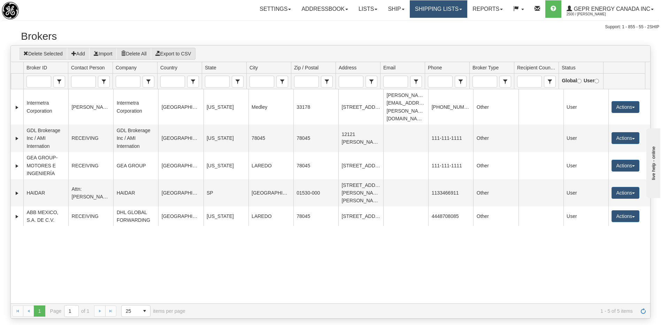
click at [436, 8] on link "Shipping lists" at bounding box center [438, 8] width 57 height 17
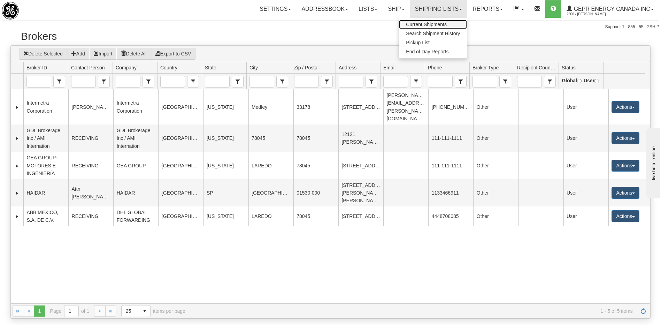
click at [421, 23] on span "Current Shipments" at bounding box center [426, 25] width 41 height 6
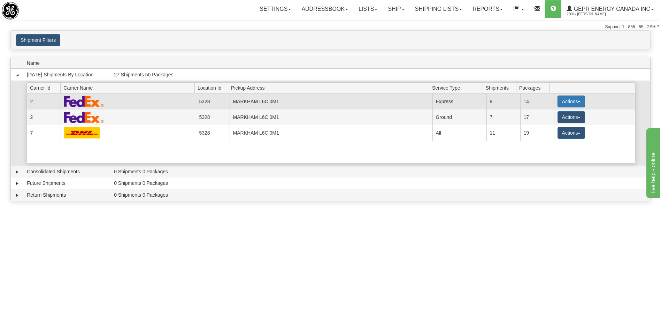
click at [571, 103] on button "Actions" at bounding box center [571, 101] width 28 height 12
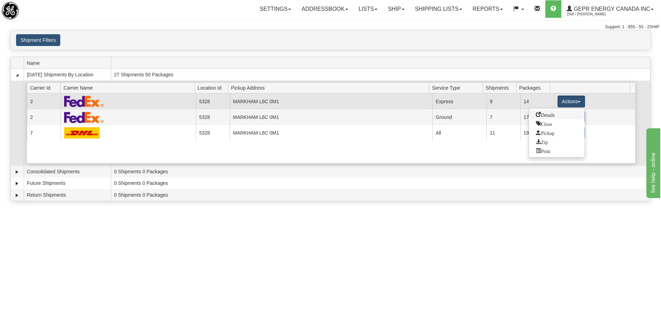
click at [556, 116] on link "Details" at bounding box center [557, 114] width 56 height 9
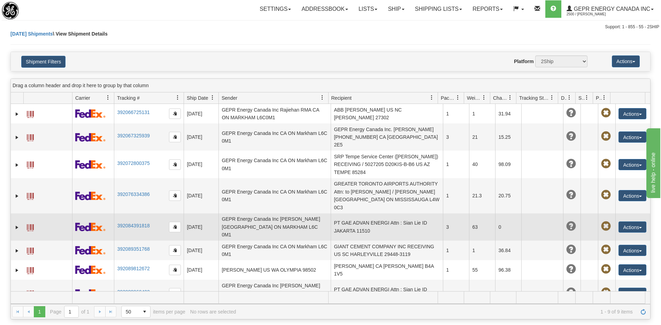
scroll to position [0, 0]
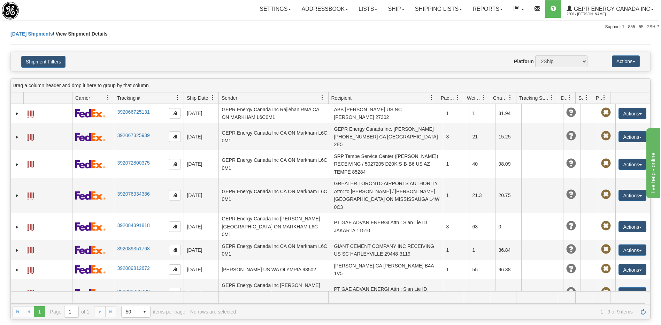
click at [416, 306] on td "ABB MEXICO, S.A. DE C.V. RECEIVING US TX LAREDO 78045" at bounding box center [386, 319] width 112 height 27
click at [625, 314] on button "Actions" at bounding box center [632, 319] width 28 height 11
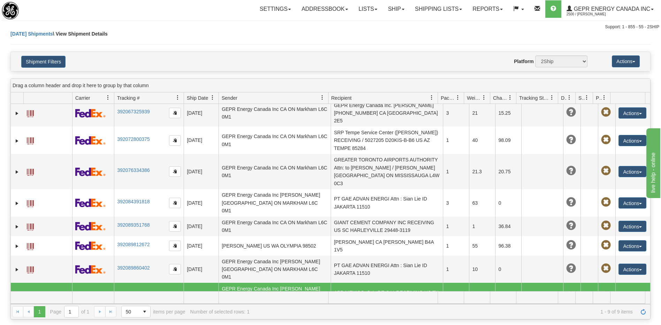
scroll to position [64, 0]
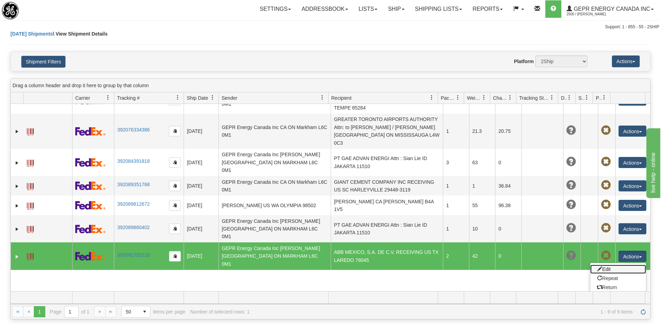
click at [600, 264] on link "Edit" at bounding box center [618, 268] width 56 height 9
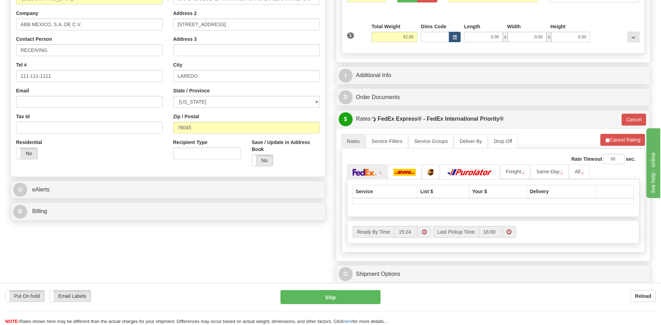
scroll to position [139, 0]
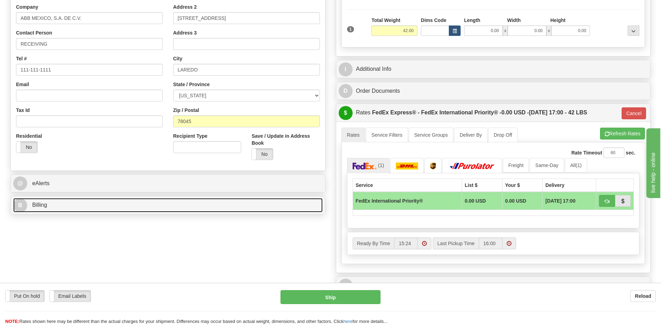
click at [114, 207] on link "B Billing" at bounding box center [167, 205] width 309 height 14
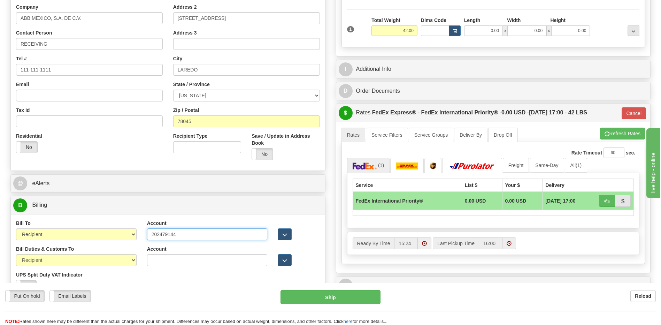
click at [165, 235] on input "202479144" at bounding box center [207, 234] width 120 height 12
click at [156, 261] on input "Account" at bounding box center [207, 260] width 120 height 12
paste input "202479144"
type input "202479144"
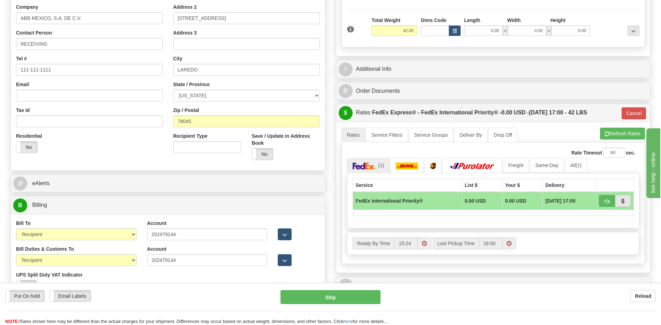
click at [141, 275] on div "Bill Duties & Customs To Sender Recipient Third Party UPS Split Duty VAT Indica…" at bounding box center [76, 271] width 131 height 52
click at [108, 159] on div "Country [GEOGRAPHIC_DATA] [GEOGRAPHIC_DATA] [GEOGRAPHIC_DATA] [GEOGRAPHIC_DATA]…" at bounding box center [168, 71] width 314 height 187
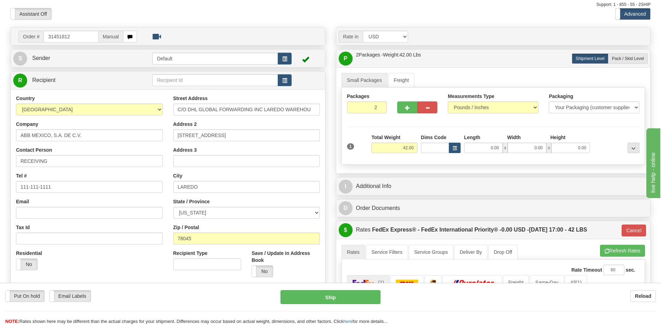
scroll to position [35, 0]
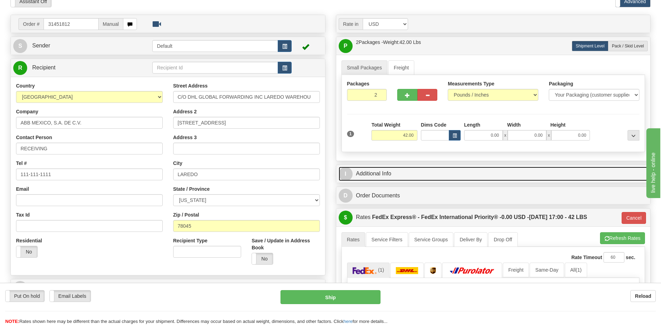
click at [392, 176] on link "I Additional Info" at bounding box center [492, 173] width 309 height 14
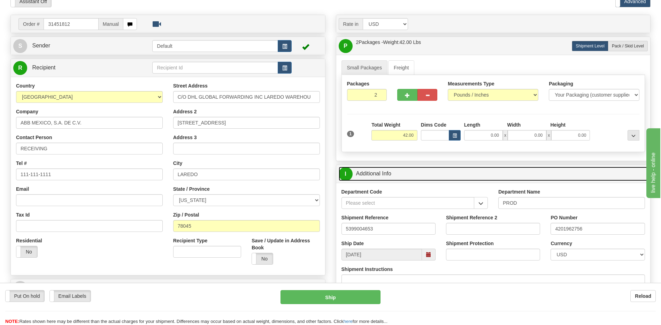
click at [392, 176] on link "I Additional Info" at bounding box center [492, 173] width 309 height 14
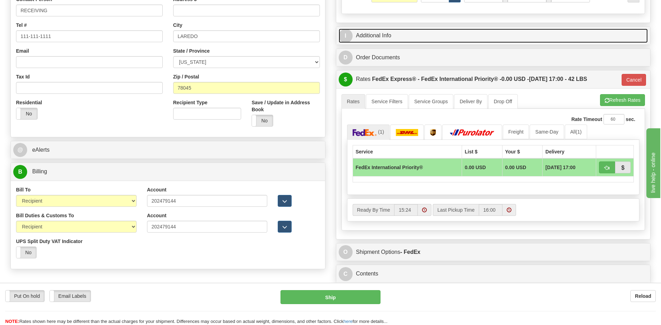
scroll to position [174, 0]
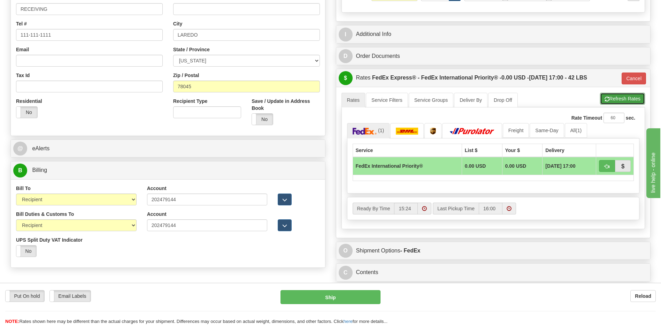
click at [601, 99] on button "Refresh Rates" at bounding box center [622, 99] width 45 height 12
type input "01"
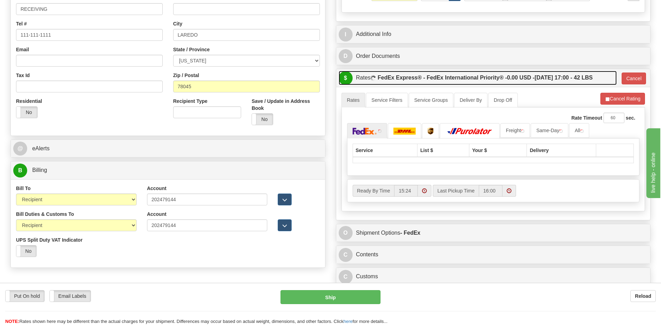
click at [516, 81] on label "FedEx Express® - FedEx International Priority® - 0.00 USD - [DATE] 17:00 - 42 L…" at bounding box center [484, 78] width 215 height 14
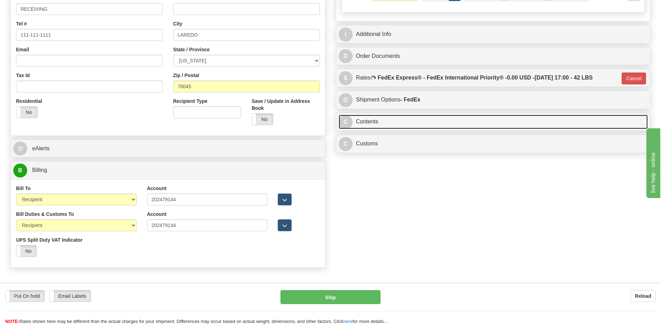
click at [371, 118] on link "C Contents" at bounding box center [492, 122] width 309 height 14
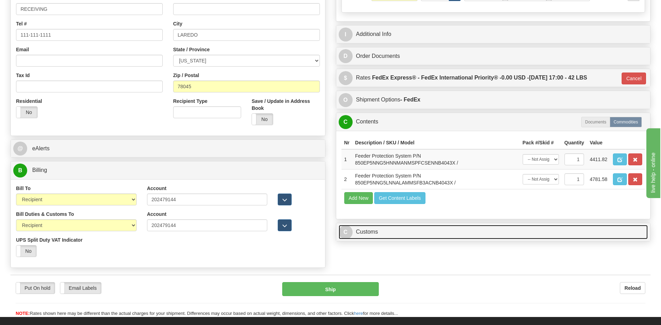
click at [394, 231] on link "C Customs" at bounding box center [492, 232] width 309 height 14
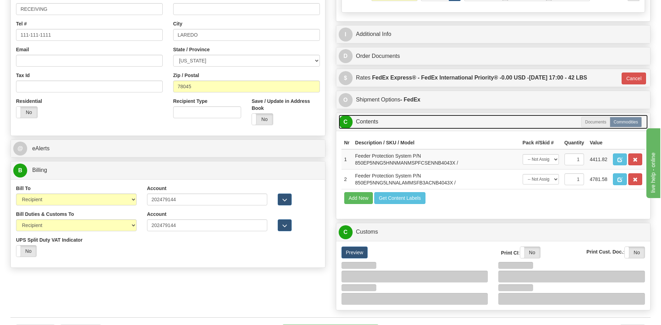
click at [384, 115] on link "C Contents" at bounding box center [492, 122] width 309 height 14
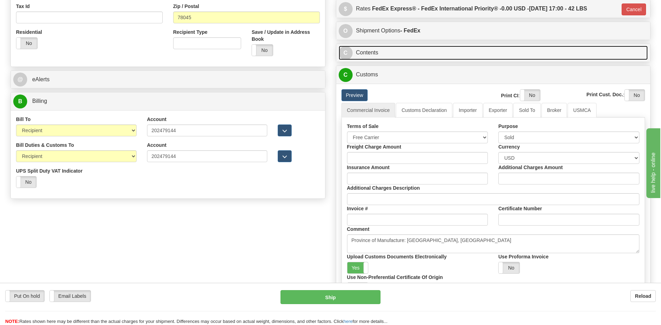
scroll to position [244, 0]
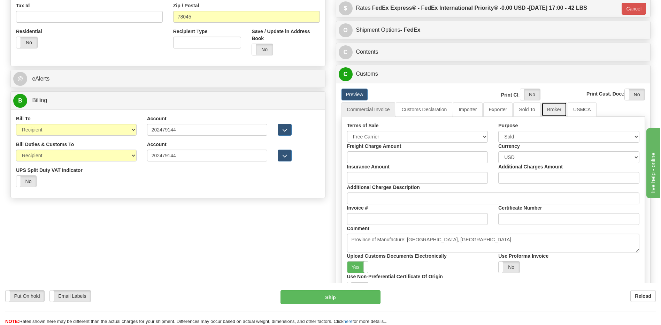
click at [553, 109] on link "Broker" at bounding box center [553, 109] width 25 height 15
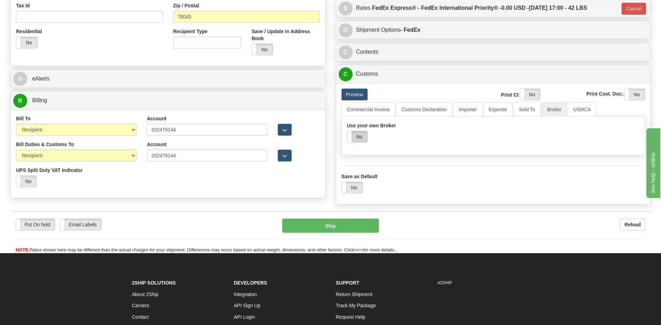
click at [365, 137] on label "No" at bounding box center [357, 136] width 20 height 11
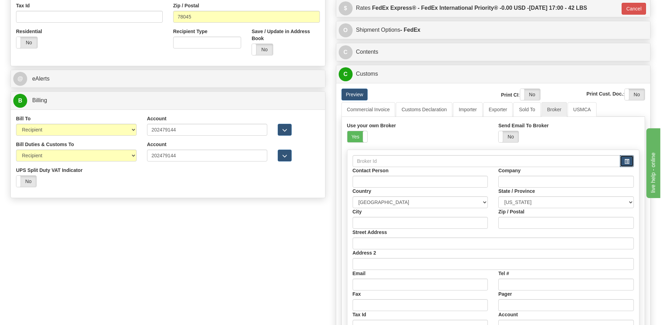
click at [626, 159] on span "button" at bounding box center [626, 161] width 5 height 5
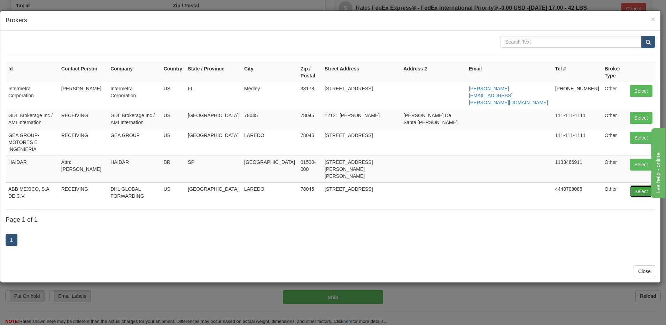
click at [639, 185] on button "Select" at bounding box center [641, 191] width 23 height 12
type input "ABB MEXICO, S.A. DE C.V."
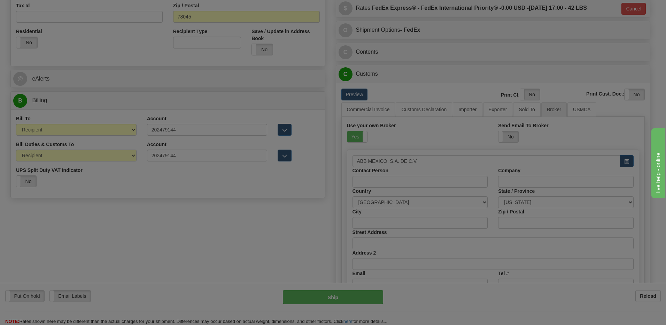
type input "RECEIVING"
type input "DHL GLOBAL FORWARDING"
type input "LAREDO"
type input "78045"
type input "302 GRAND CENTRAL BLVD"
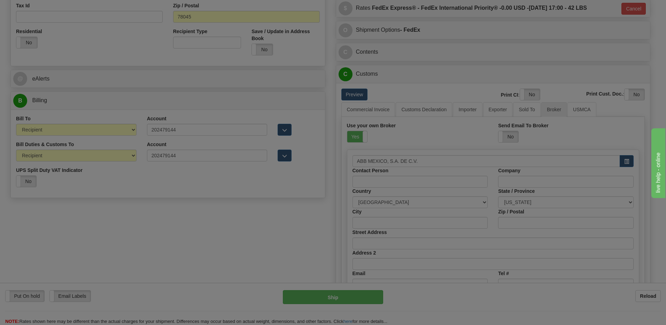
type input "4448708085"
type input "R.F.C. Ame920102ss4"
select select "TX"
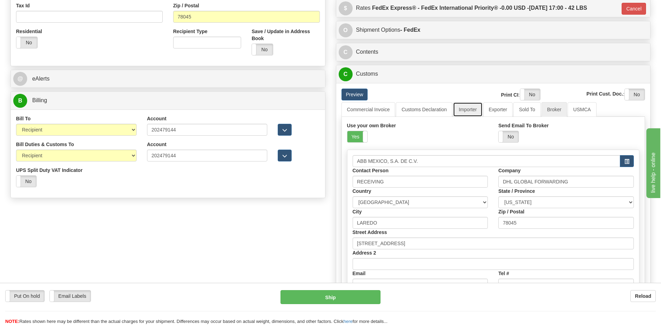
click at [467, 106] on link "Importer" at bounding box center [467, 109] width 29 height 15
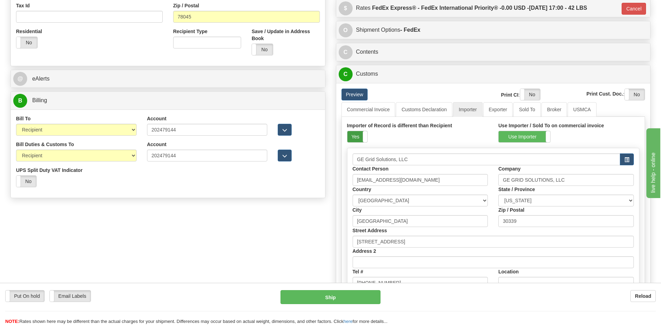
click at [356, 138] on label "Yes" at bounding box center [357, 136] width 20 height 11
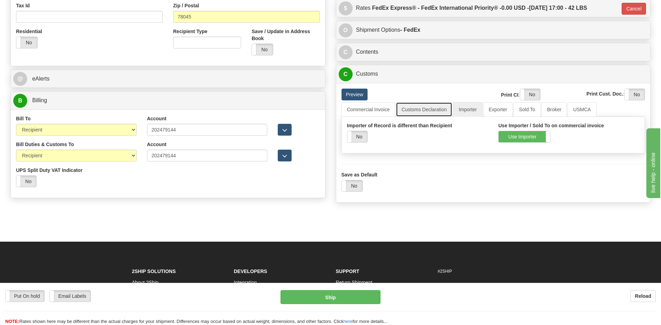
click at [440, 108] on link "Customs Declaration" at bounding box center [424, 109] width 56 height 15
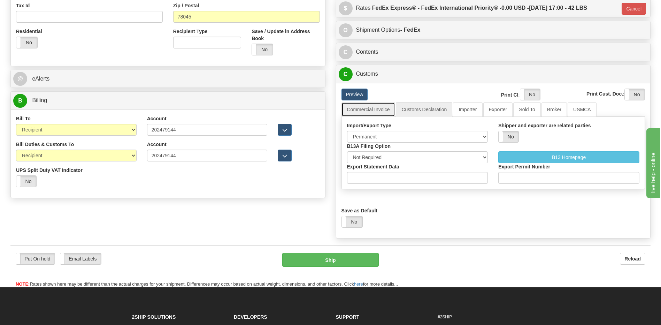
click at [382, 114] on link "Commercial Invoice" at bounding box center [368, 109] width 54 height 15
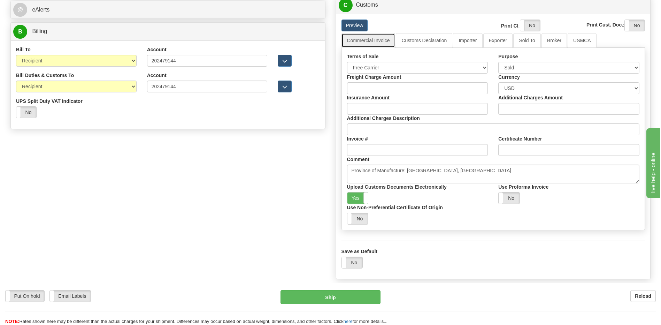
scroll to position [313, 0]
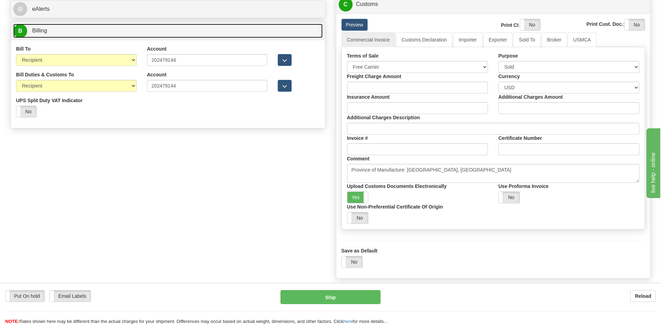
click at [47, 31] on span "Billing" at bounding box center [39, 31] width 15 height 6
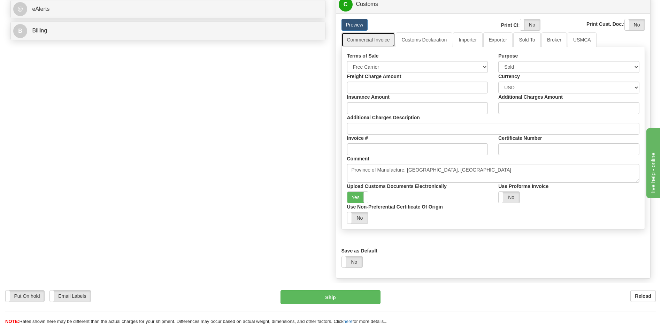
click at [367, 39] on link "Commercial Invoice" at bounding box center [368, 39] width 54 height 15
click at [419, 41] on link "Customs Declaration" at bounding box center [424, 39] width 56 height 15
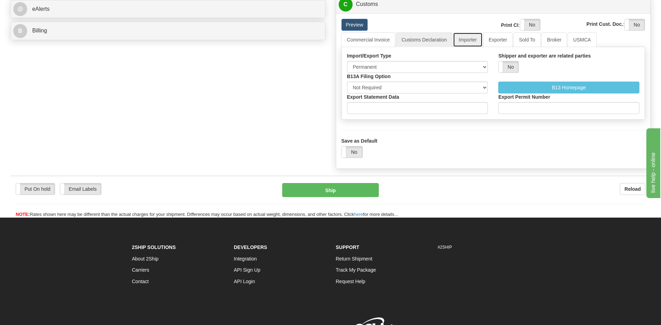
click at [468, 41] on link "Importer" at bounding box center [467, 39] width 29 height 15
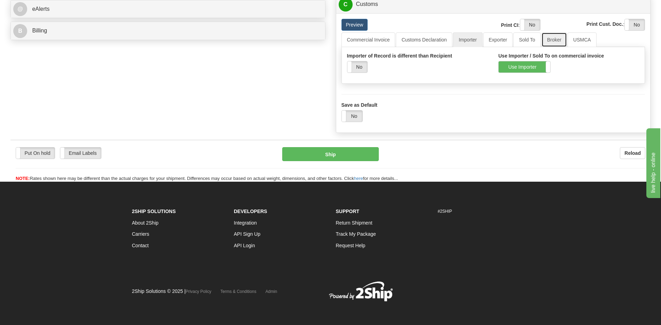
click at [556, 41] on link "Broker" at bounding box center [553, 39] width 25 height 15
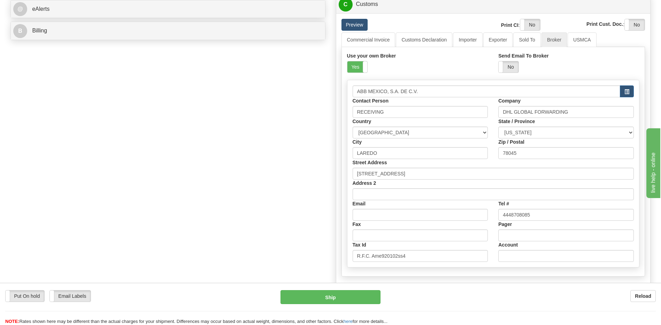
click at [357, 23] on link "Preview" at bounding box center [354, 25] width 26 height 12
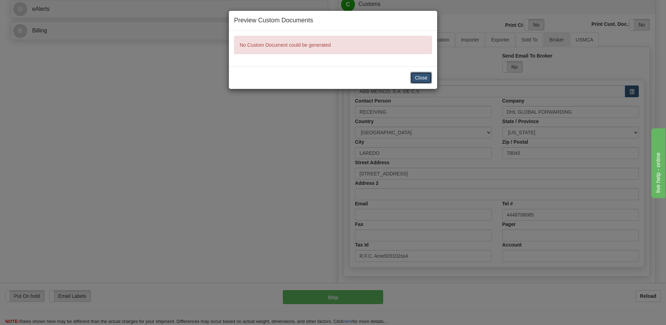
click at [422, 76] on button "Close" at bounding box center [421, 78] width 22 height 12
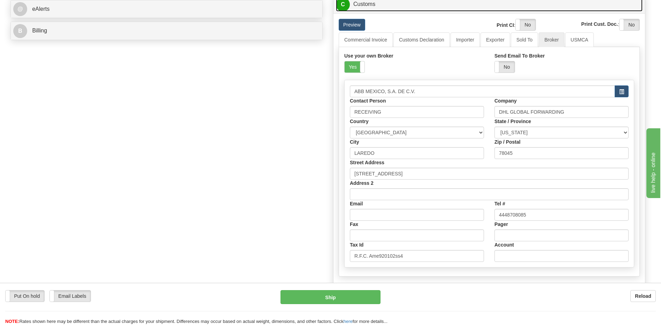
click at [367, 10] on link "C Customs" at bounding box center [489, 4] width 306 height 14
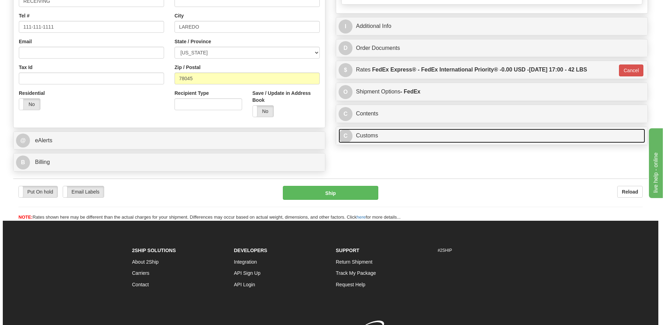
scroll to position [118, 0]
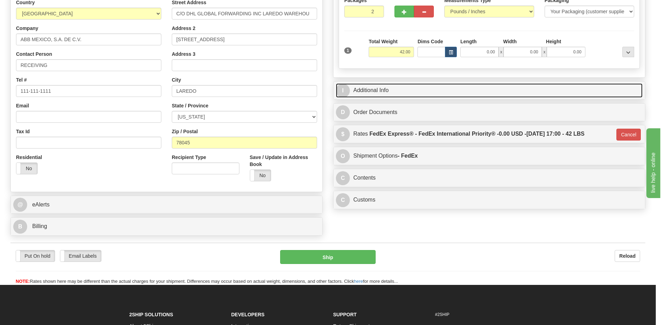
click at [384, 87] on link "I Additional Info" at bounding box center [489, 90] width 306 height 14
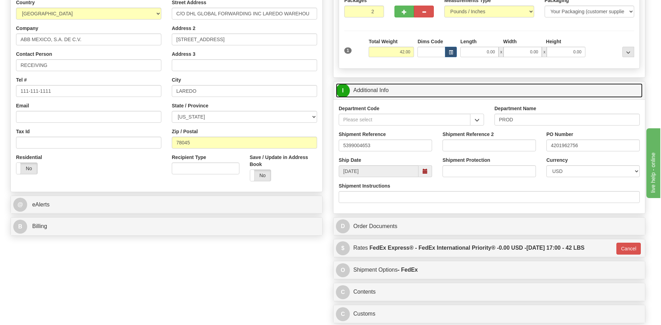
click at [384, 87] on link "I Additional Info" at bounding box center [489, 90] width 306 height 14
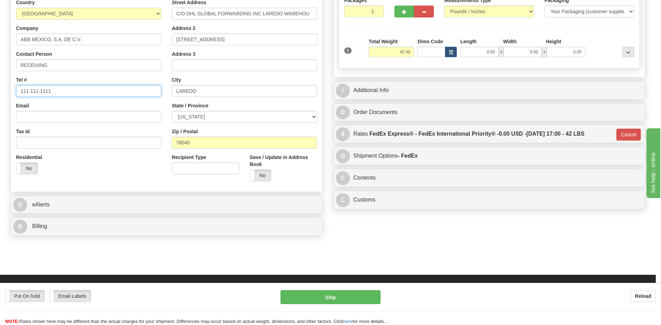
drag, startPoint x: 57, startPoint y: 88, endPoint x: 0, endPoint y: 86, distance: 56.8
click at [0, 86] on html "Training Course Close Toggle navigation Settings Shipping Preferences New Sende…" at bounding box center [330, 44] width 661 height 325
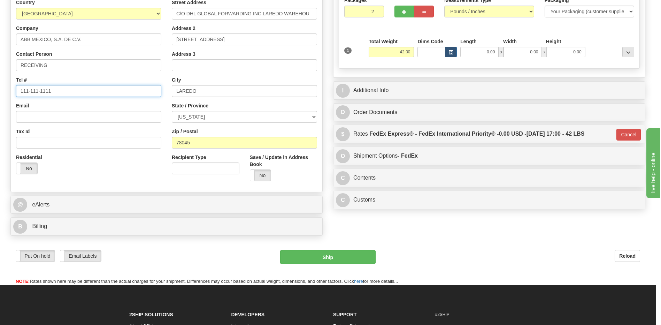
paste input "014448708085"
type input "014448708085"
click at [315, 260] on button "Ship" at bounding box center [327, 257] width 95 height 14
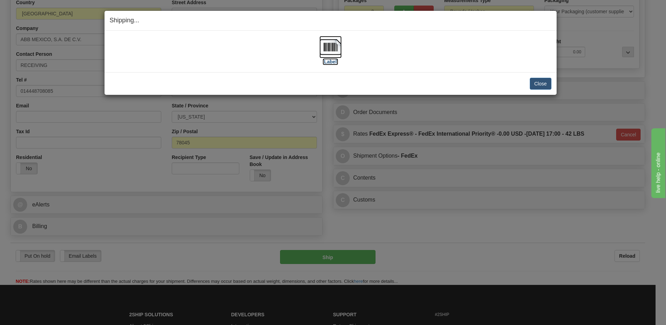
click at [330, 50] on img at bounding box center [330, 47] width 22 height 22
click at [539, 82] on button "Close" at bounding box center [541, 84] width 22 height 12
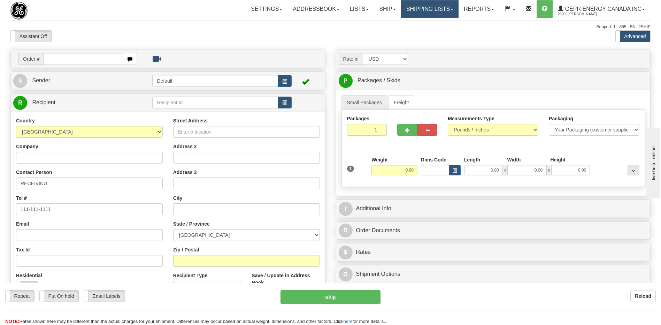
click at [414, 10] on link "Shipping lists" at bounding box center [429, 8] width 57 height 17
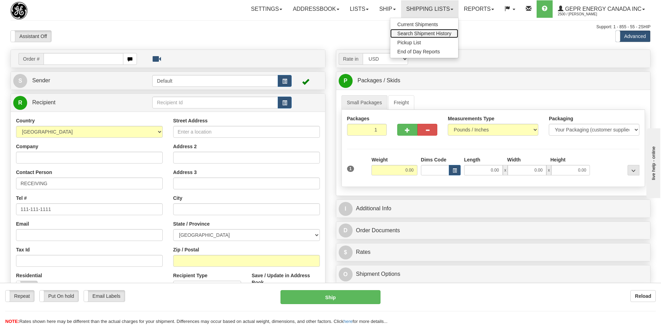
click at [404, 32] on span "Search Shipment History" at bounding box center [424, 34] width 54 height 6
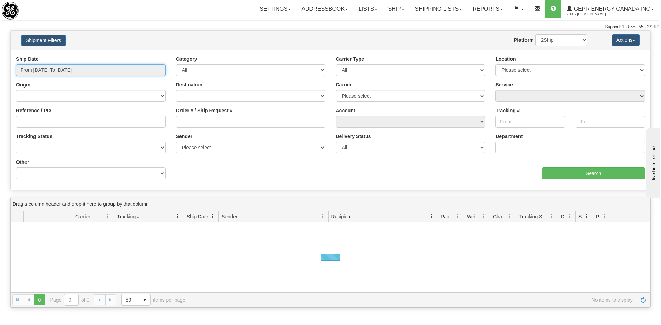
click at [84, 71] on input "From [DATE] To [DATE]" at bounding box center [90, 70] width 149 height 12
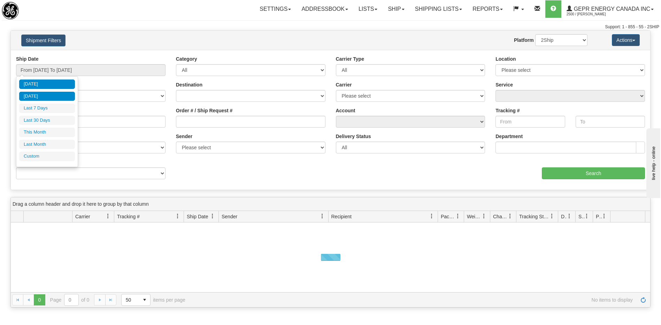
click at [60, 97] on li "[DATE]" at bounding box center [47, 96] width 56 height 9
type input "From [DATE] To [DATE]"
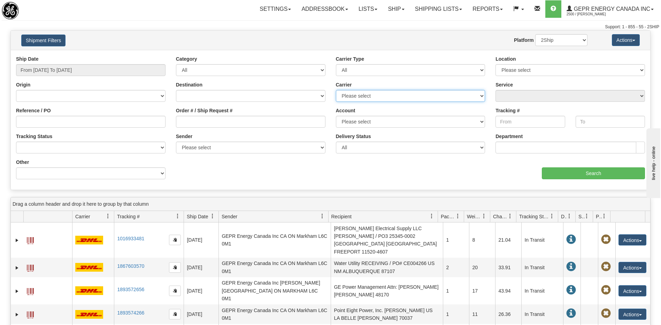
click at [357, 95] on select "Please select 2Ship [DATE] DHL FedEx Express® FedEx® LTL Purolator UPS" at bounding box center [410, 96] width 149 height 12
select select "7"
click at [336, 90] on select "Please select 2Ship [DATE] DHL FedEx Express® FedEx® LTL Purolator UPS" at bounding box center [410, 96] width 149 height 12
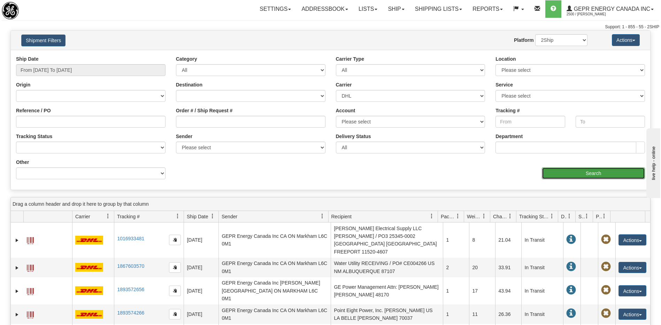
click at [572, 173] on input "Search" at bounding box center [592, 173] width 103 height 12
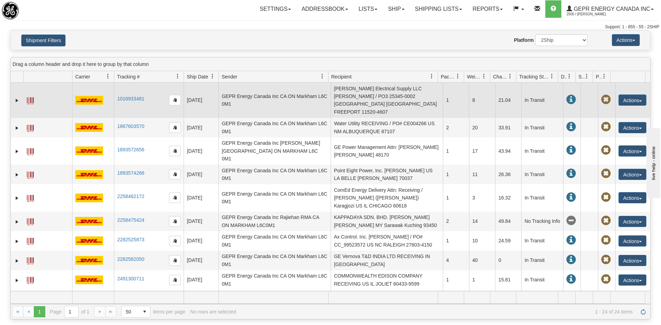
click at [357, 99] on td "[PERSON_NAME] Electrical Supply LLC [PERSON_NAME] / PO3 25345-0002 [GEOGRAPHIC_…" at bounding box center [386, 100] width 112 height 35
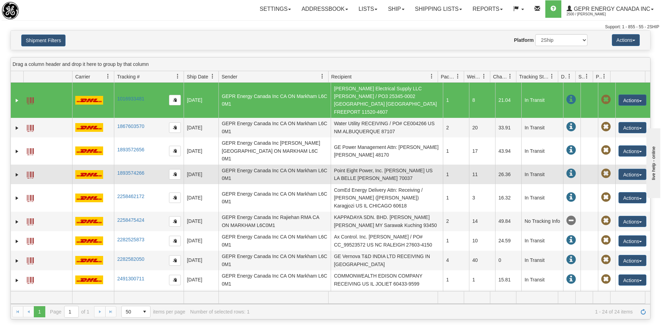
click at [363, 167] on td "Point Eight Power, Inc. [PERSON_NAME] US LA BELLE [PERSON_NAME] 70037" at bounding box center [386, 174] width 112 height 20
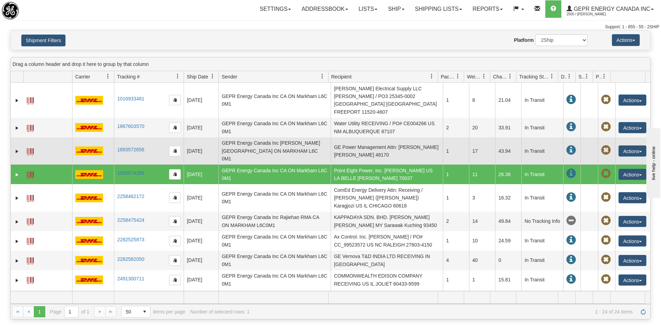
click at [362, 145] on td "GE Power Management Attn: [PERSON_NAME] [PERSON_NAME] 48170" at bounding box center [386, 150] width 112 height 27
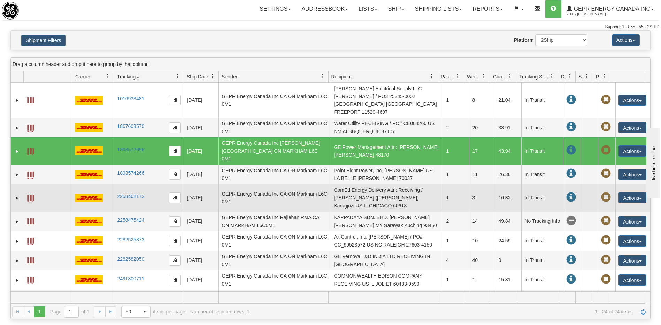
click at [364, 192] on td "ComEd Energy Delivery Attn: Receiving / [PERSON_NAME] ([PERSON_NAME]) Karagjozi…" at bounding box center [386, 197] width 112 height 27
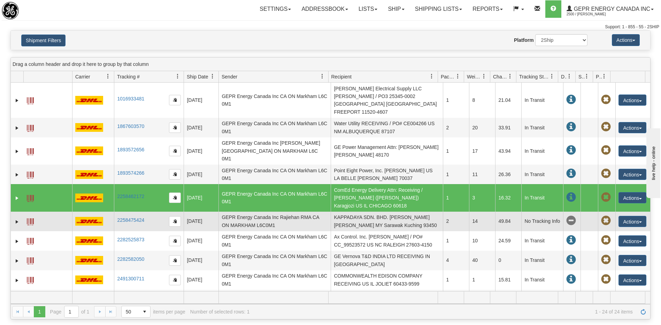
click at [371, 211] on td "KAPPADAYA SDN. BHD. [PERSON_NAME] [PERSON_NAME] MY Sarawak Kuching 93450" at bounding box center [386, 221] width 112 height 20
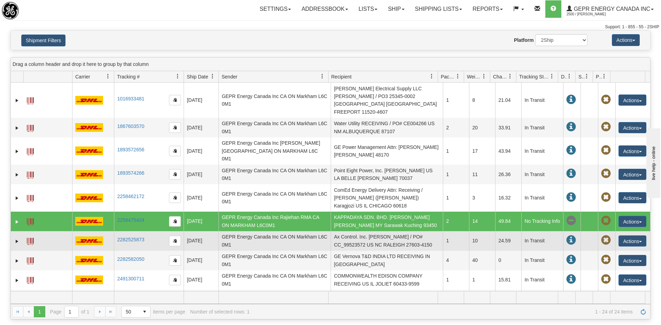
click at [376, 231] on td "Ax Control. Inc. [PERSON_NAME] / PO# CC_99523572 US NC RALEIGH 27603-4150" at bounding box center [386, 241] width 112 height 20
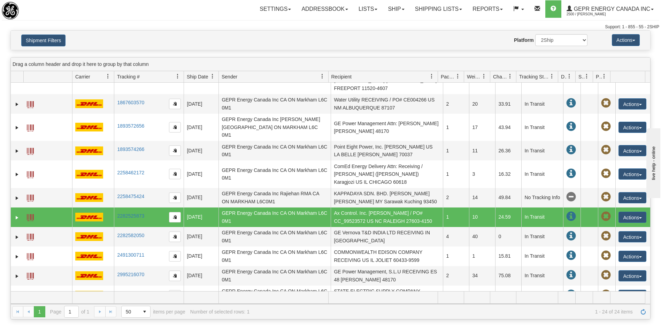
scroll to position [35, 0]
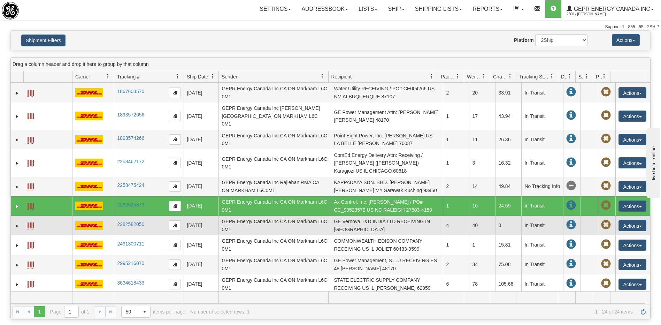
click at [376, 216] on td "GE Vernova T&D INDIA LTD RECEIVING IN [GEOGRAPHIC_DATA]" at bounding box center [386, 226] width 112 height 20
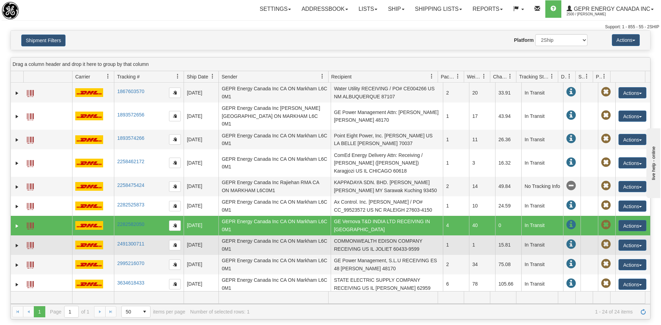
click at [374, 235] on td "COMMONWEALTH EDISON COMPANY RECEIVING US IL JOLIET 60433-9599" at bounding box center [386, 245] width 112 height 20
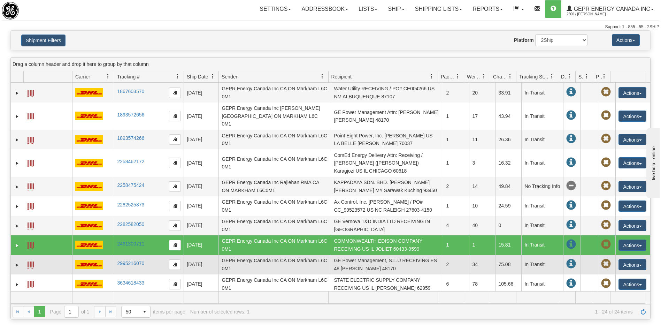
click at [376, 255] on td "GE Power Management, S.L.U RECEIVING ES 48 [PERSON_NAME] 48170" at bounding box center [386, 265] width 112 height 20
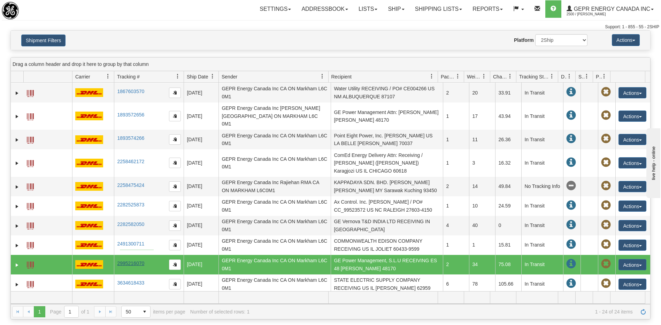
drag, startPoint x: 154, startPoint y: 250, endPoint x: 120, endPoint y: 249, distance: 33.8
click at [31, 261] on span at bounding box center [30, 264] width 7 height 7
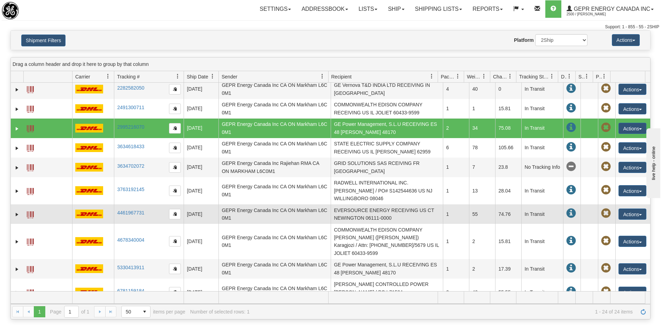
scroll to position [174, 0]
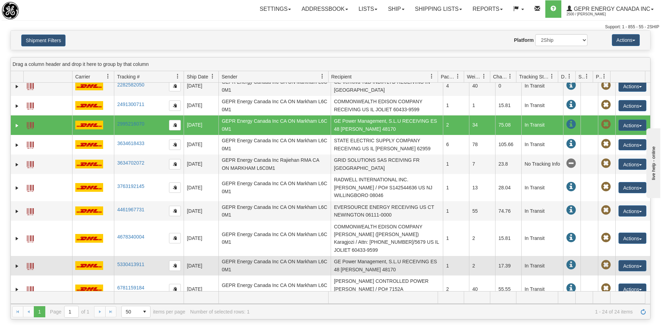
click at [392, 256] on td "GE Power Management, S.L.U RECEIVING ES 48 [PERSON_NAME] 48170" at bounding box center [386, 266] width 112 height 20
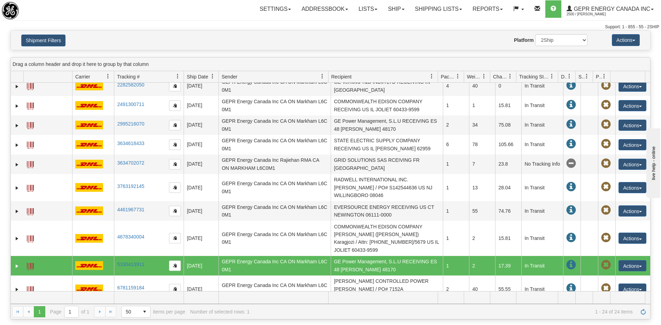
click at [31, 263] on span at bounding box center [30, 266] width 7 height 7
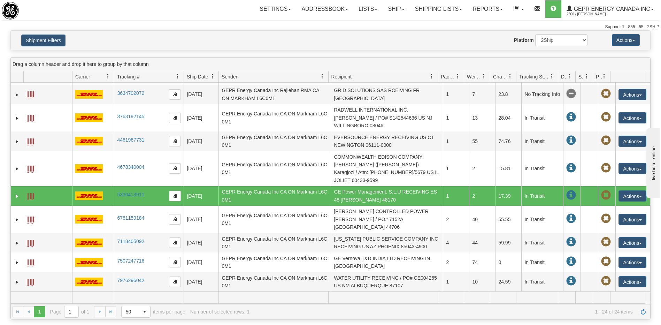
scroll to position [279, 0]
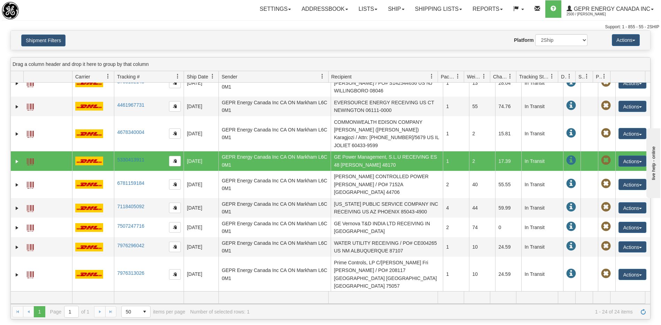
click at [371, 291] on td "GE Power Management, S.L.U RECEIVING ES 48 [PERSON_NAME] 48170" at bounding box center [386, 301] width 112 height 20
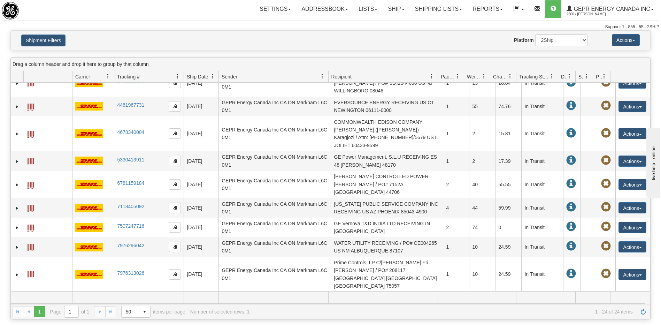
scroll to position [299, 0]
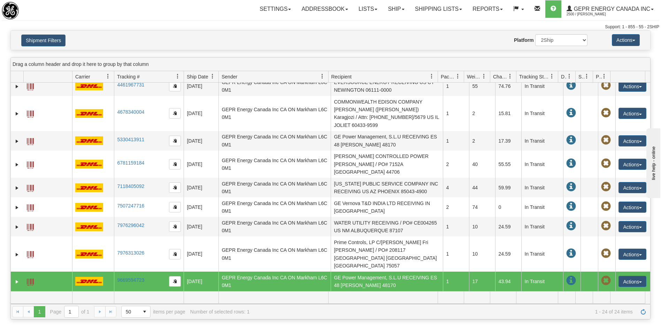
click at [395, 318] on td "GE Power Management, S.L.U RECEIVING ES 48 [PERSON_NAME] 48170" at bounding box center [386, 328] width 112 height 20
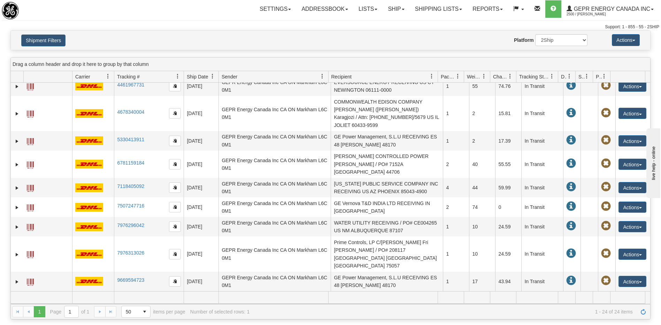
click at [30, 324] on span at bounding box center [30, 328] width 7 height 7
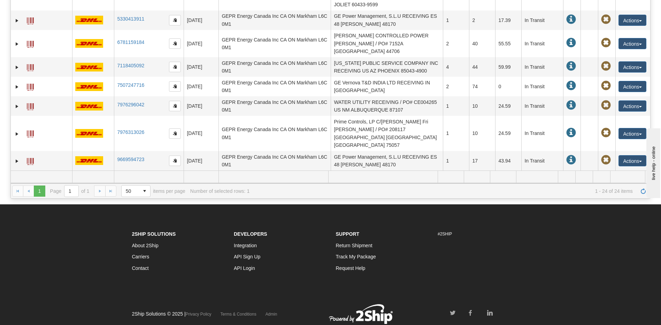
scroll to position [104, 0]
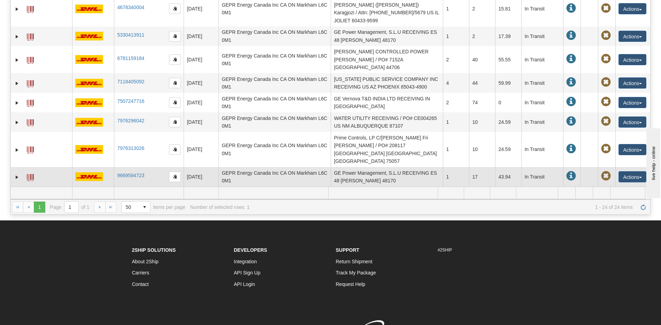
click at [393, 167] on td "GE Power Management, S.L.U RECEIVING ES 48 [PERSON_NAME] 48170" at bounding box center [386, 177] width 112 height 20
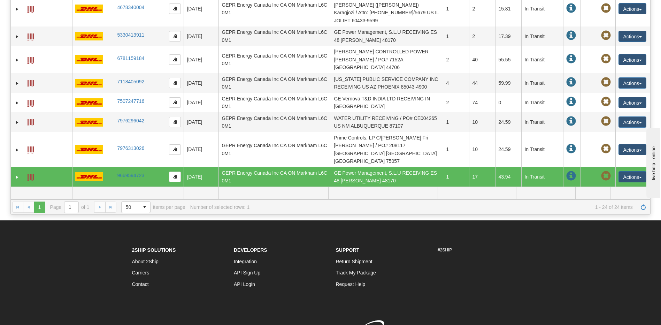
click at [32, 174] on span at bounding box center [30, 177] width 7 height 7
click at [378, 213] on td "GE Power Management, S.L.U RECEIVING ES 48 [PERSON_NAME] 48170" at bounding box center [386, 223] width 112 height 20
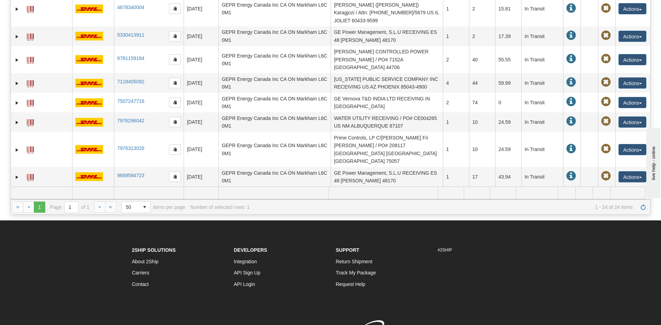
click at [28, 220] on span at bounding box center [30, 223] width 7 height 7
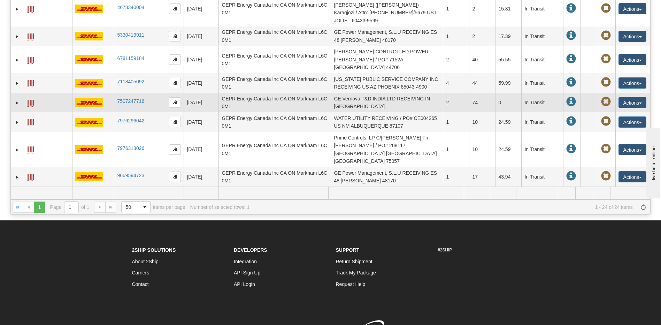
click at [351, 93] on td "GE Vernova T&D INDIA LTD RECEIVING IN [GEOGRAPHIC_DATA]" at bounding box center [386, 103] width 112 height 20
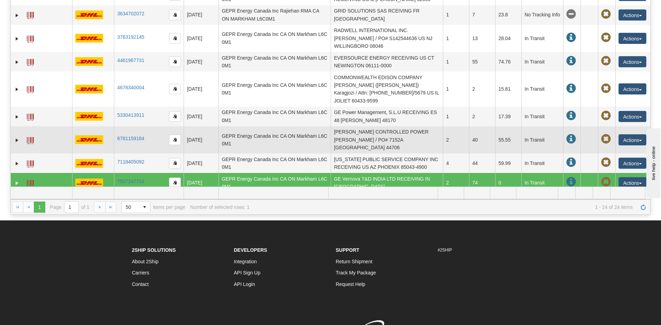
scroll to position [194, 0]
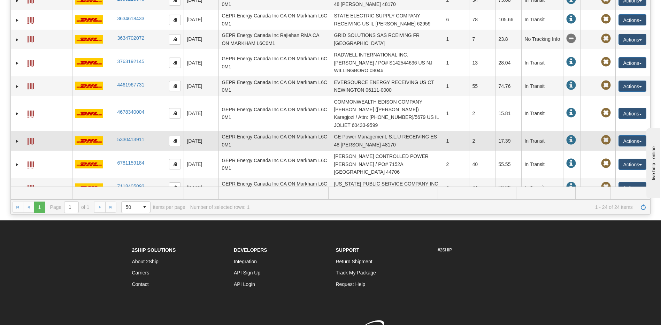
click at [355, 131] on td "GE Power Management, S.L.U RECEIVING ES 48 [PERSON_NAME] 48170" at bounding box center [386, 141] width 112 height 20
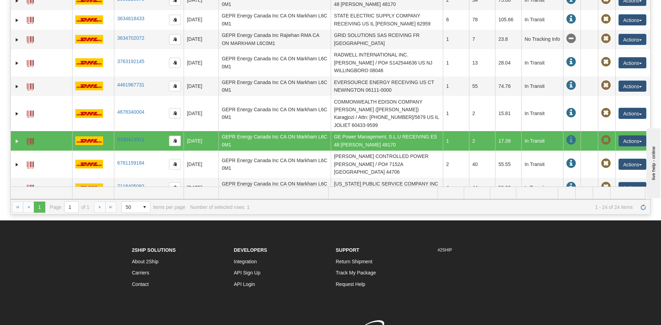
click at [30, 138] on span at bounding box center [30, 141] width 7 height 7
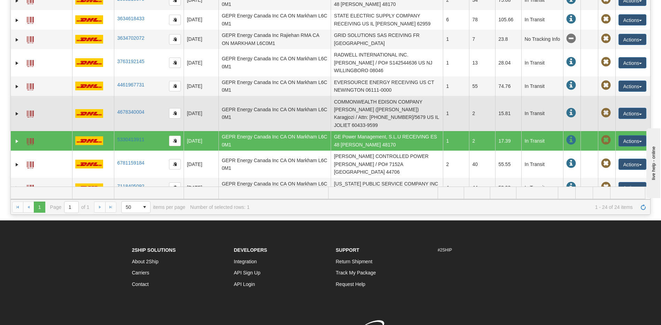
click at [361, 96] on td "COMMONWEALTH EDISON COMPANY [PERSON_NAME] ([PERSON_NAME]) Karagjozi / Attn: [PH…" at bounding box center [386, 113] width 112 height 35
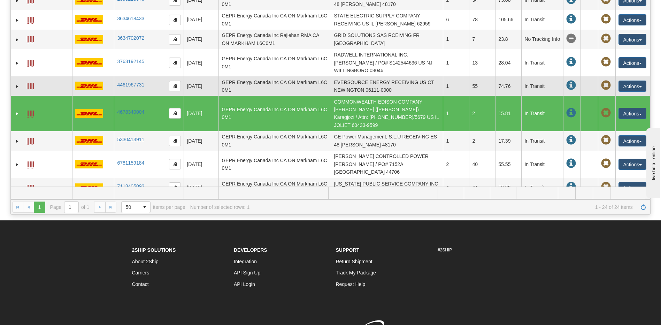
click at [357, 76] on td "EVERSOURCE ENERGY RECEIVING US CT NEWINGTON 06111-0000" at bounding box center [386, 86] width 112 height 20
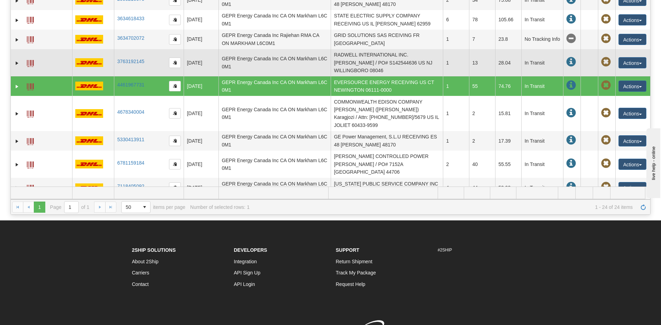
click at [348, 49] on td "RADWELL INTERNATIONAL INC. [PERSON_NAME] / PO# S142544636 US NJ WILLINGBORO 080…" at bounding box center [386, 62] width 112 height 27
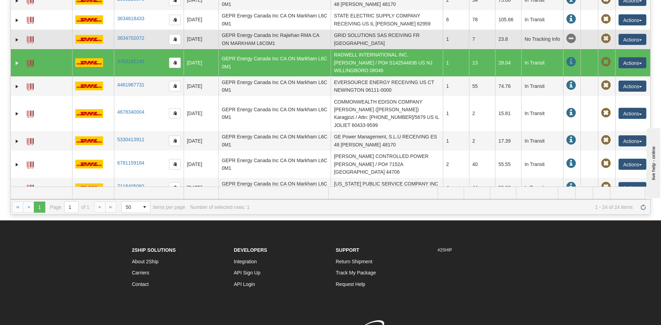
click at [346, 30] on td "GRID SOLUTIONS SAS RCEIVING FR [GEOGRAPHIC_DATA]" at bounding box center [386, 40] width 112 height 20
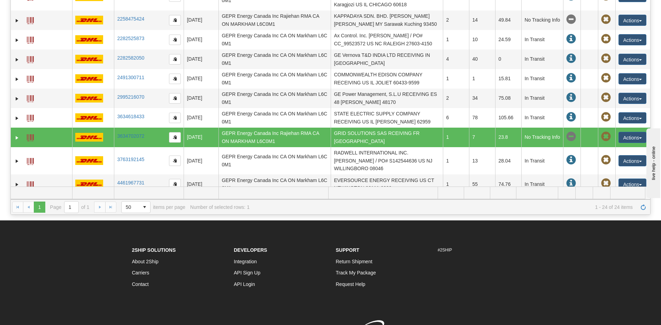
scroll to position [90, 0]
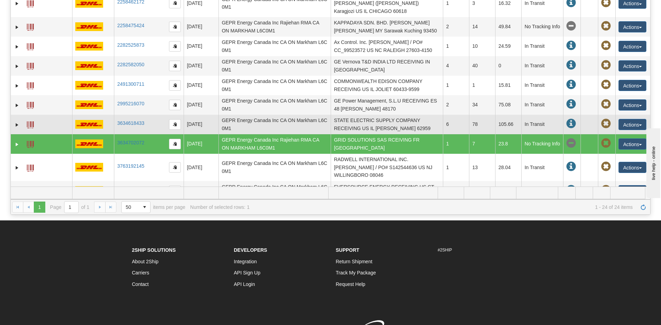
click at [358, 115] on td "STATE ELECTRIC SUPPLY COMPANY RECEIVING US IL [PERSON_NAME] 62959" at bounding box center [386, 125] width 112 height 20
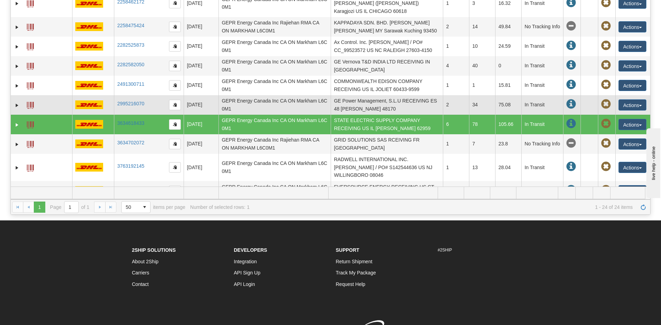
click at [356, 95] on td "GE Power Management, S.L.U RECEIVING ES 48 [PERSON_NAME] 48170" at bounding box center [386, 105] width 112 height 20
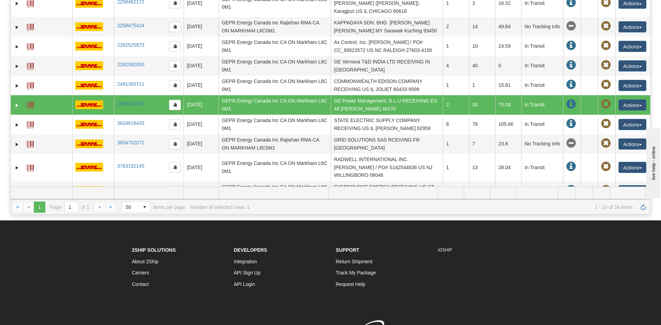
click at [34, 102] on span at bounding box center [30, 105] width 7 height 7
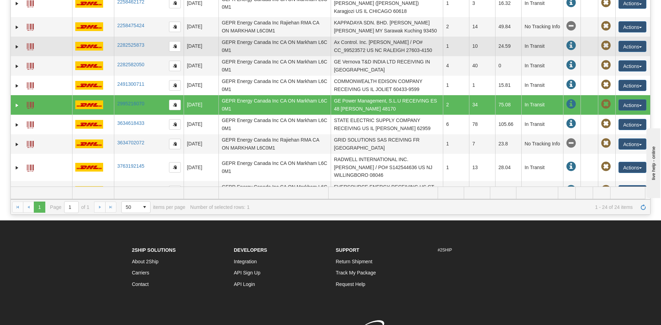
click at [360, 37] on td "Ax Control. Inc. [PERSON_NAME] / PO# CC_99523572 US NC RALEIGH 27603-4150" at bounding box center [386, 47] width 112 height 20
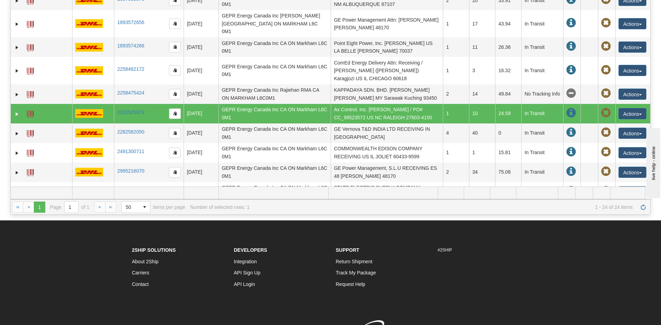
scroll to position [20, 0]
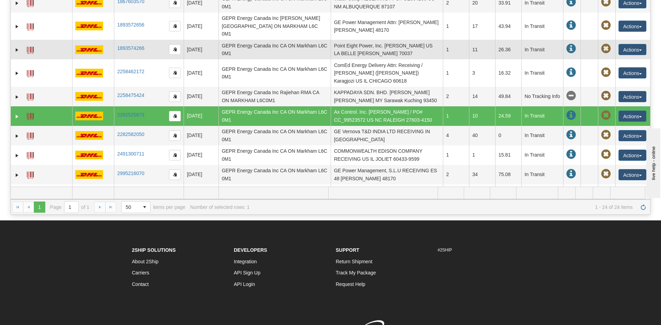
click at [348, 40] on td "Point Eight Power, Inc. [PERSON_NAME] US LA BELLE [PERSON_NAME] 70037" at bounding box center [386, 50] width 112 height 20
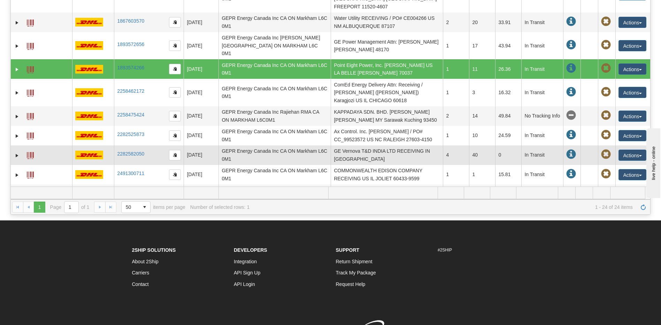
scroll to position [0, 0]
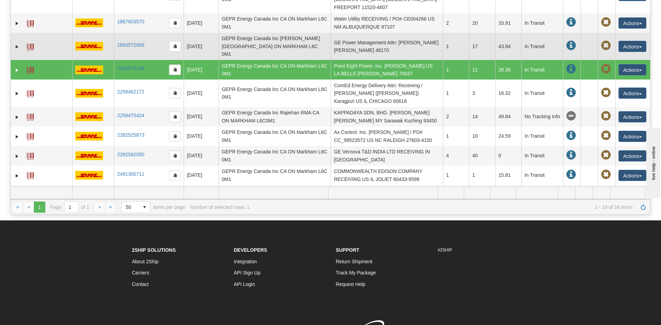
click at [378, 36] on td "GE Power Management Attn: [PERSON_NAME] [PERSON_NAME] 48170" at bounding box center [386, 46] width 112 height 27
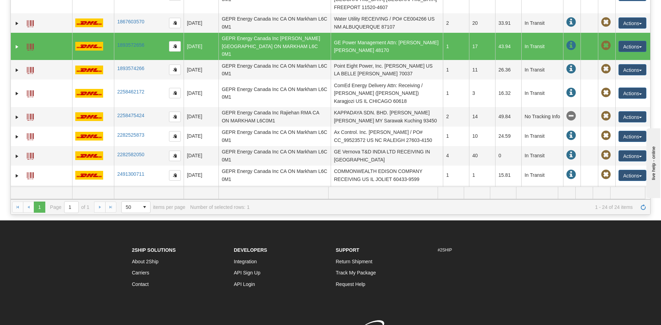
click at [29, 44] on span at bounding box center [30, 47] width 7 height 7
